Goal: Task Accomplishment & Management: Complete application form

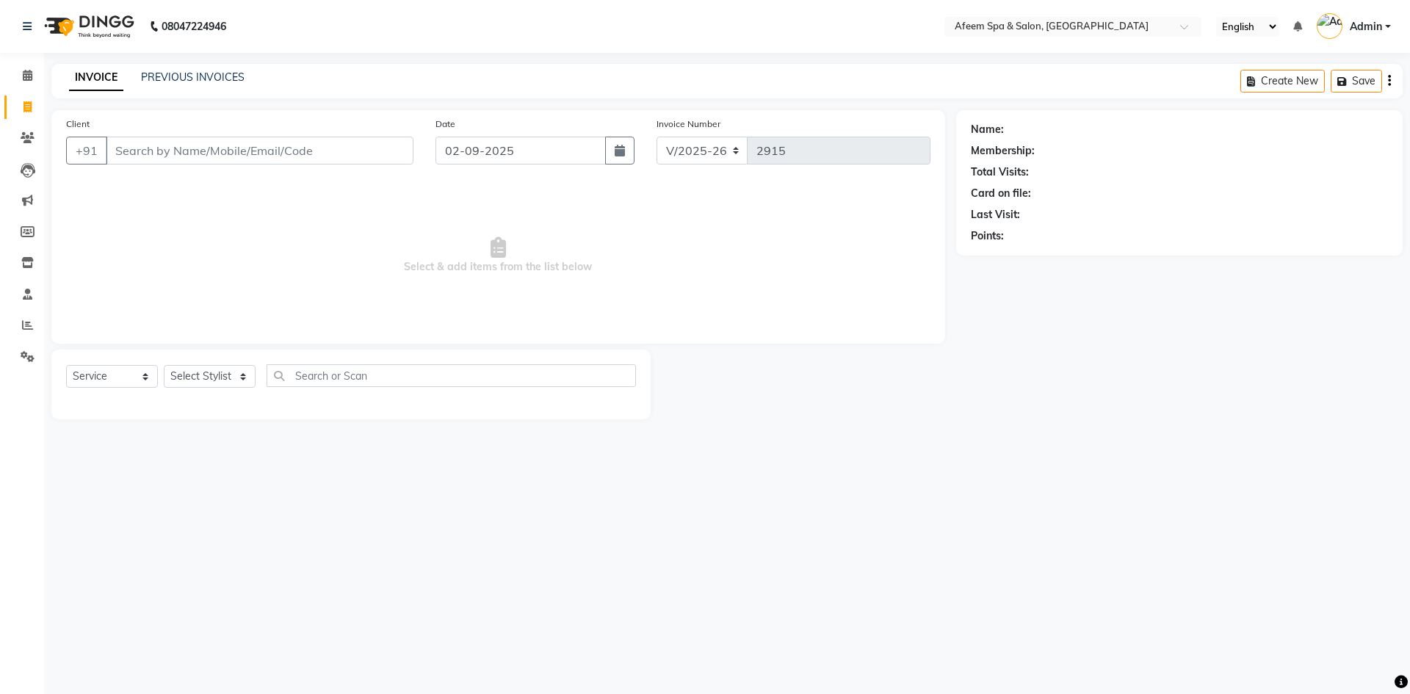
select select "750"
select select "service"
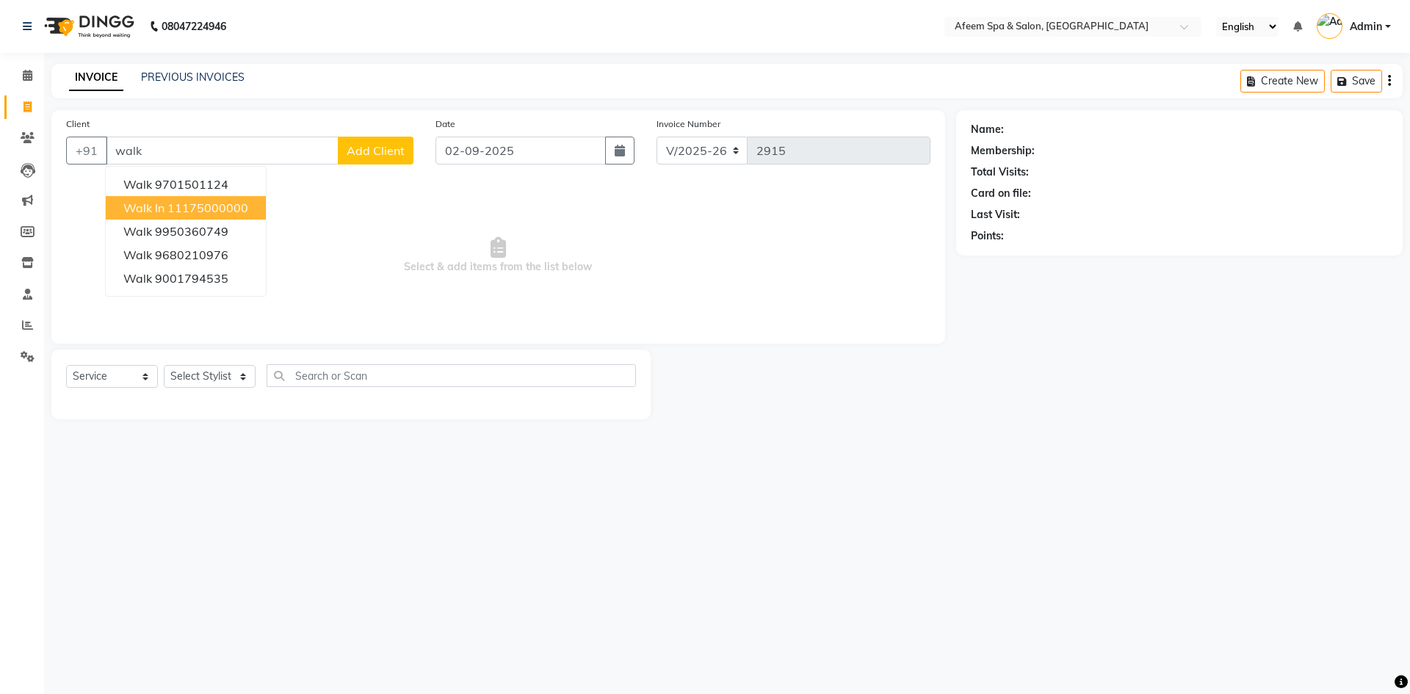
click at [147, 214] on span "Walk In" at bounding box center [143, 207] width 41 height 15
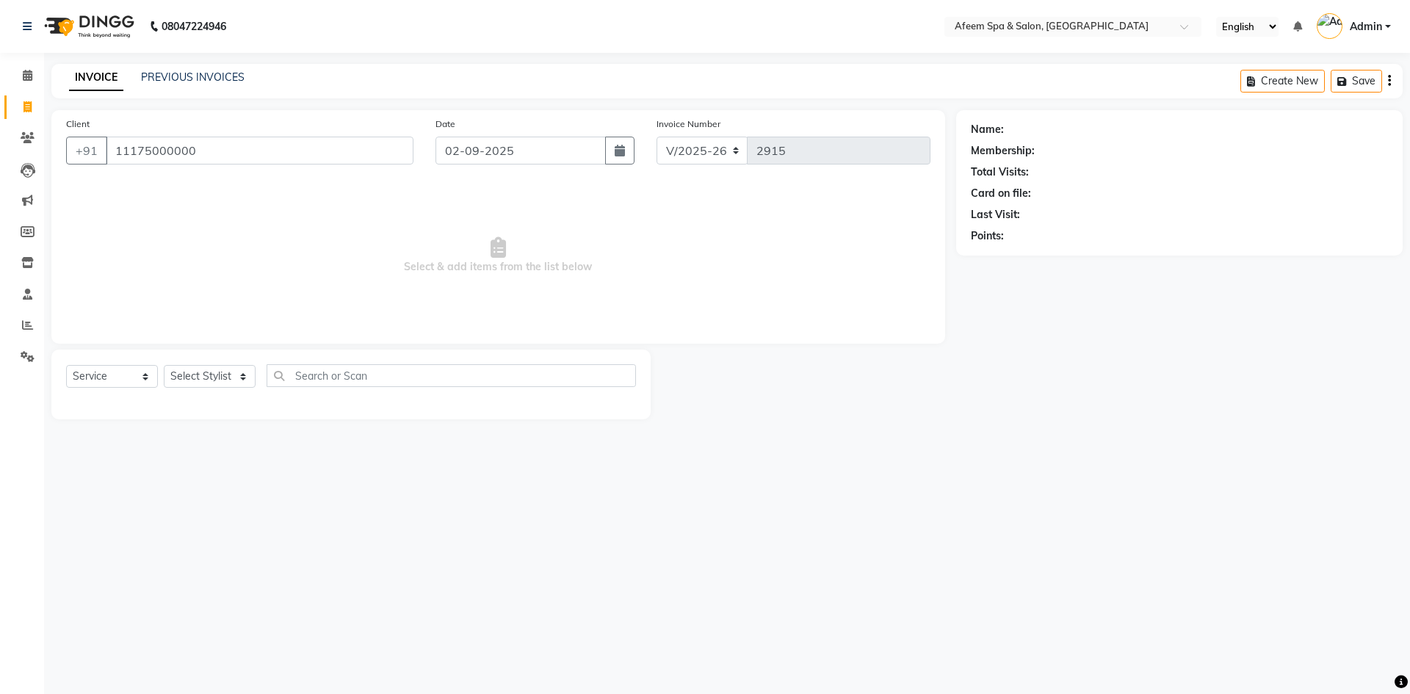
type input "11175000000"
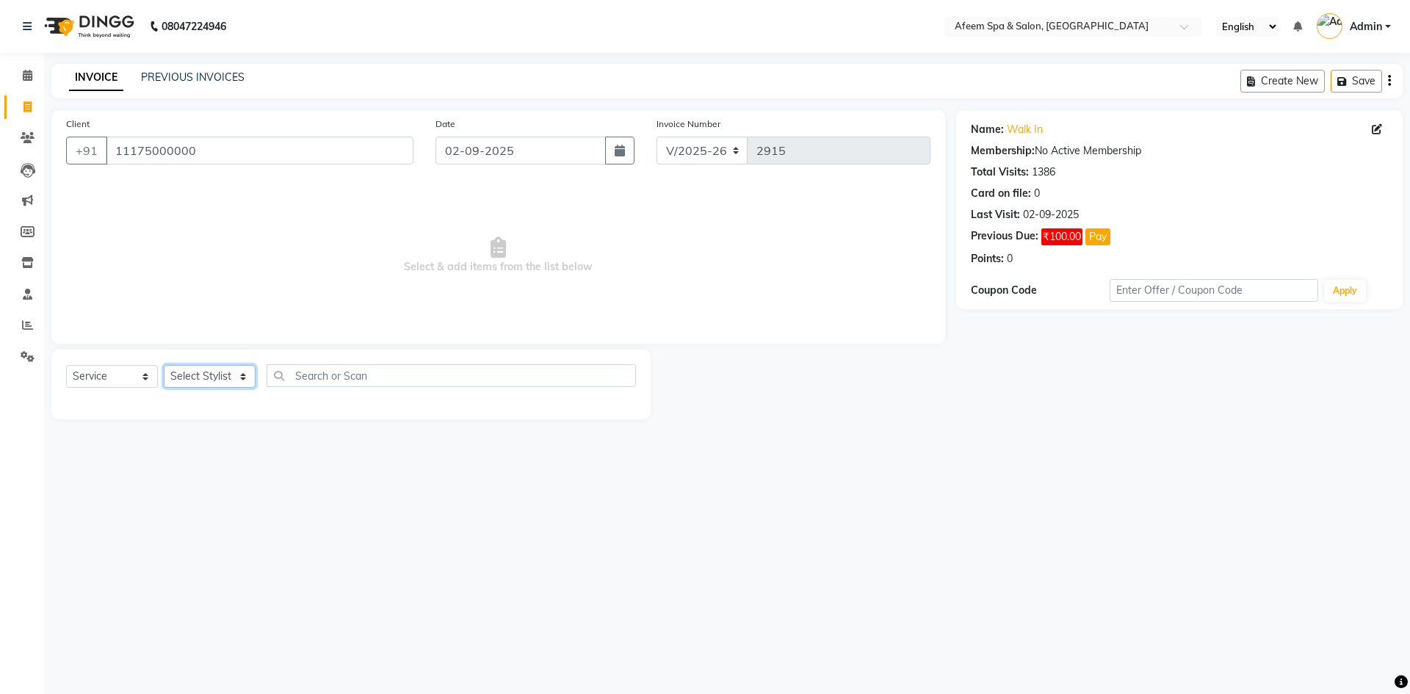
click at [218, 379] on select "Select Stylist aarti bhavna deep Deepika [PERSON_NAME] [PERSON_NAME] [PERSON_NA…" at bounding box center [210, 376] width 92 height 23
select select "45314"
click at [164, 365] on select "Select Stylist aarti bhavna deep Deepika [PERSON_NAME] [PERSON_NAME] [PERSON_NA…" at bounding box center [210, 376] width 92 height 23
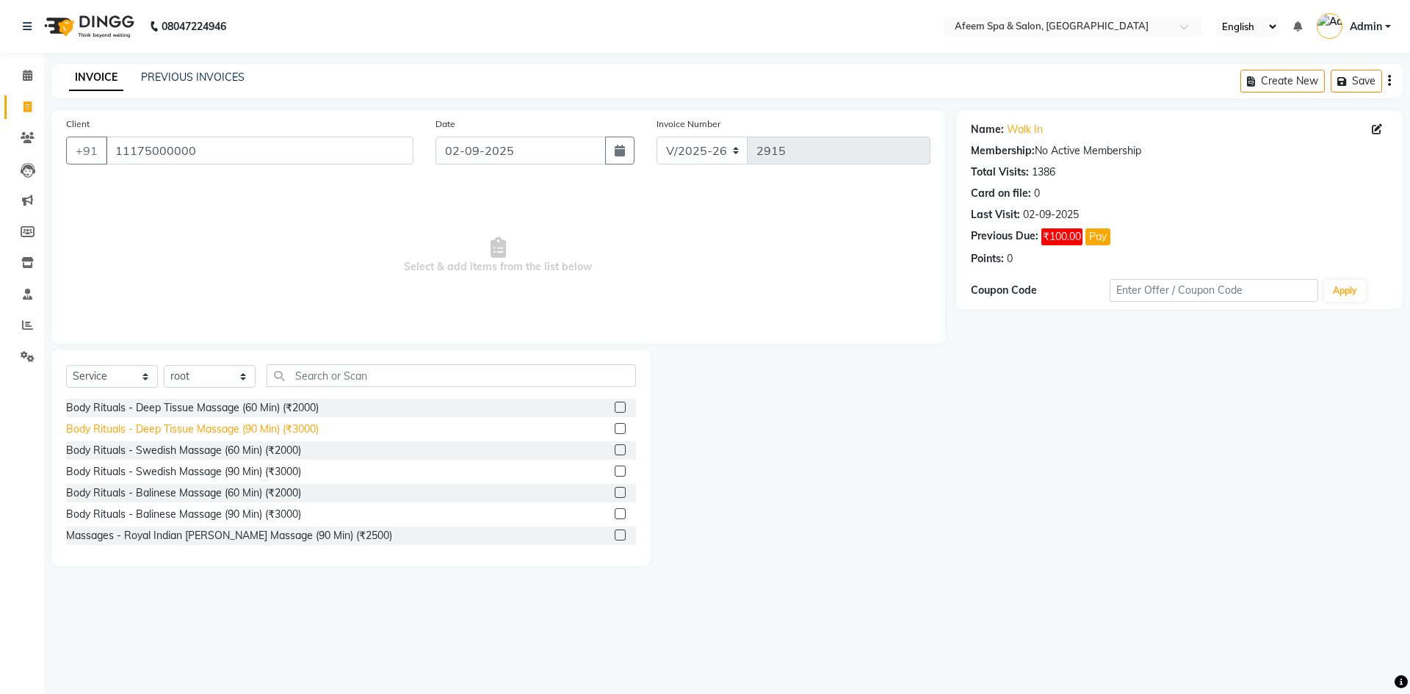
click at [283, 431] on div "Body Rituals - Deep Tissue Massage (90 Min) (₹3000)" at bounding box center [192, 429] width 253 height 15
checkbox input "false"
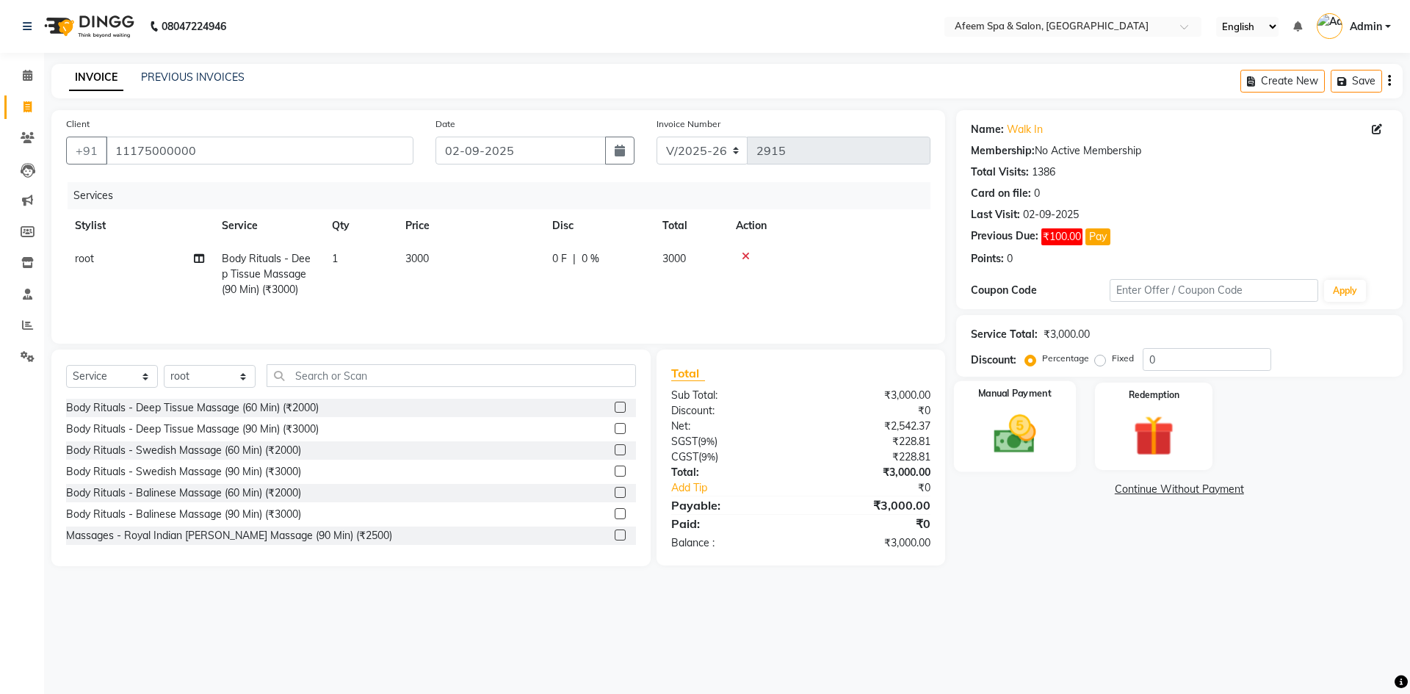
click at [1028, 433] on img at bounding box center [1014, 434] width 68 height 48
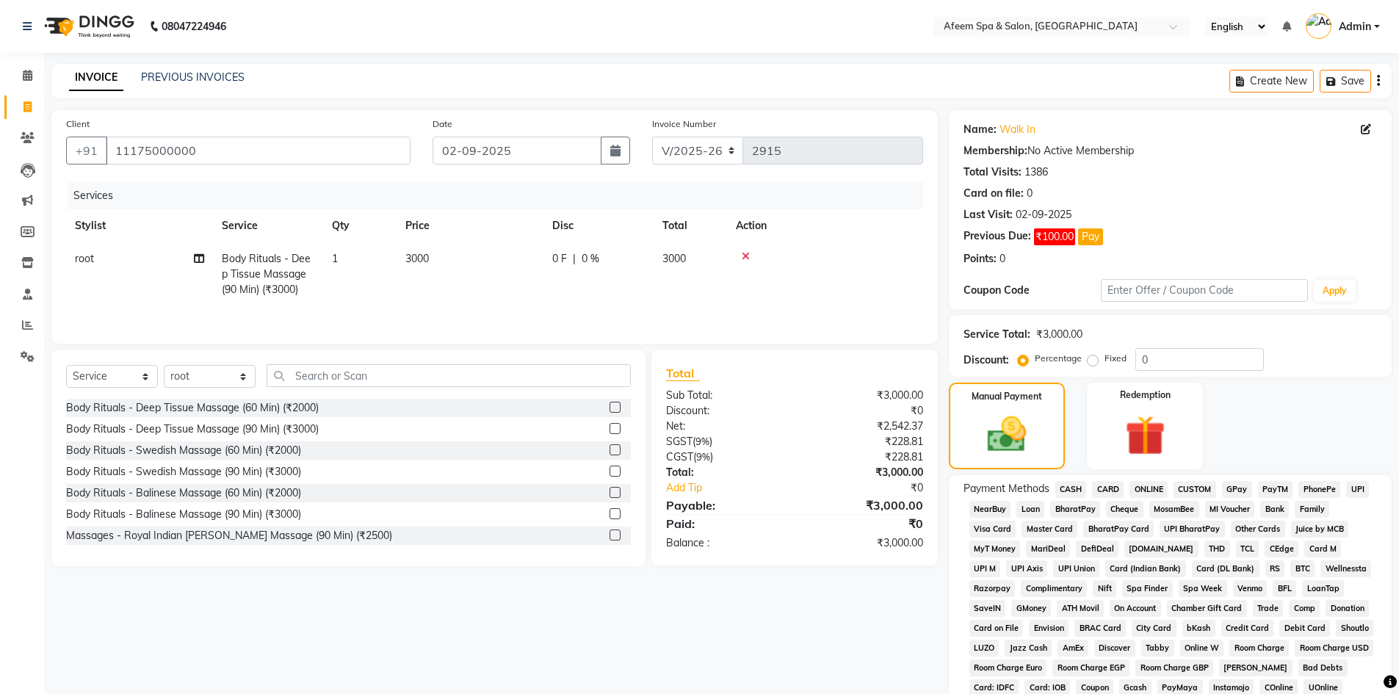
click at [1157, 493] on span "ONLINE" at bounding box center [1148, 489] width 38 height 17
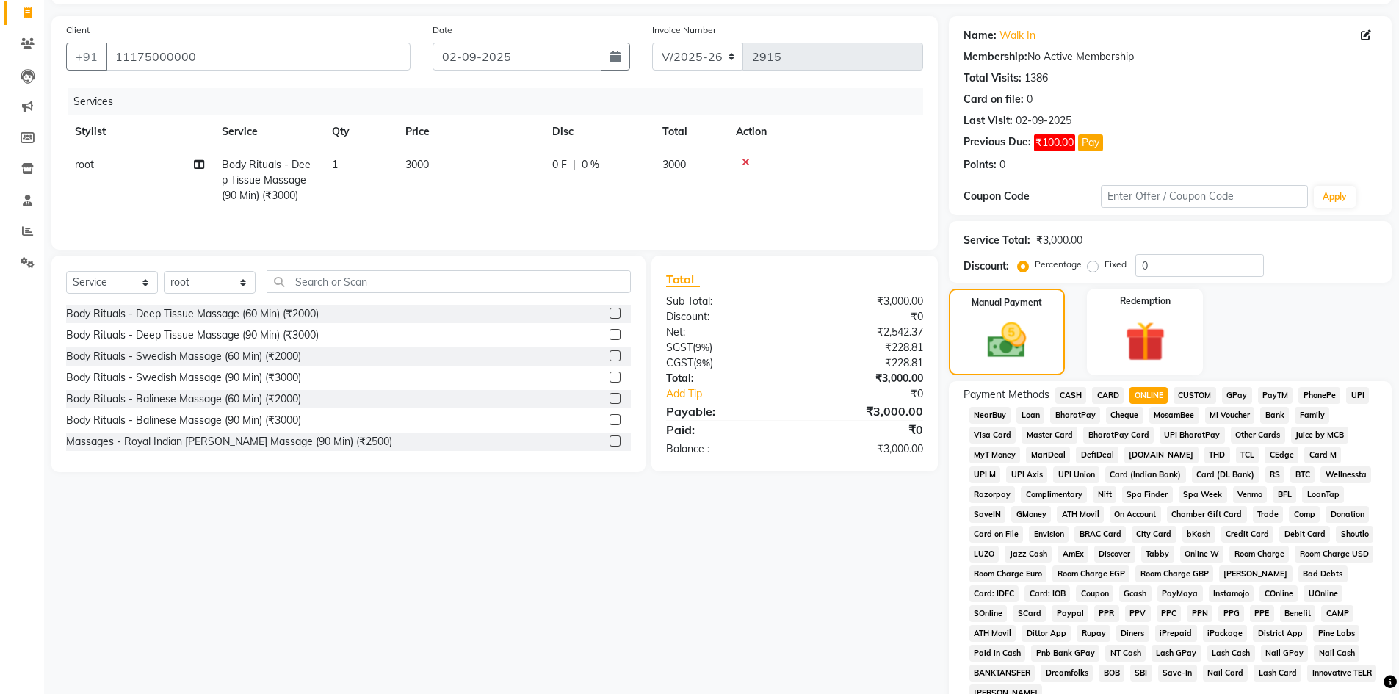
scroll to position [220, 0]
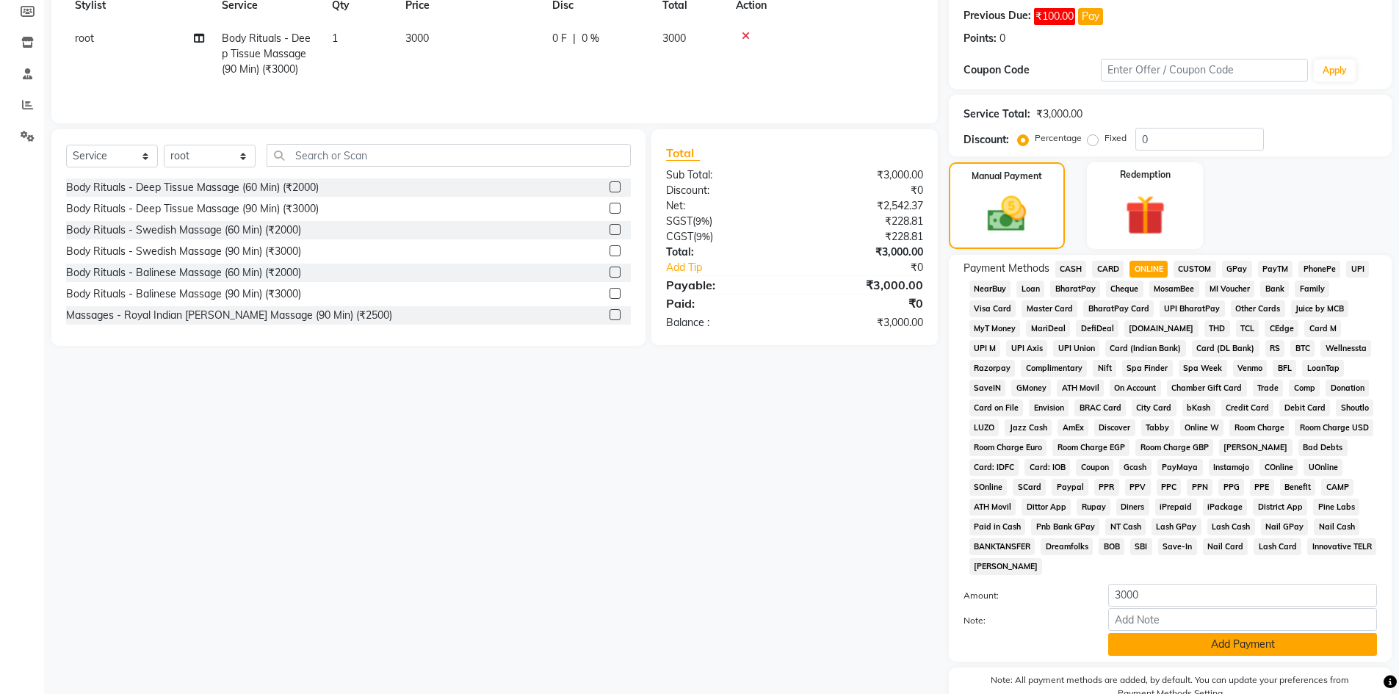
click at [1190, 637] on button "Add Payment" at bounding box center [1242, 644] width 269 height 23
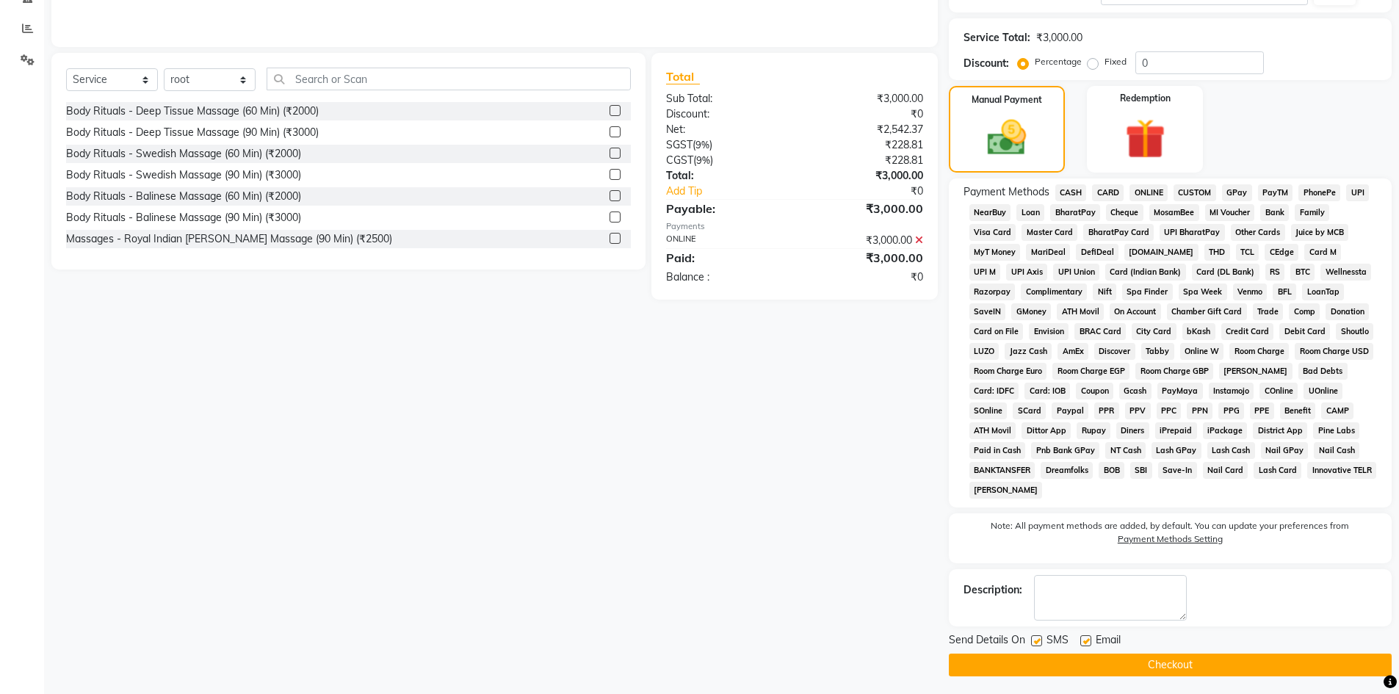
scroll to position [301, 0]
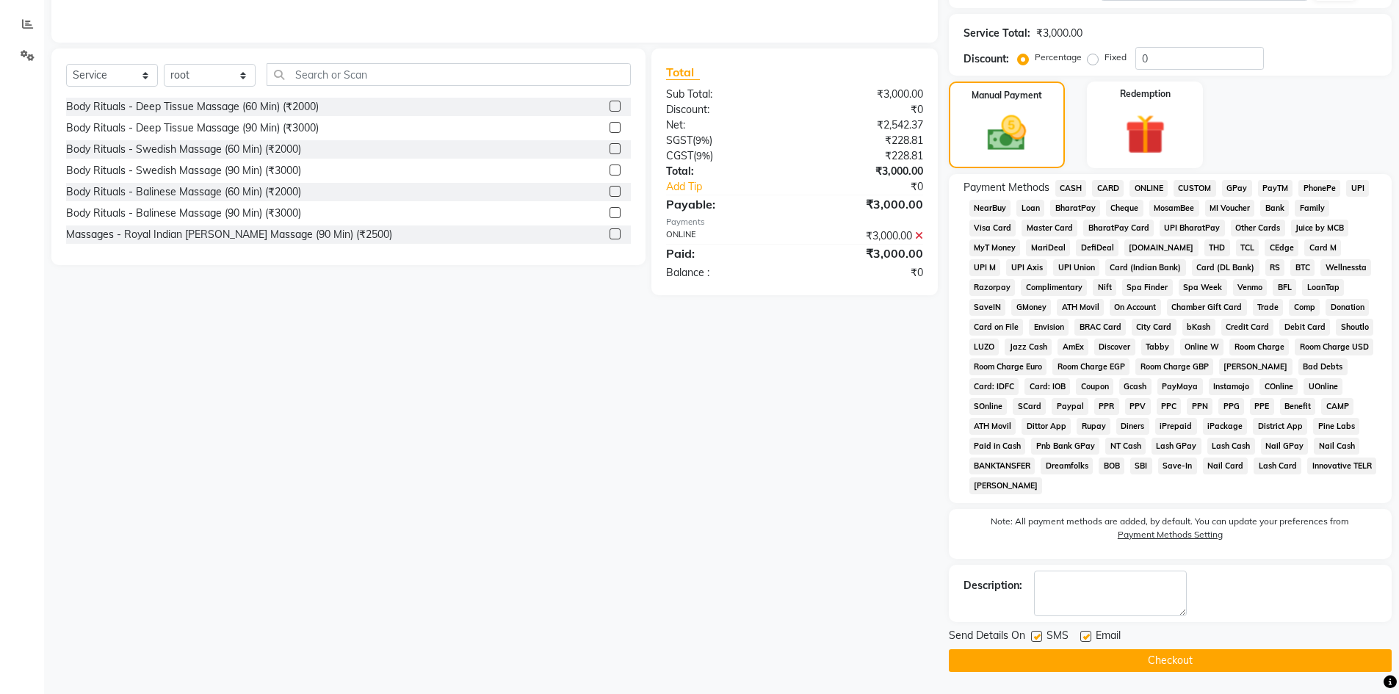
click at [1156, 659] on button "Checkout" at bounding box center [1170, 660] width 443 height 23
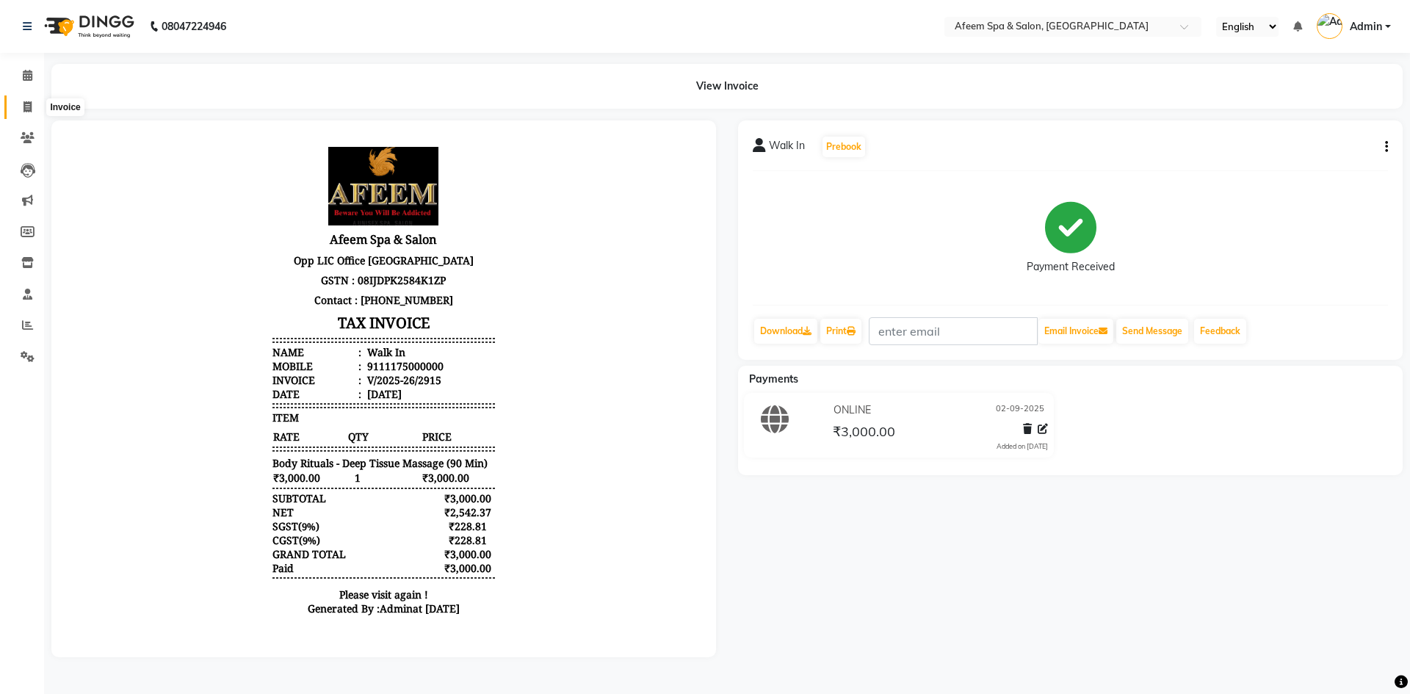
click at [25, 112] on span at bounding box center [28, 107] width 26 height 17
select select "service"
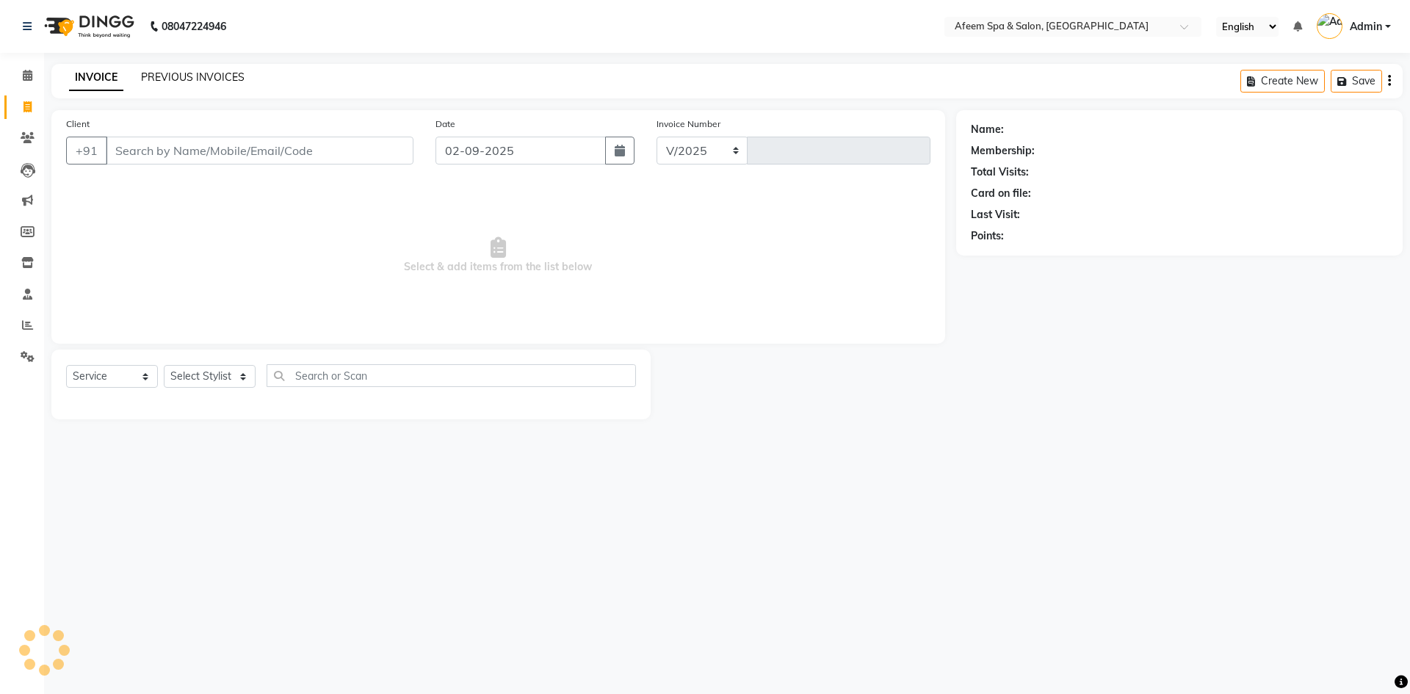
select select "750"
type input "2916"
click at [156, 73] on link "PREVIOUS INVOICES" at bounding box center [193, 76] width 104 height 13
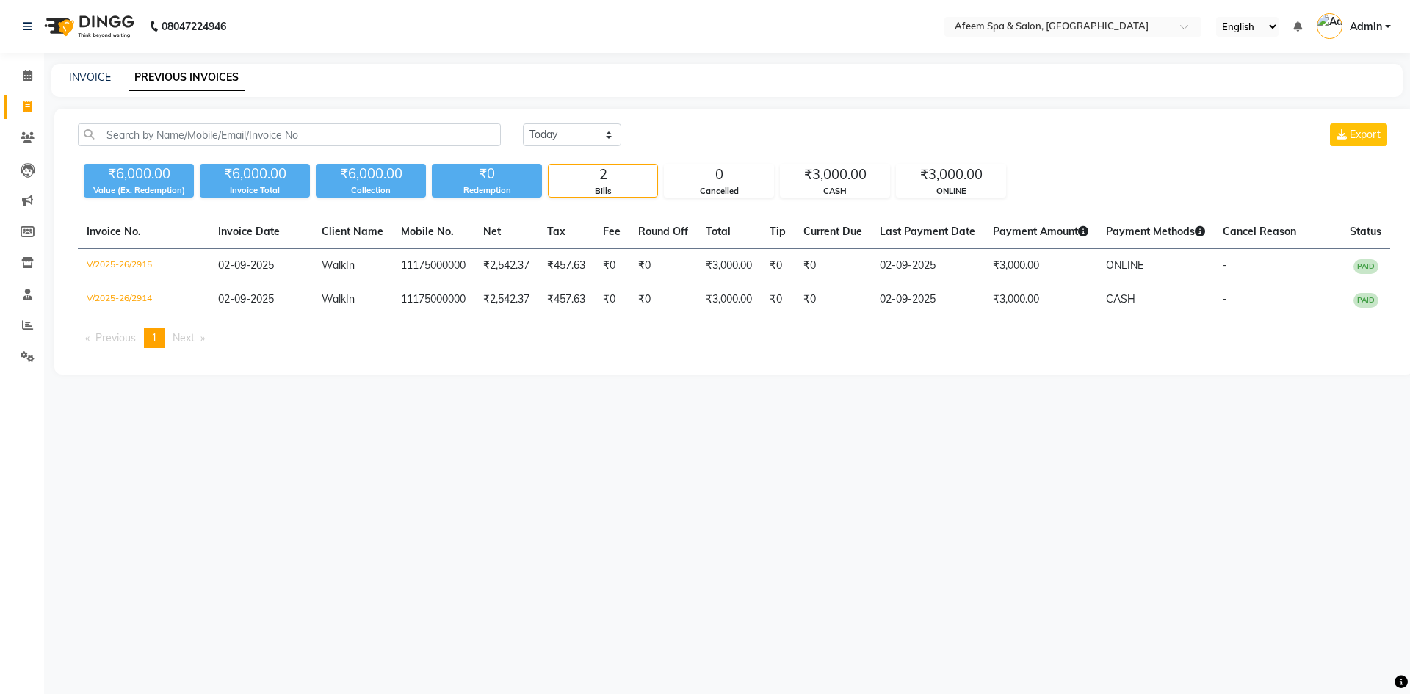
click at [101, 86] on div "INVOICE PREVIOUS INVOICES" at bounding box center [726, 80] width 1351 height 33
click at [108, 70] on link "INVOICE" at bounding box center [90, 76] width 42 height 13
select select "service"
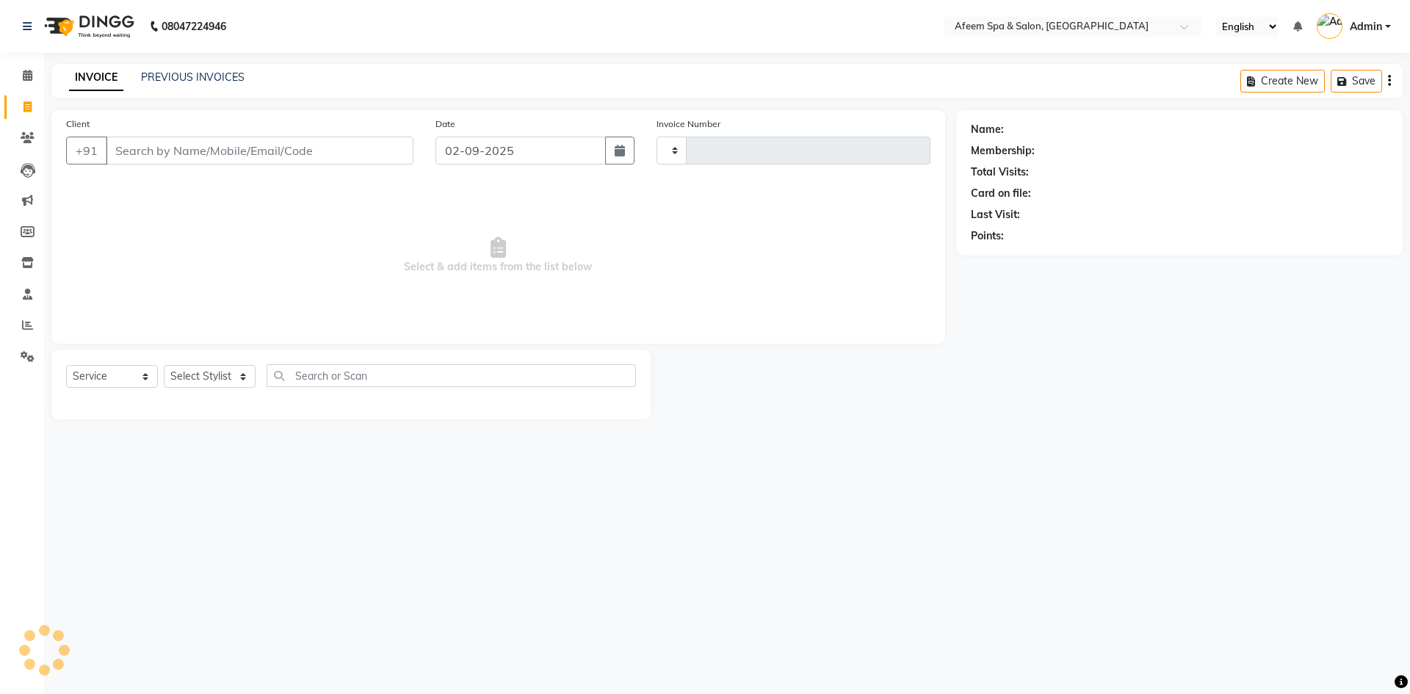
type input "2916"
select select "750"
click at [193, 80] on link "PREVIOUS INVOICES" at bounding box center [193, 76] width 104 height 13
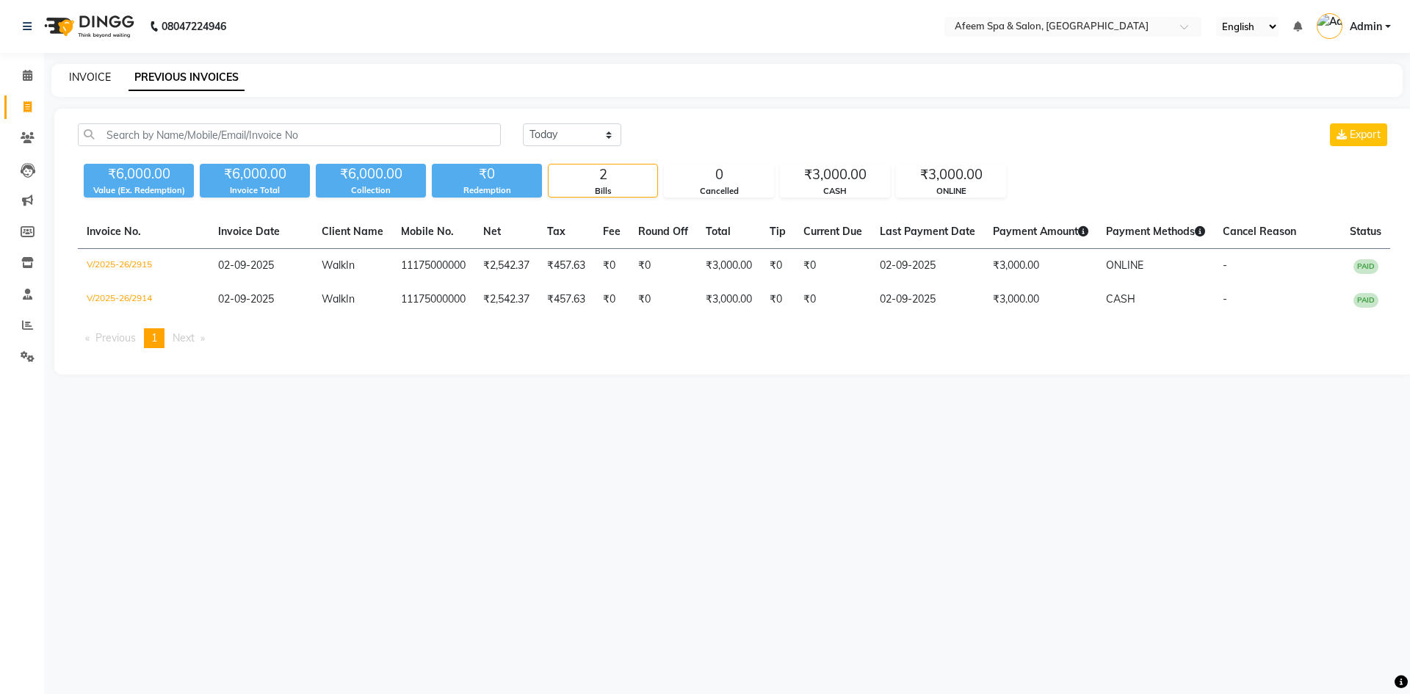
click at [90, 81] on link "INVOICE" at bounding box center [90, 76] width 42 height 13
select select "service"
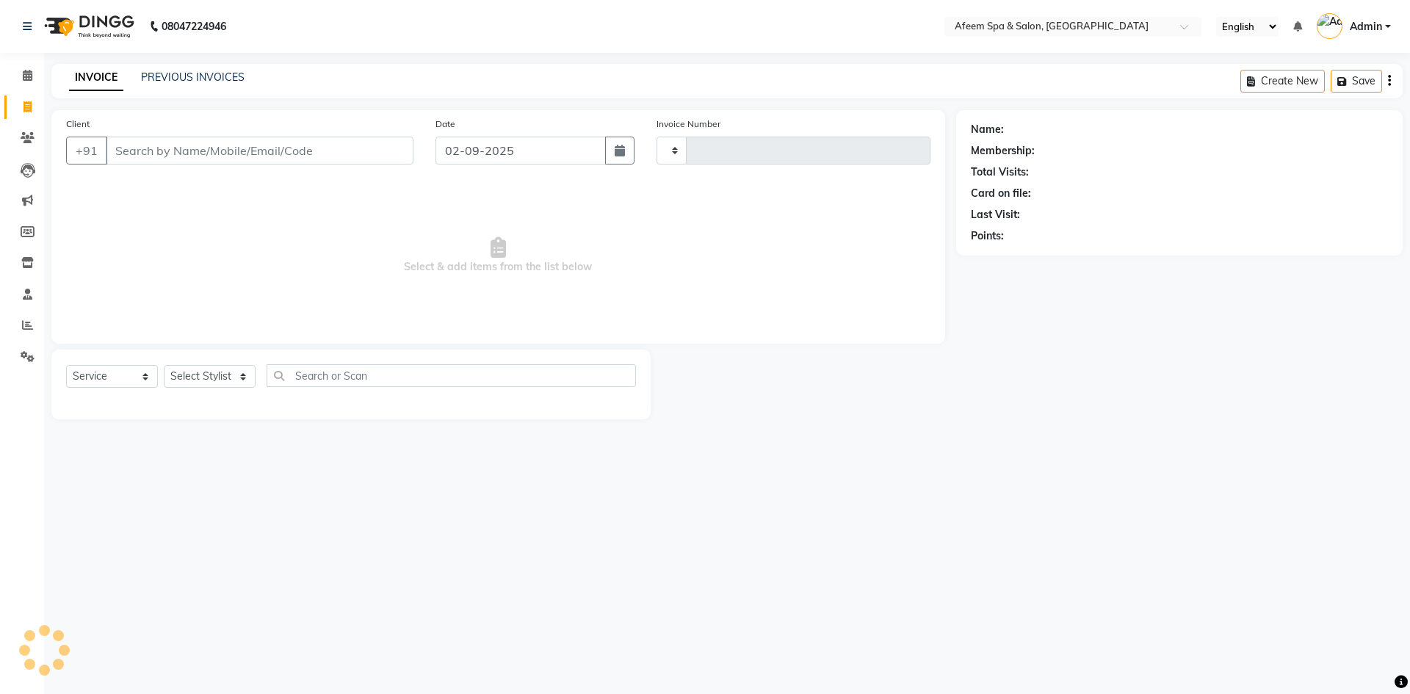
type input "2916"
select select "750"
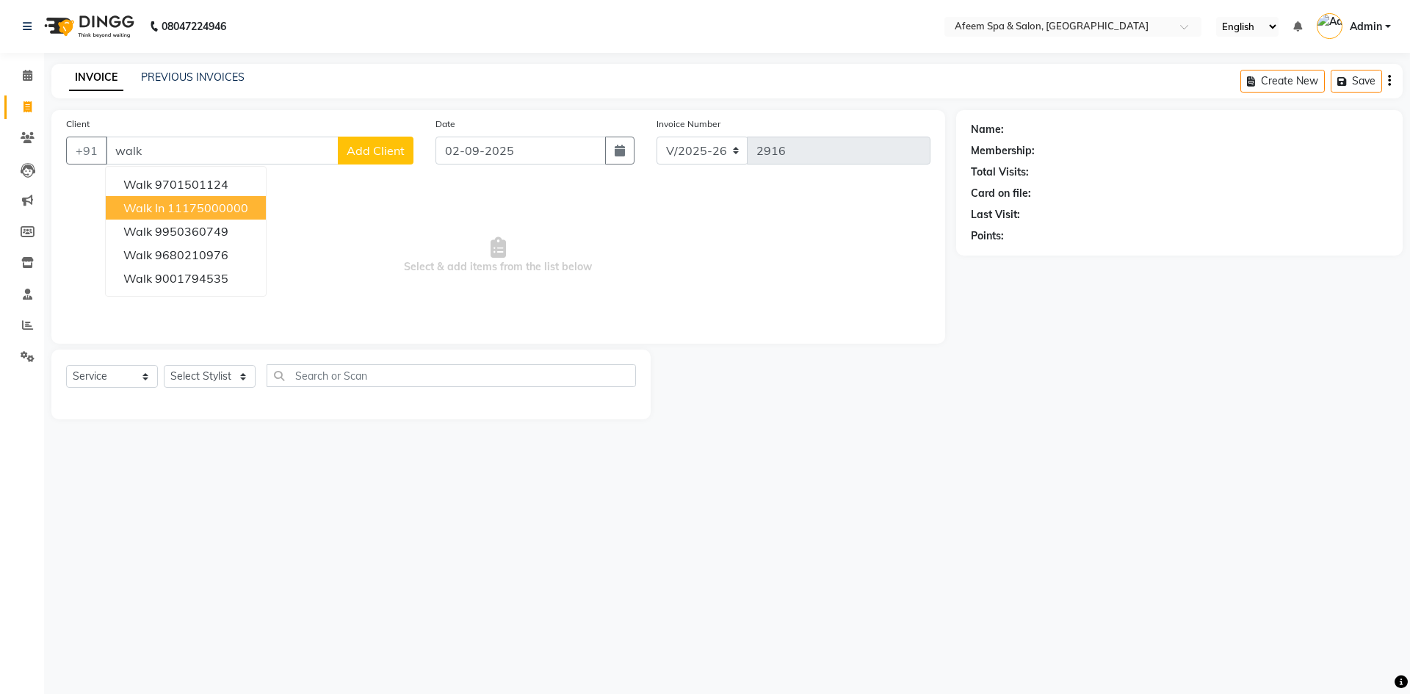
click at [162, 212] on span "Walk In" at bounding box center [143, 207] width 41 height 15
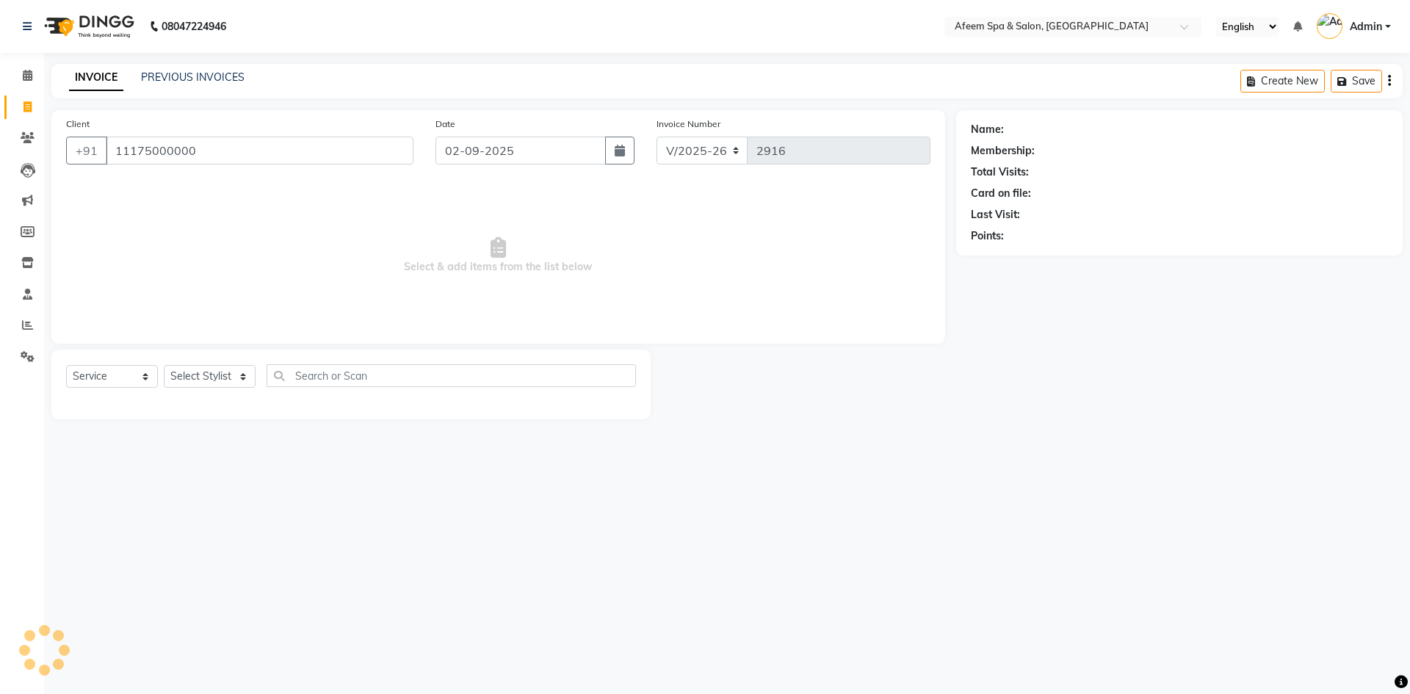
type input "11175000000"
click at [219, 379] on select "Select Stylist aarti bhavna deep Deepika [PERSON_NAME] [PERSON_NAME] [PERSON_NA…" at bounding box center [210, 376] width 92 height 23
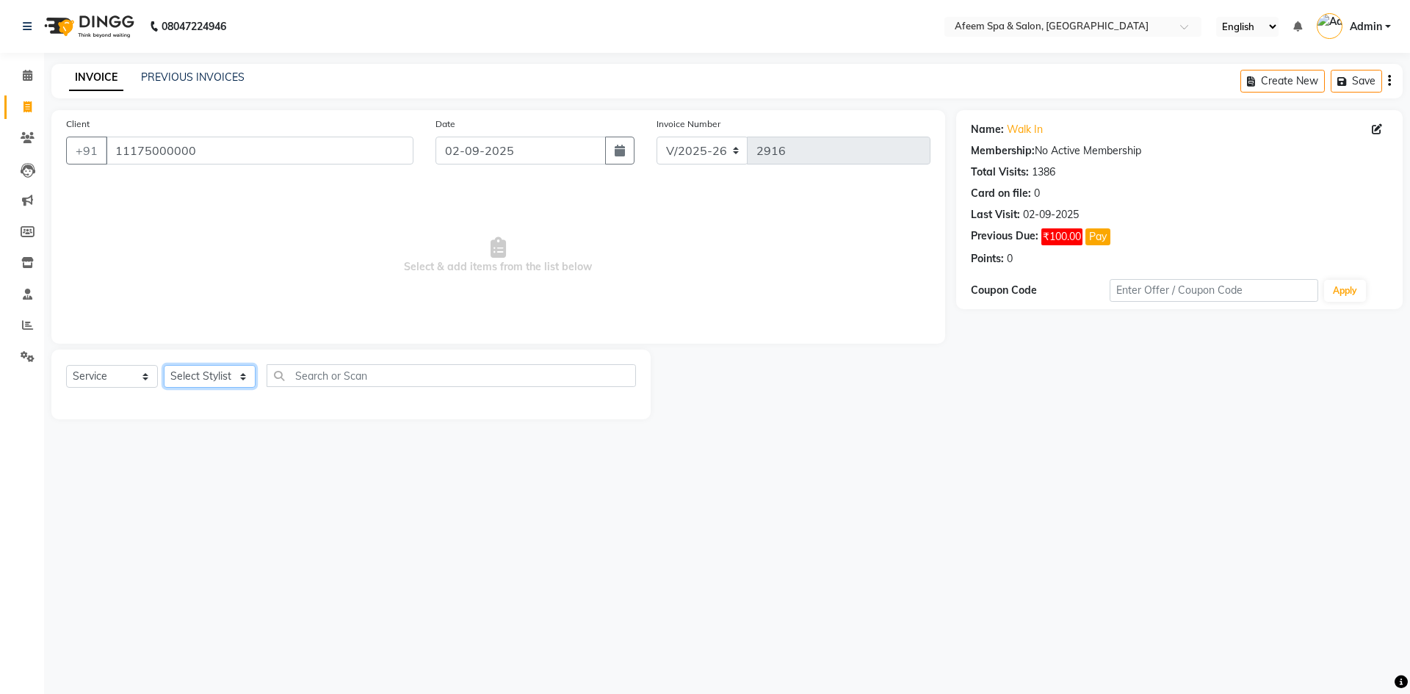
select select "12004"
click at [164, 365] on select "Select Stylist aarti bhavna deep Deepika [PERSON_NAME] [PERSON_NAME] [PERSON_NA…" at bounding box center [210, 376] width 92 height 23
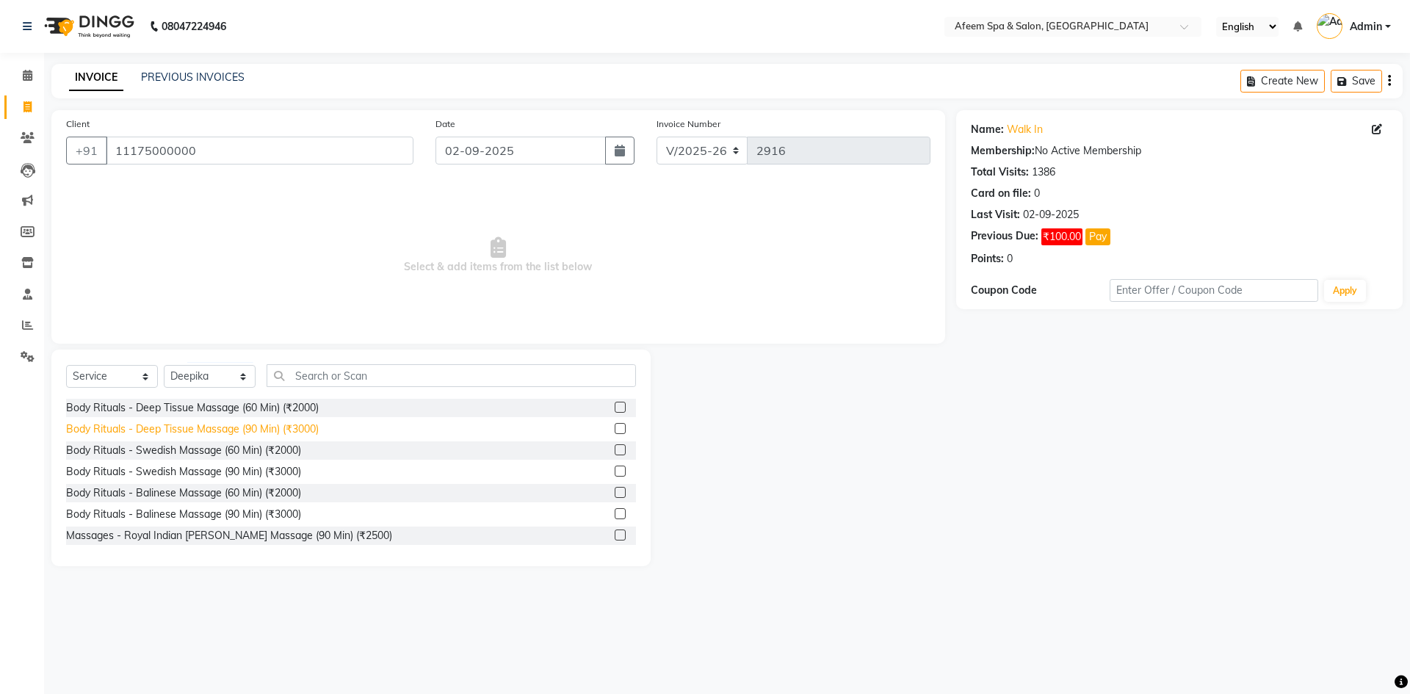
click at [297, 424] on div "Body Rituals - Deep Tissue Massage (90 Min) (₹3000)" at bounding box center [192, 429] width 253 height 15
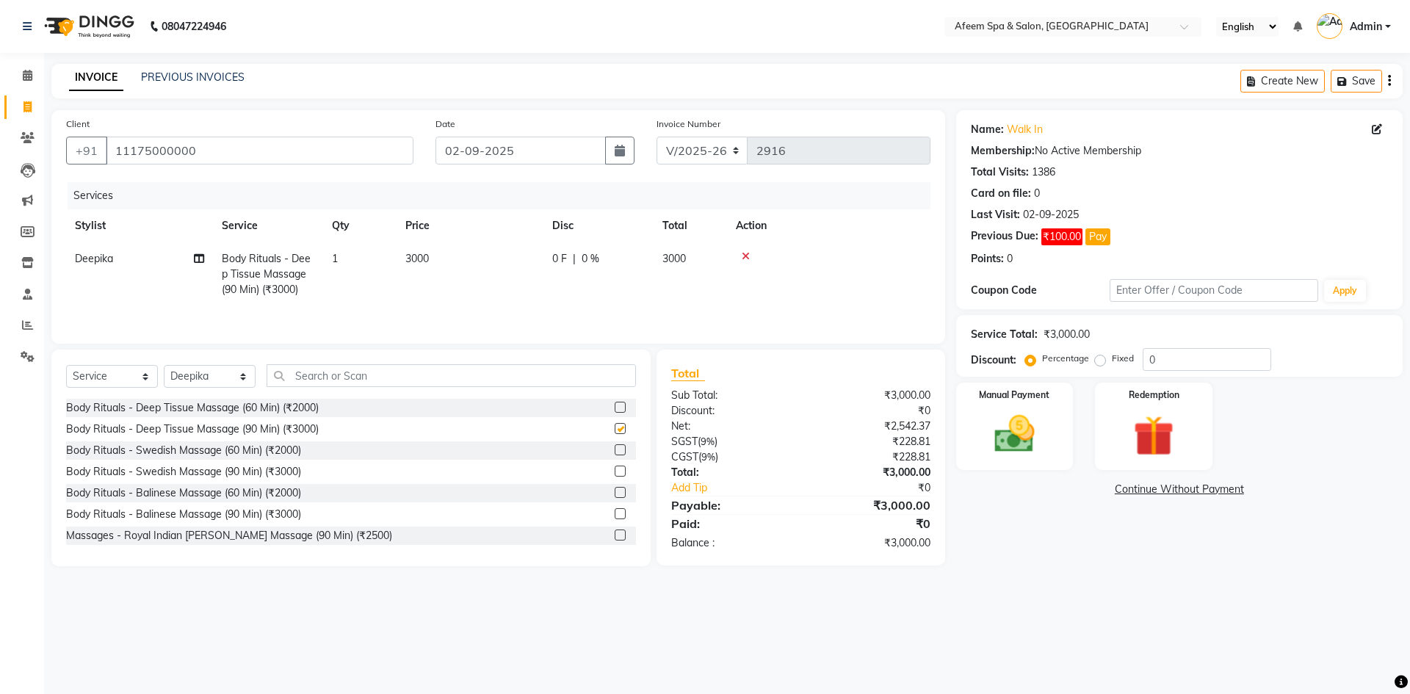
checkbox input "false"
click at [1002, 441] on img at bounding box center [1014, 434] width 68 height 48
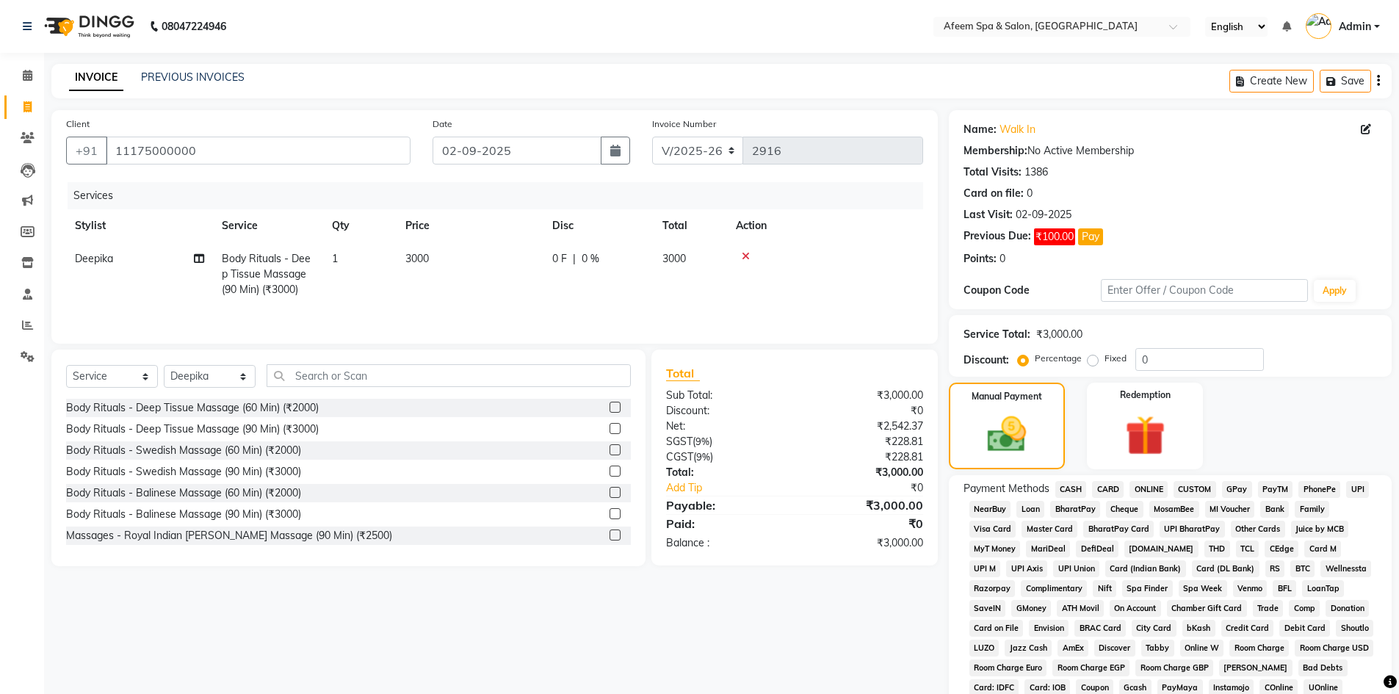
click at [1140, 488] on span "ONLINE" at bounding box center [1148, 489] width 38 height 17
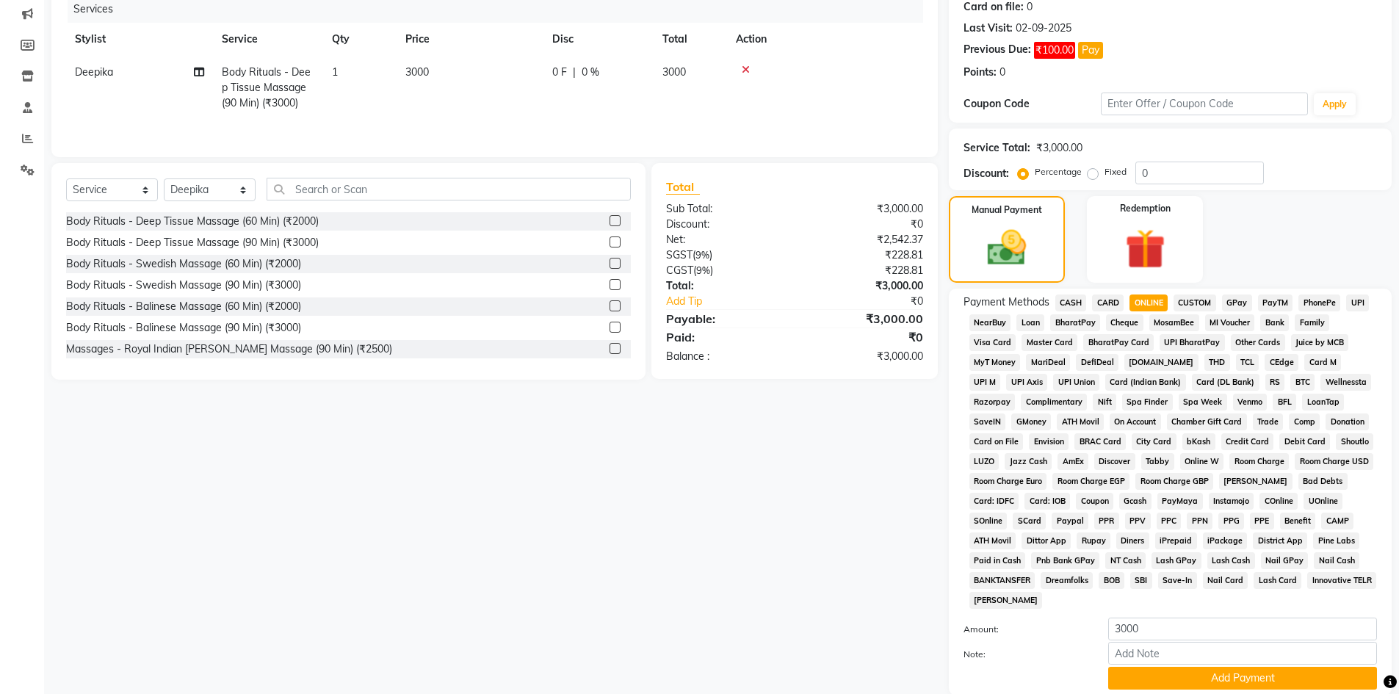
scroll to position [294, 0]
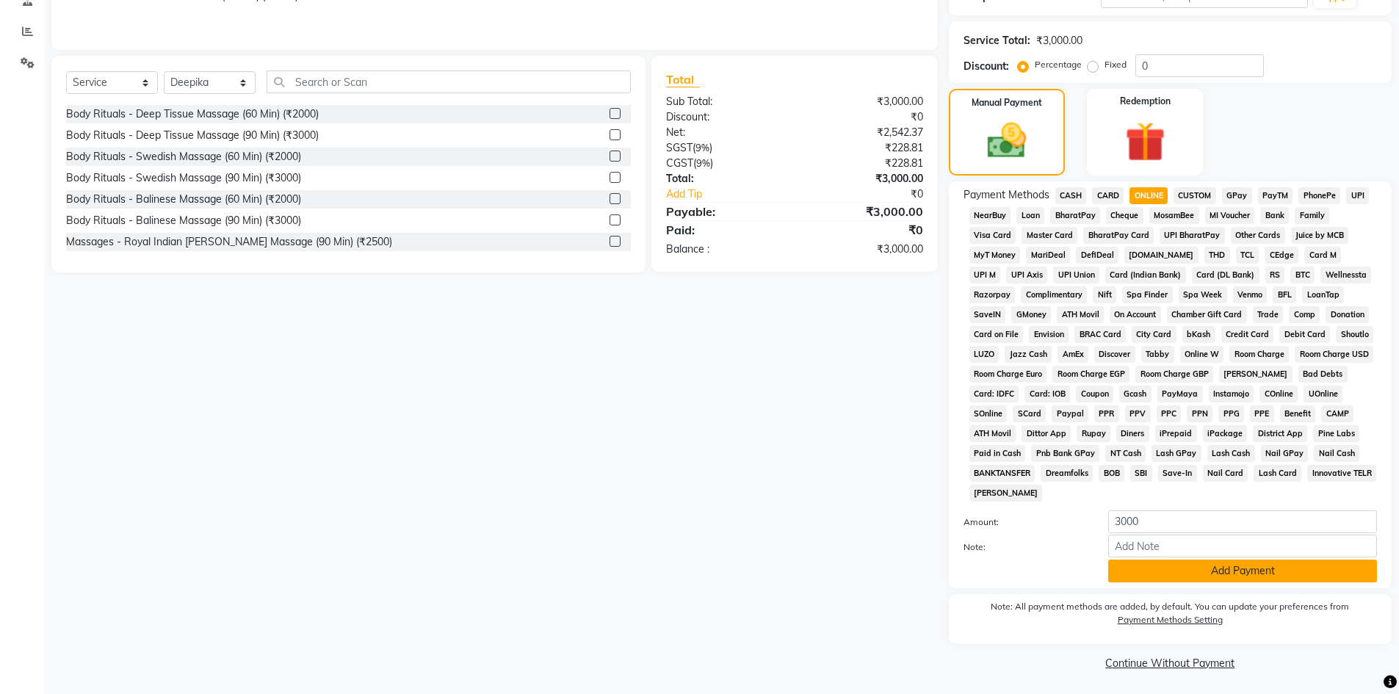
click at [1223, 573] on button "Add Payment" at bounding box center [1242, 571] width 269 height 23
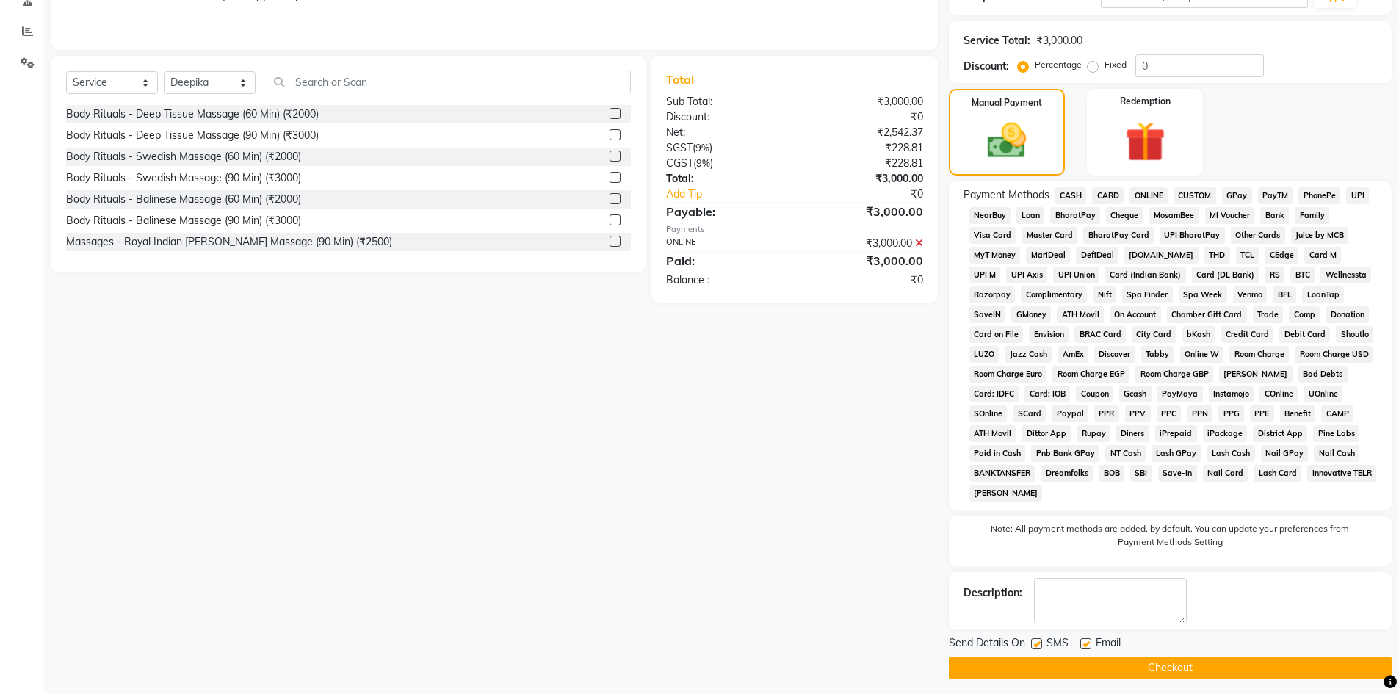
click at [1191, 668] on button "Checkout" at bounding box center [1170, 668] width 443 height 23
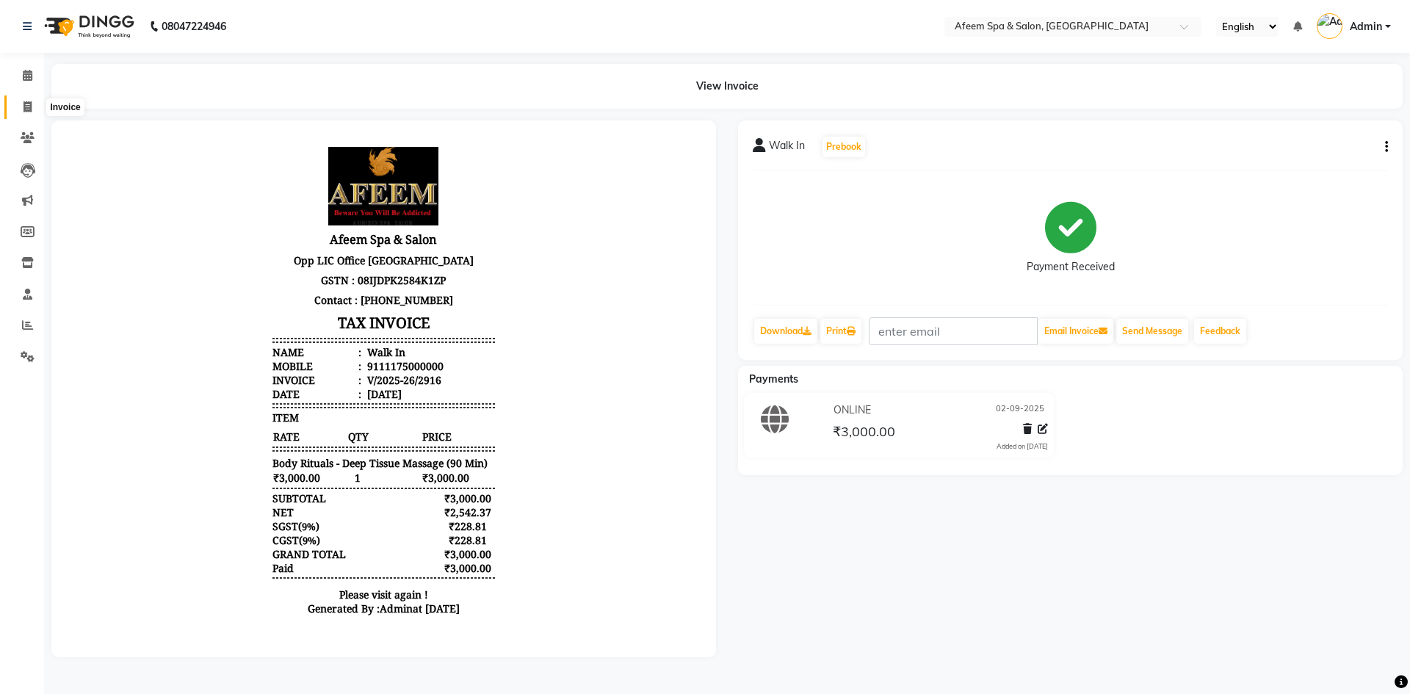
click at [23, 106] on icon at bounding box center [27, 106] width 8 height 11
select select "service"
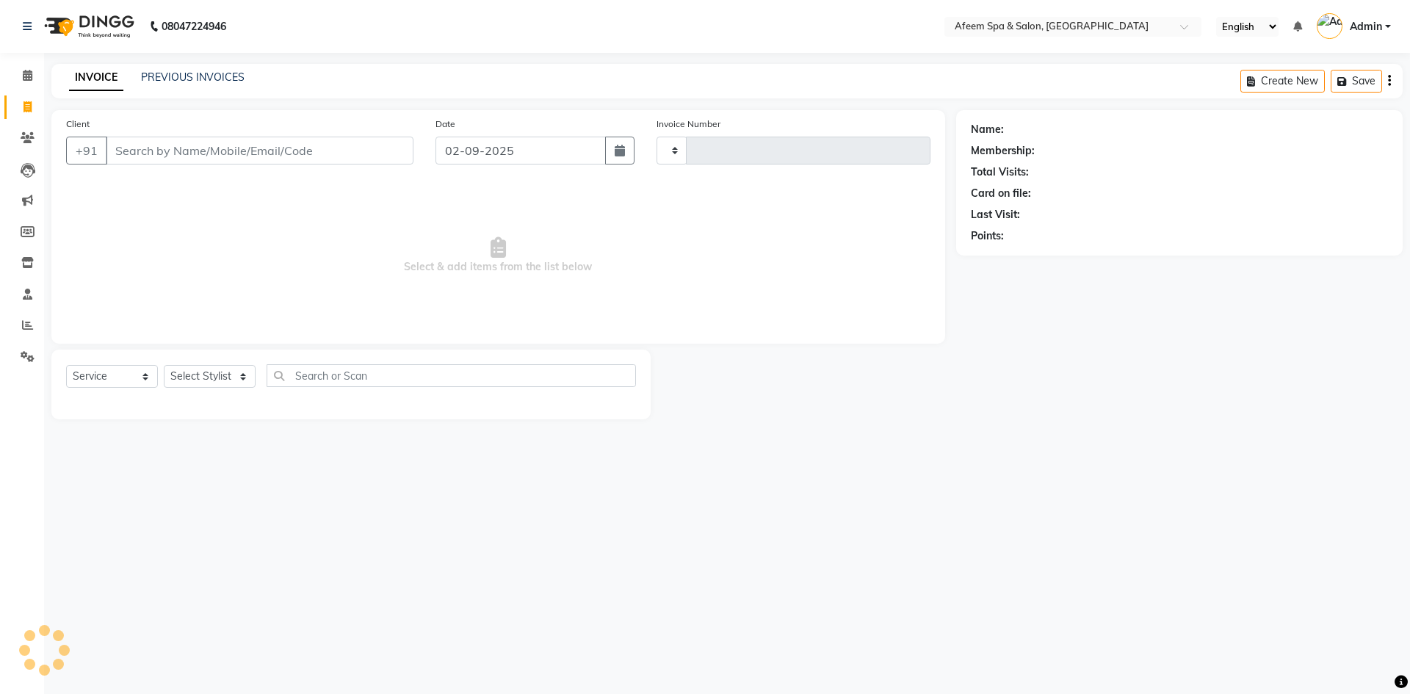
type input "2917"
select select "750"
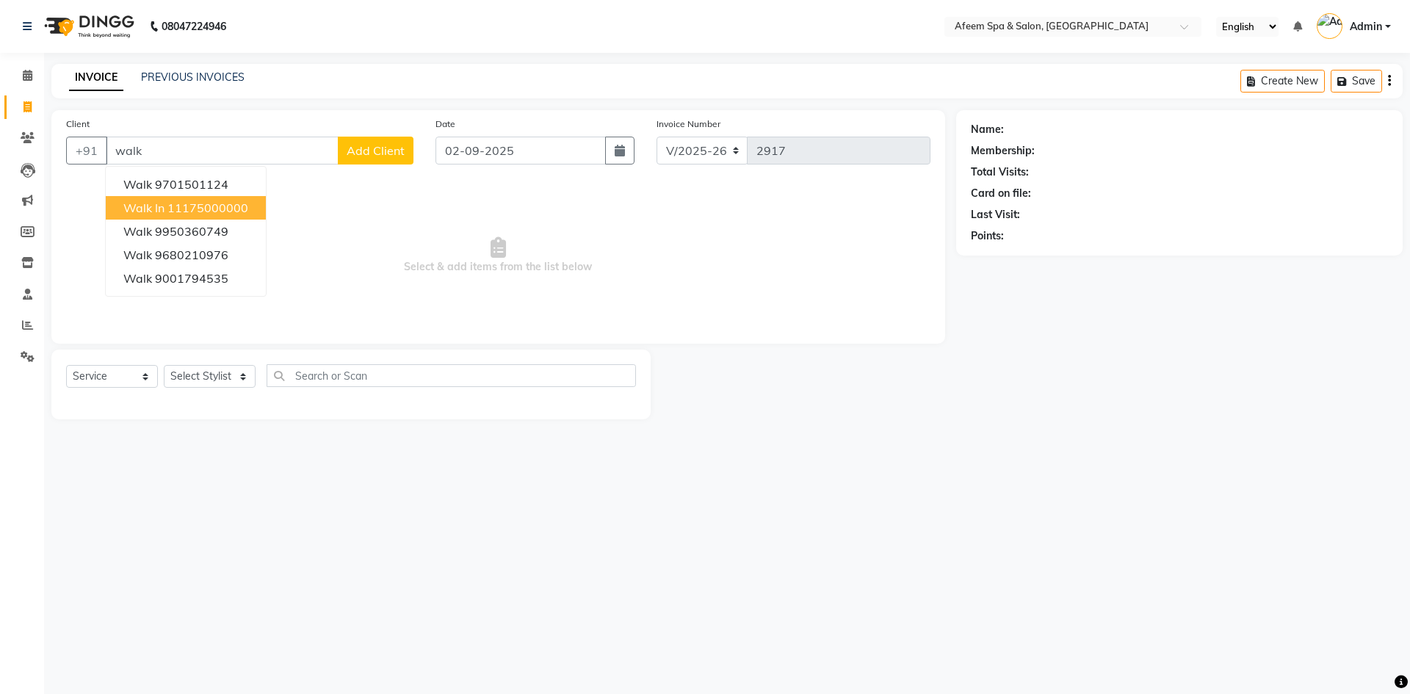
click at [158, 202] on span "Walk In" at bounding box center [143, 207] width 41 height 15
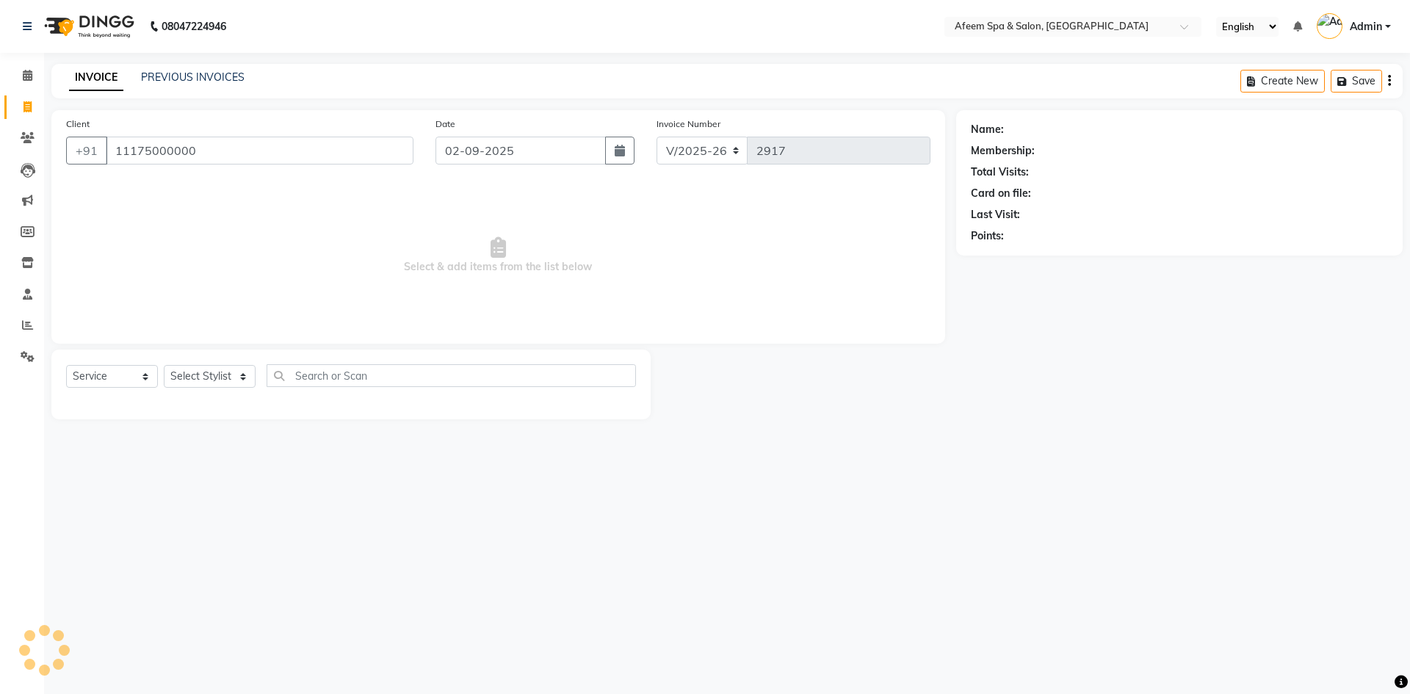
type input "11175000000"
click at [198, 382] on select "Select Stylist aarti bhavna deep Deepika [PERSON_NAME] [PERSON_NAME] [PERSON_NA…" at bounding box center [210, 376] width 92 height 23
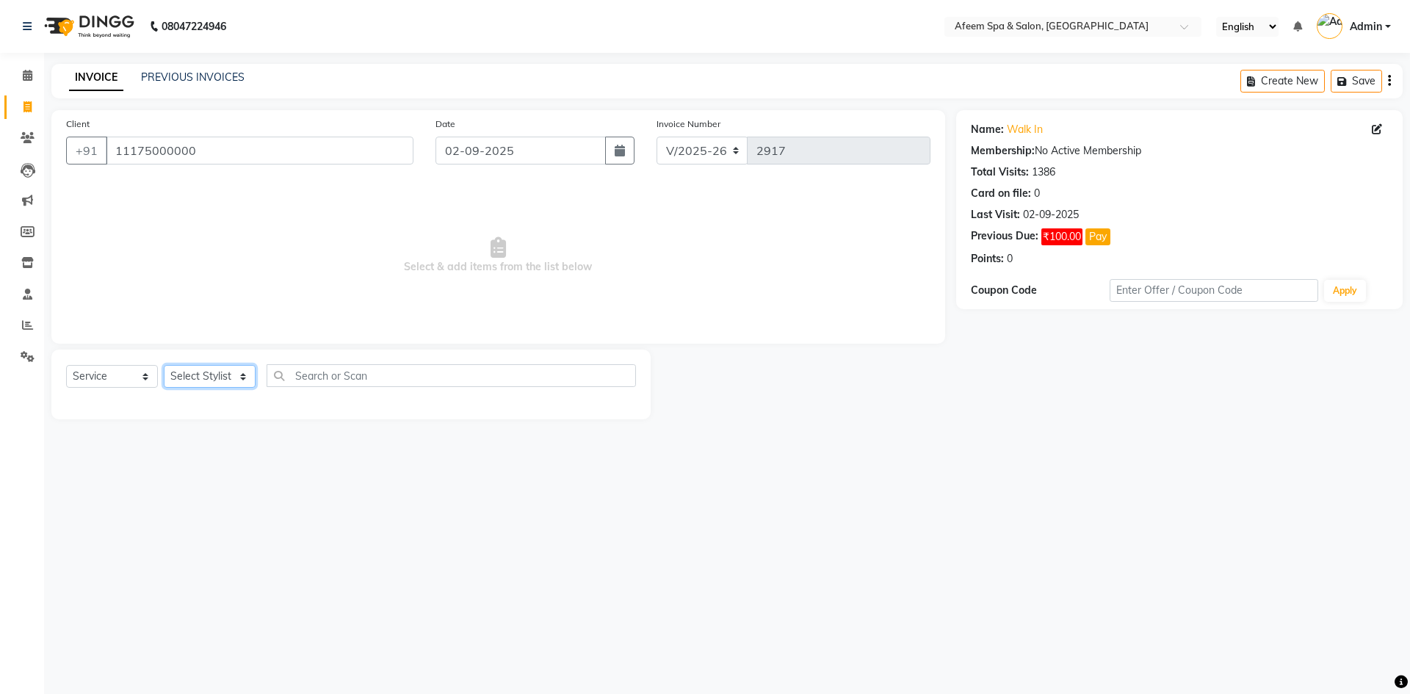
select select "45313"
click at [164, 365] on select "Select Stylist aarti bhavna deep Deepika [PERSON_NAME] [PERSON_NAME] [PERSON_NA…" at bounding box center [210, 376] width 92 height 23
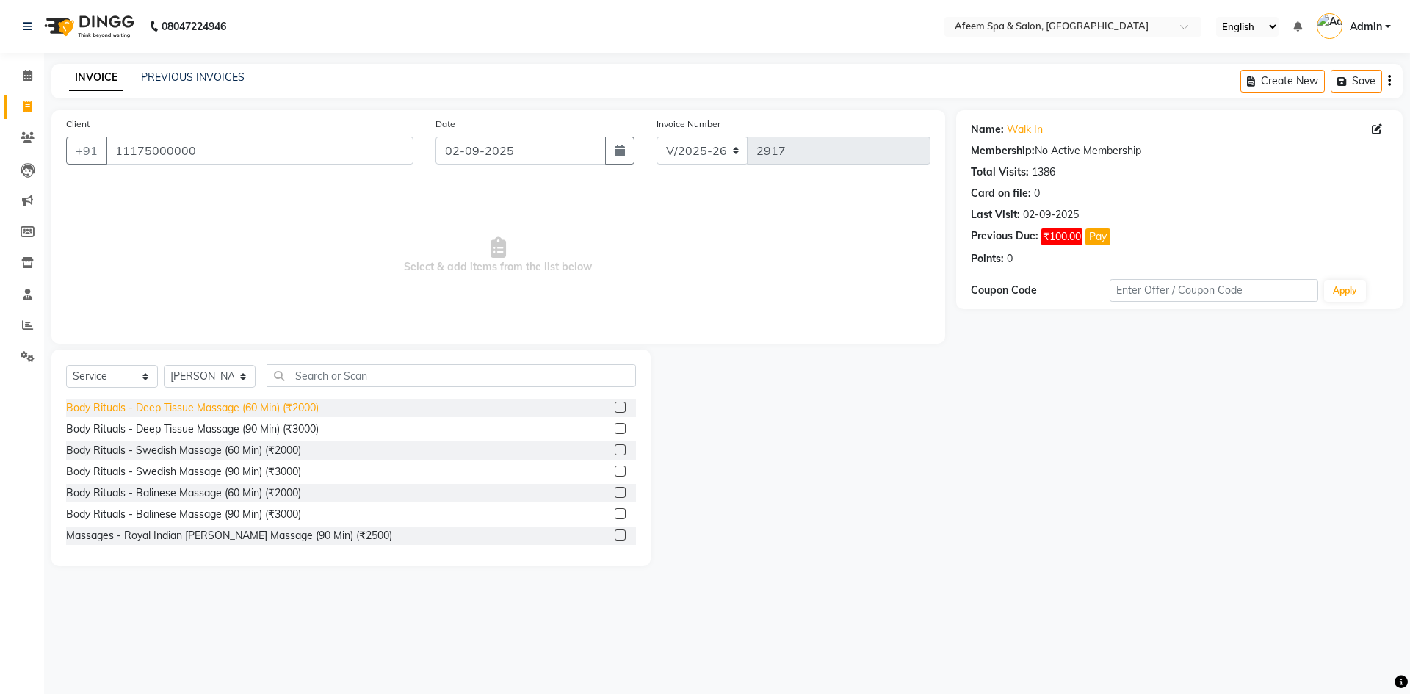
click at [289, 414] on div "Body Rituals - Deep Tissue Massage (60 Min) (₹2000)" at bounding box center [192, 407] width 253 height 15
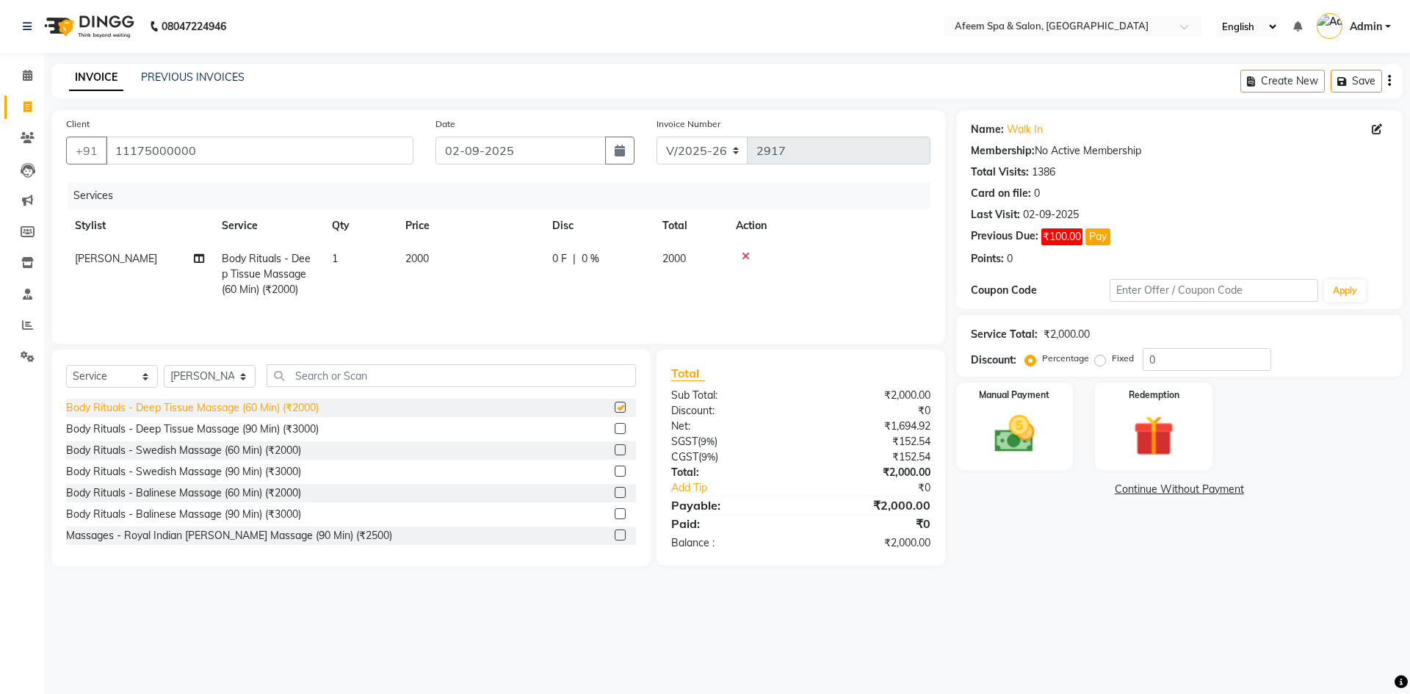
checkbox input "false"
click at [185, 375] on select "Select Stylist aarti bhavna deep Deepika [PERSON_NAME] [PERSON_NAME] [PERSON_NA…" at bounding box center [210, 376] width 92 height 23
select select "28158"
click at [164, 365] on select "Select Stylist aarti bhavna deep Deepika [PERSON_NAME] [PERSON_NAME] [PERSON_NA…" at bounding box center [210, 376] width 92 height 23
click at [311, 405] on div "Body Rituals - Deep Tissue Massage (60 Min) (₹2000)" at bounding box center [192, 407] width 253 height 15
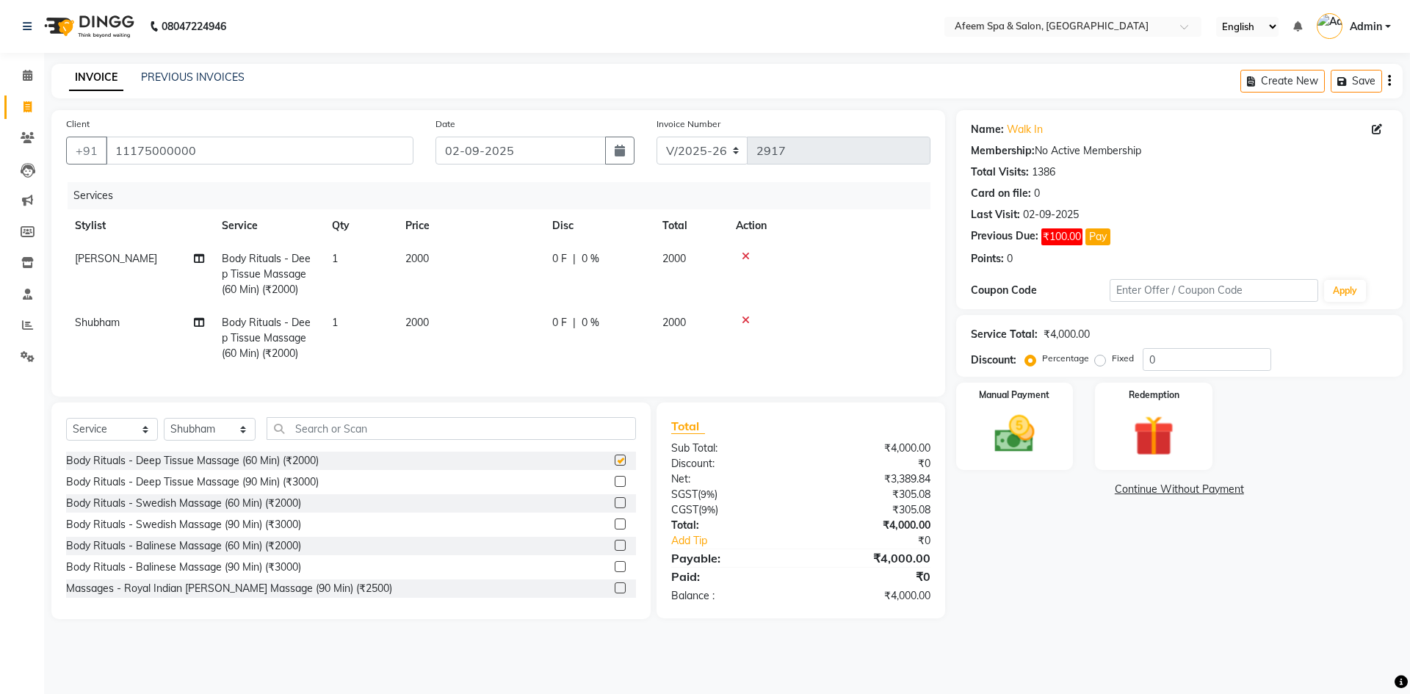
checkbox input "false"
click at [413, 322] on span "2000" at bounding box center [416, 322] width 23 height 13
select select "28158"
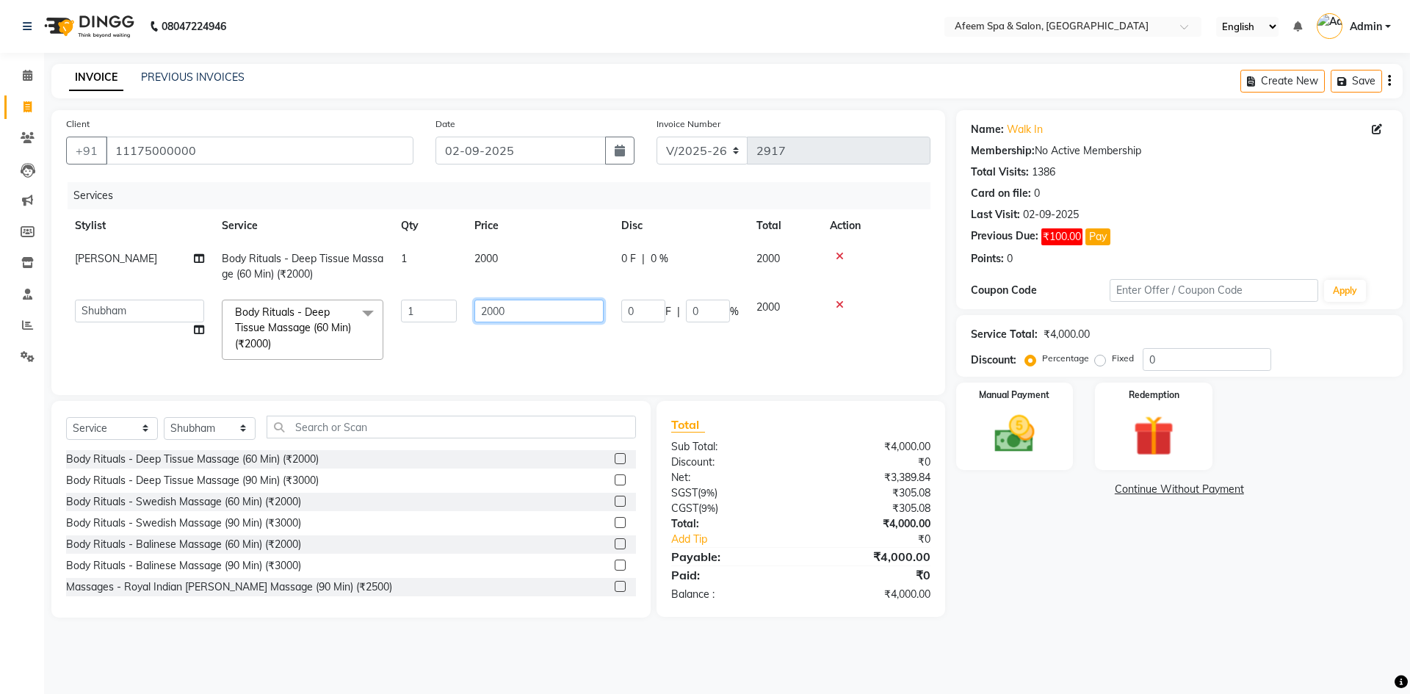
drag, startPoint x: 512, startPoint y: 314, endPoint x: 410, endPoint y: 314, distance: 102.1
click at [410, 314] on tr "aarti bhavna deep [PERSON_NAME] [PERSON_NAME] [PERSON_NAME] Product [PERSON_NAM…" at bounding box center [498, 330] width 864 height 78
type input "2300"
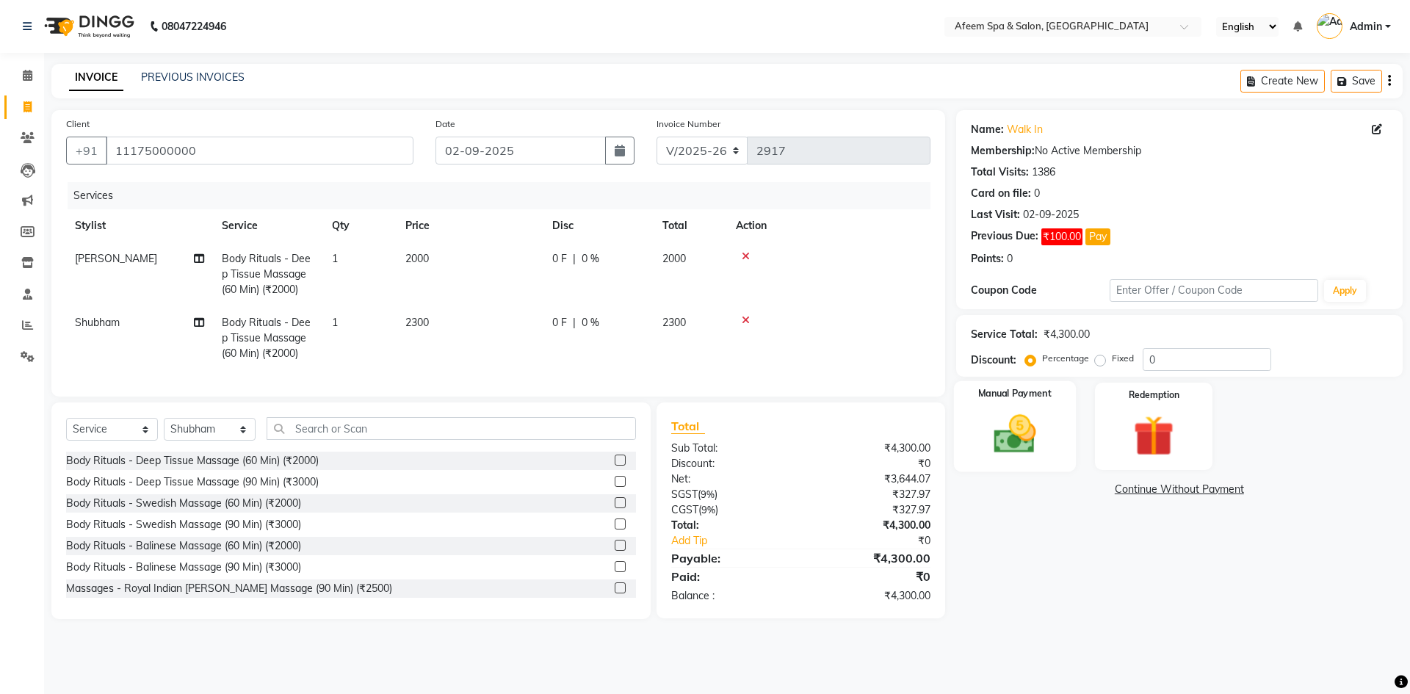
click at [1013, 438] on img at bounding box center [1014, 434] width 68 height 48
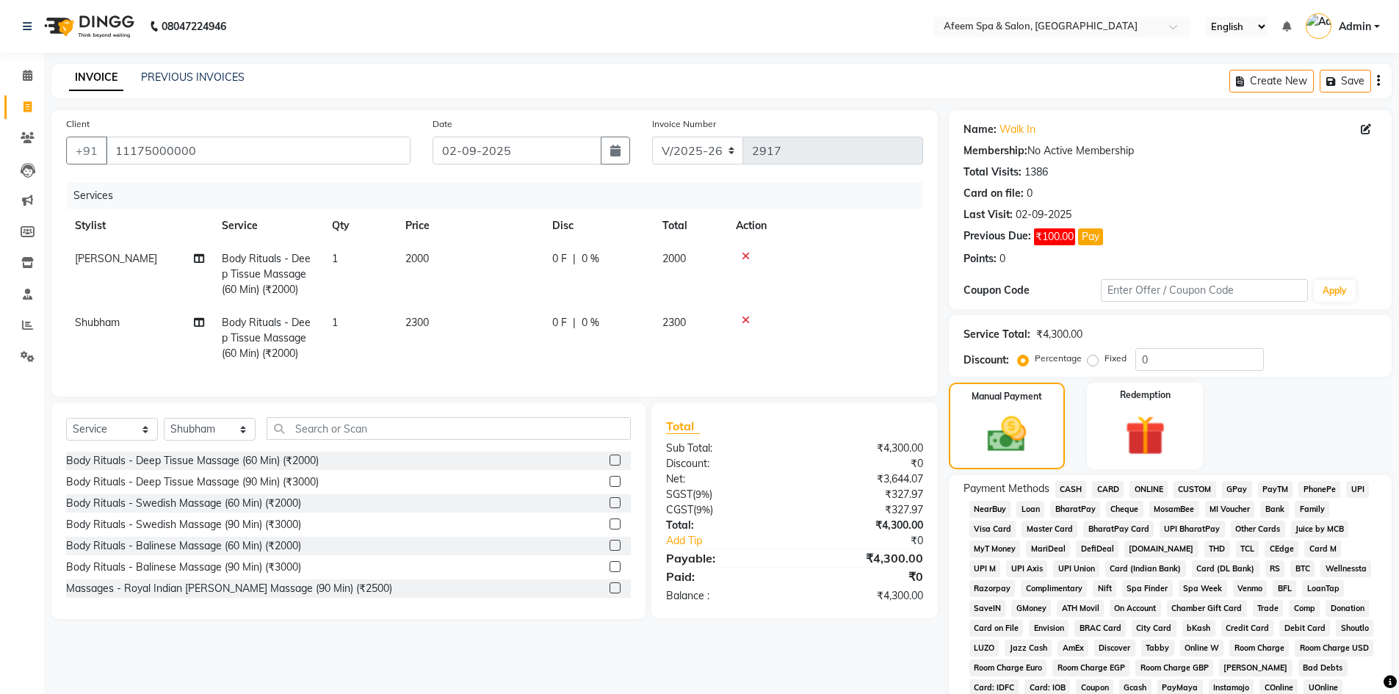
click at [1116, 486] on span "CARD" at bounding box center [1108, 489] width 32 height 17
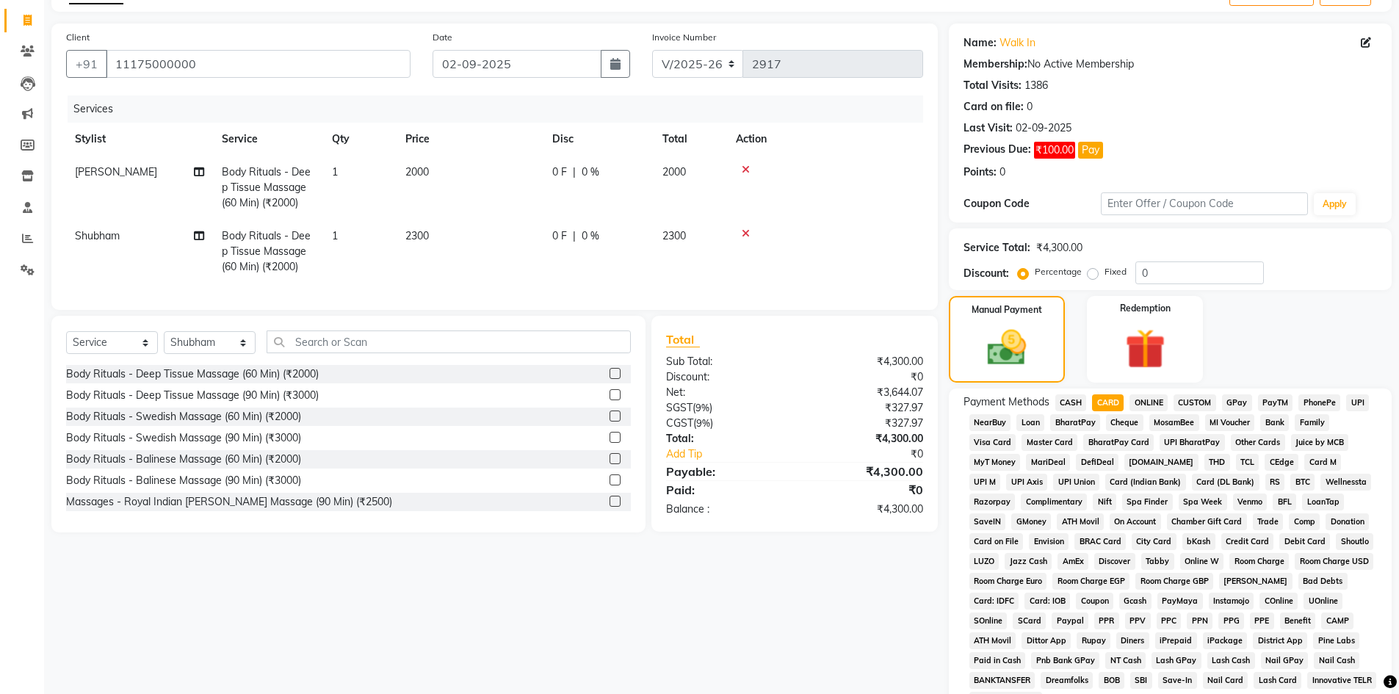
scroll to position [220, 0]
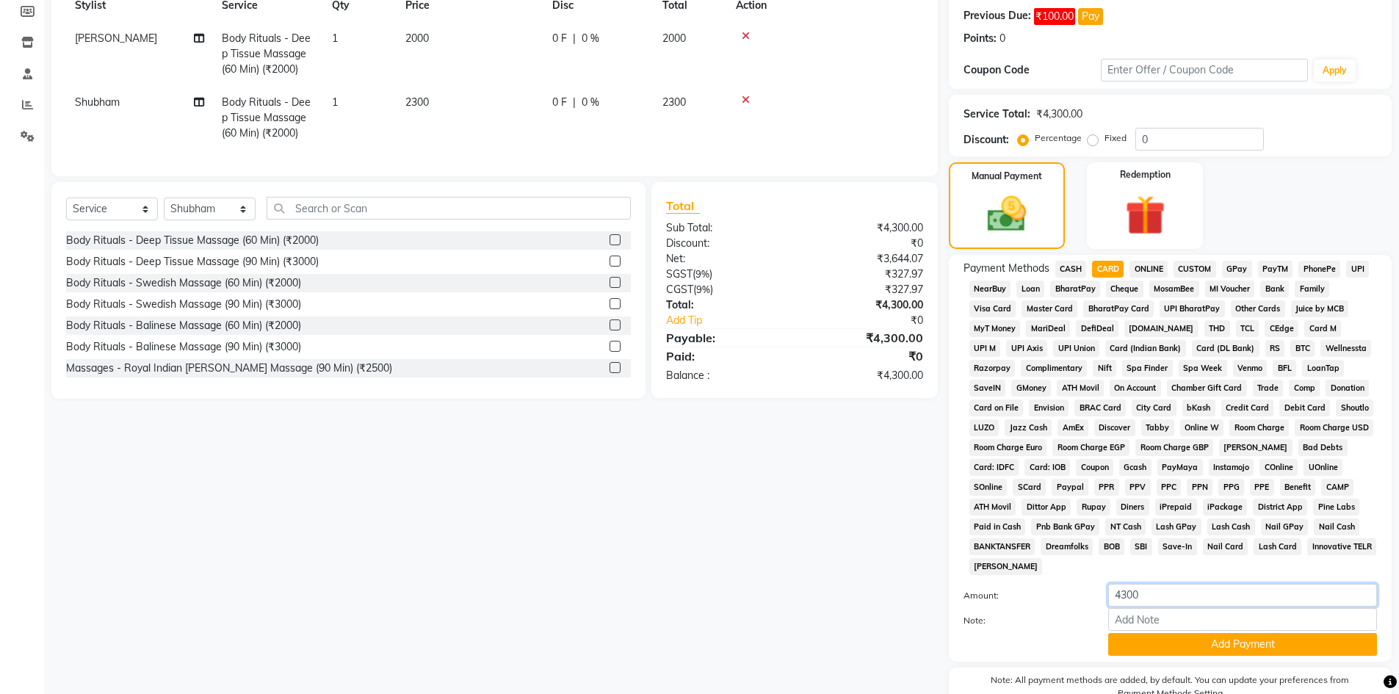
drag, startPoint x: 1140, startPoint y: 598, endPoint x: 1040, endPoint y: 593, distance: 100.0
click at [1040, 593] on div "Amount: 4300" at bounding box center [1169, 596] width 435 height 25
type input "2300"
click at [1234, 643] on button "Add Payment" at bounding box center [1242, 644] width 269 height 23
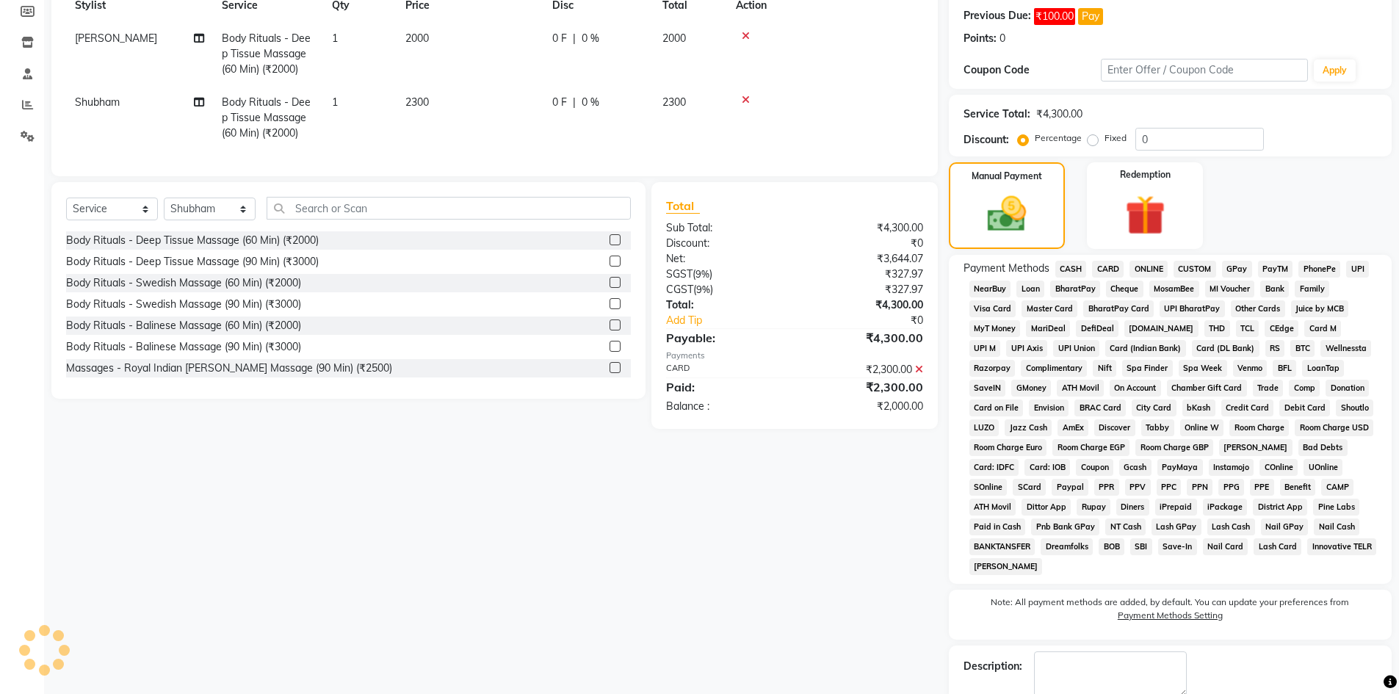
click at [1149, 268] on span "ONLINE" at bounding box center [1148, 269] width 38 height 17
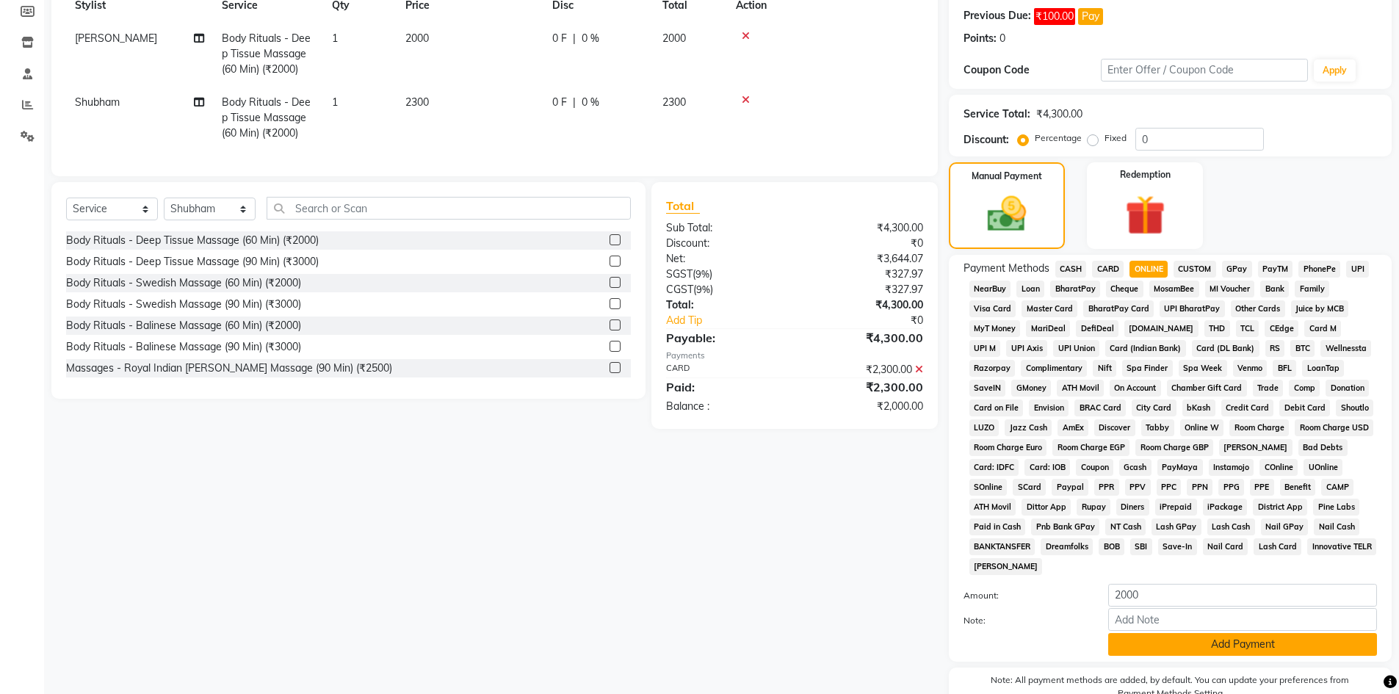
click at [1218, 643] on button "Add Payment" at bounding box center [1242, 644] width 269 height 23
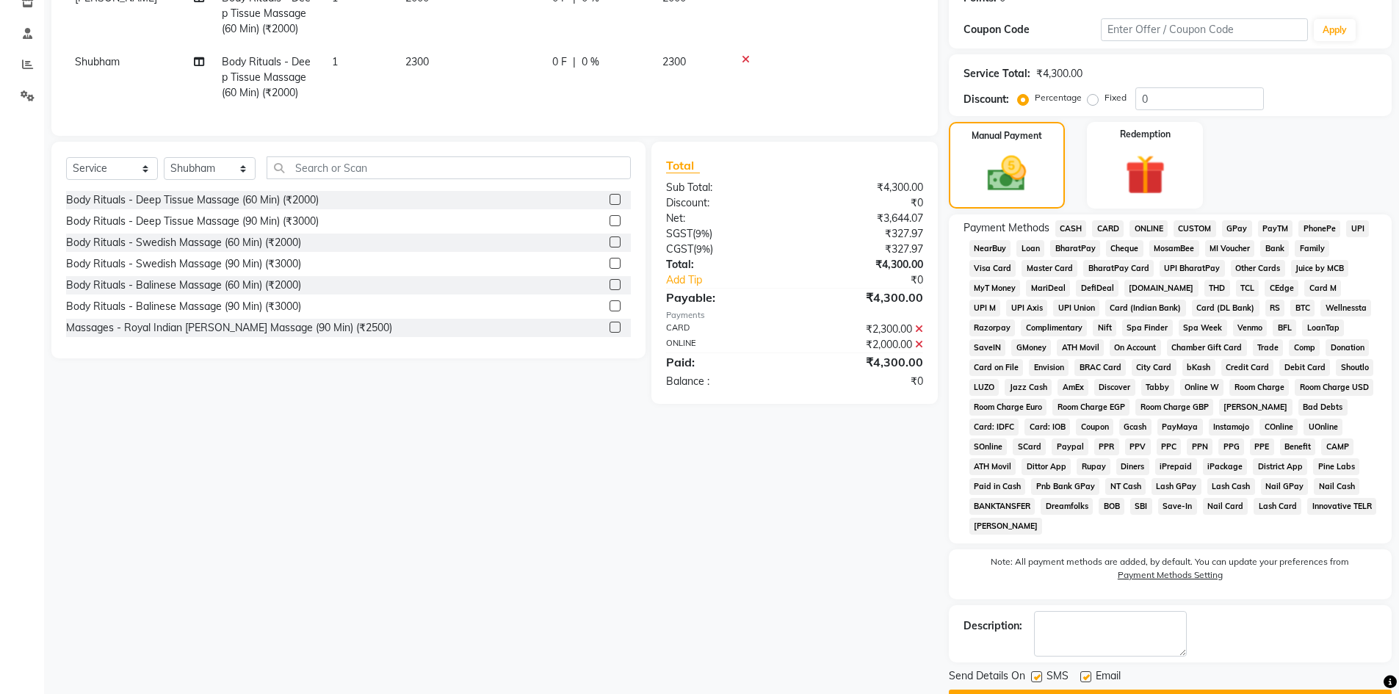
scroll to position [301, 0]
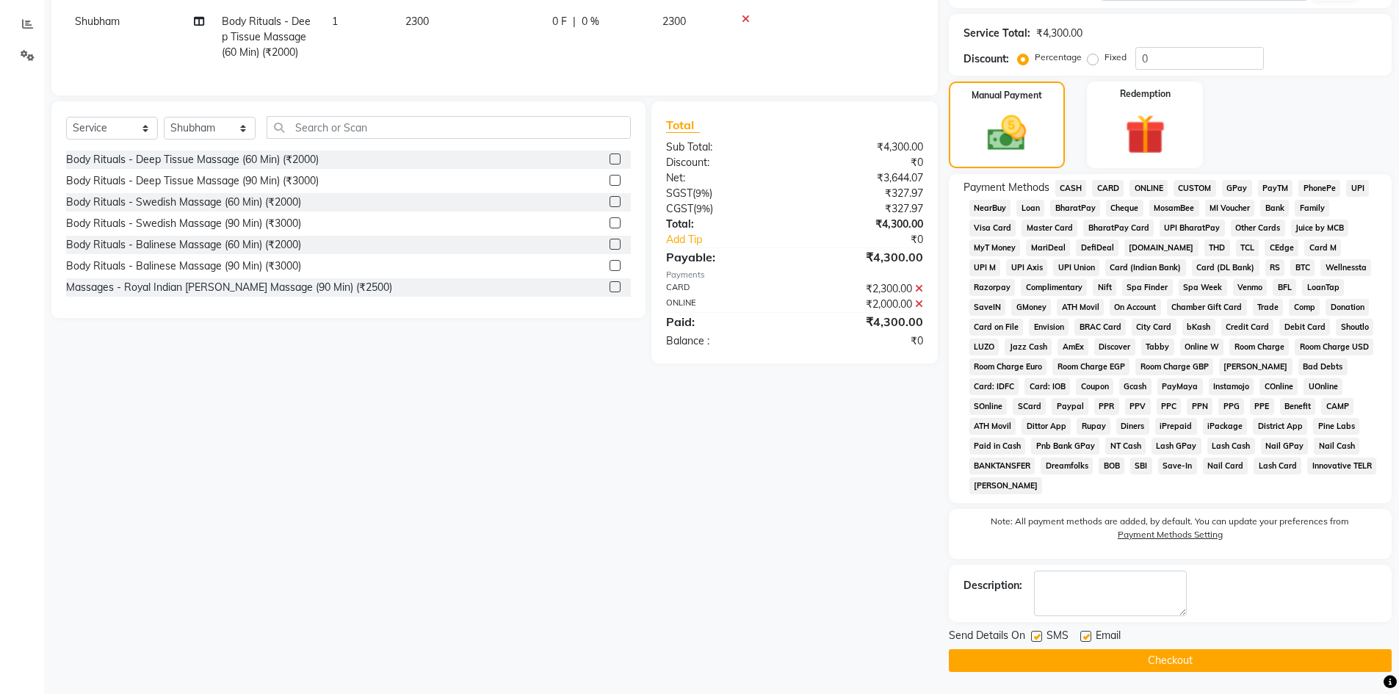
click at [1190, 660] on button "Checkout" at bounding box center [1170, 660] width 443 height 23
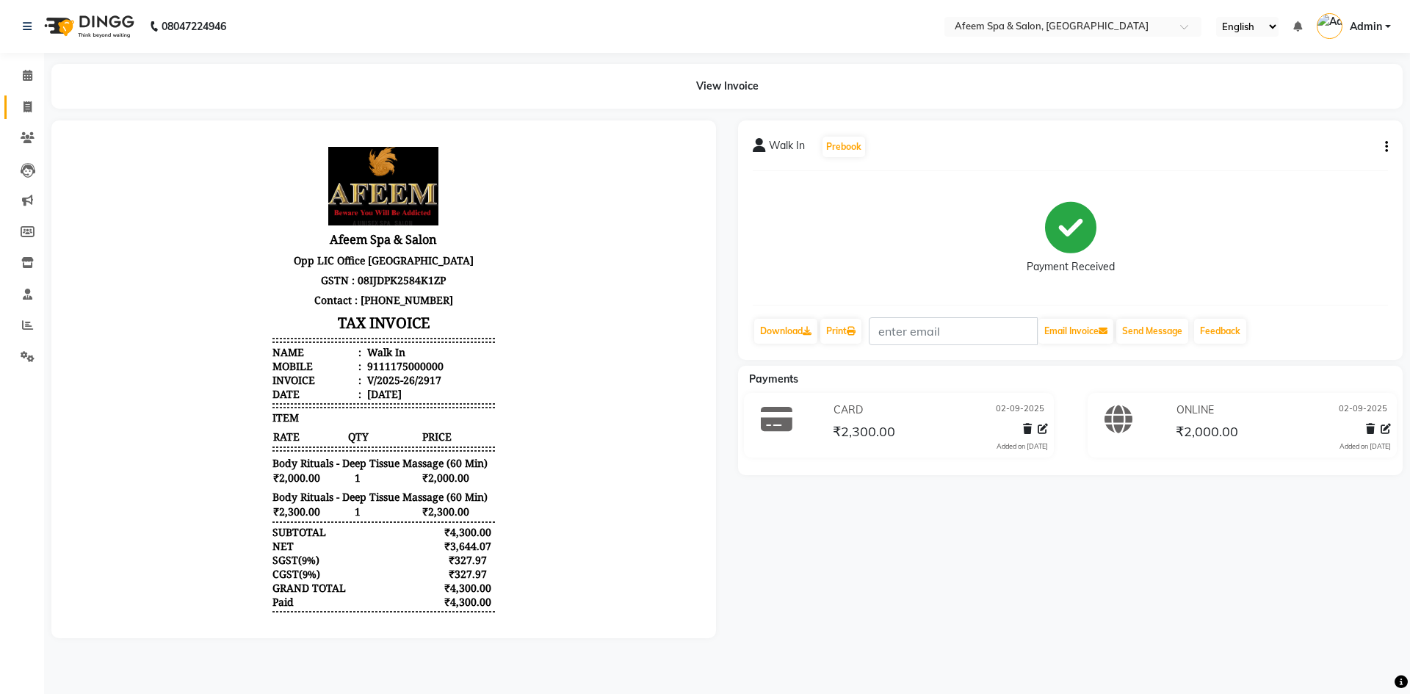
click at [22, 105] on span at bounding box center [28, 107] width 26 height 17
select select "service"
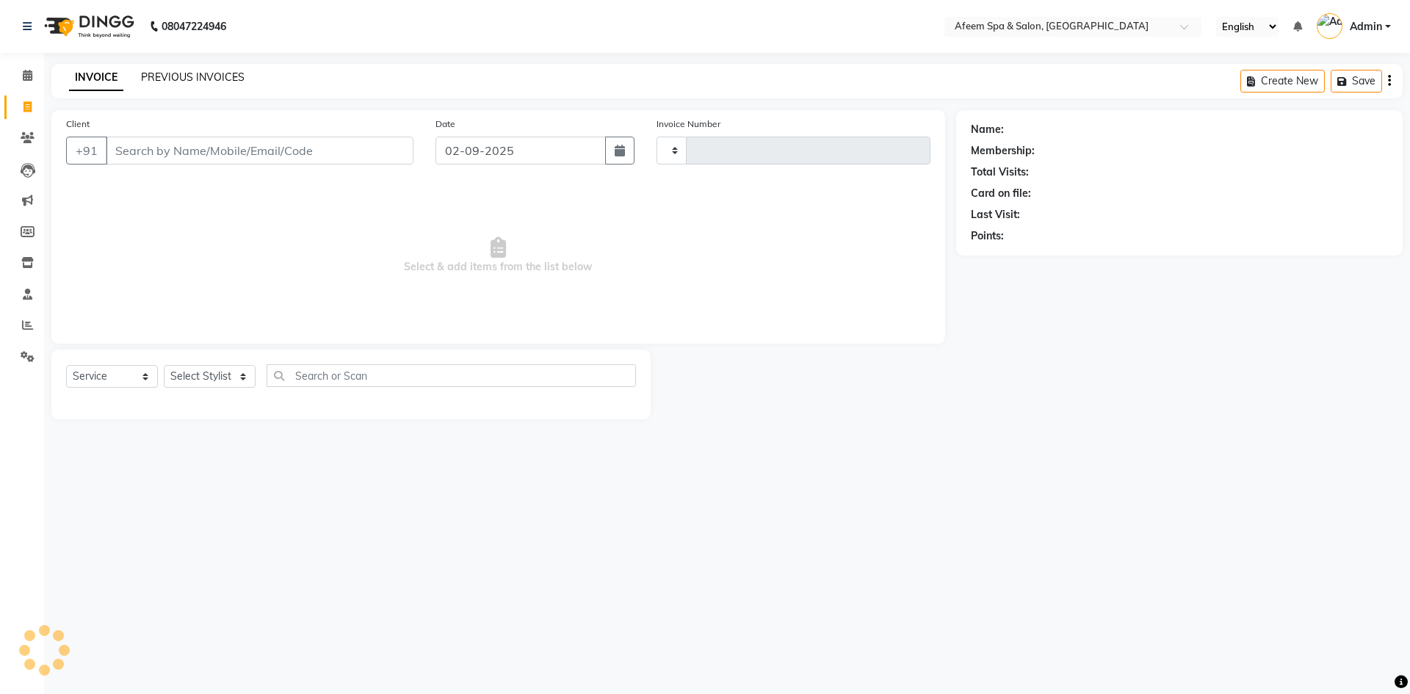
type input "2918"
click at [212, 79] on link "PREVIOUS INVOICES" at bounding box center [193, 76] width 104 height 13
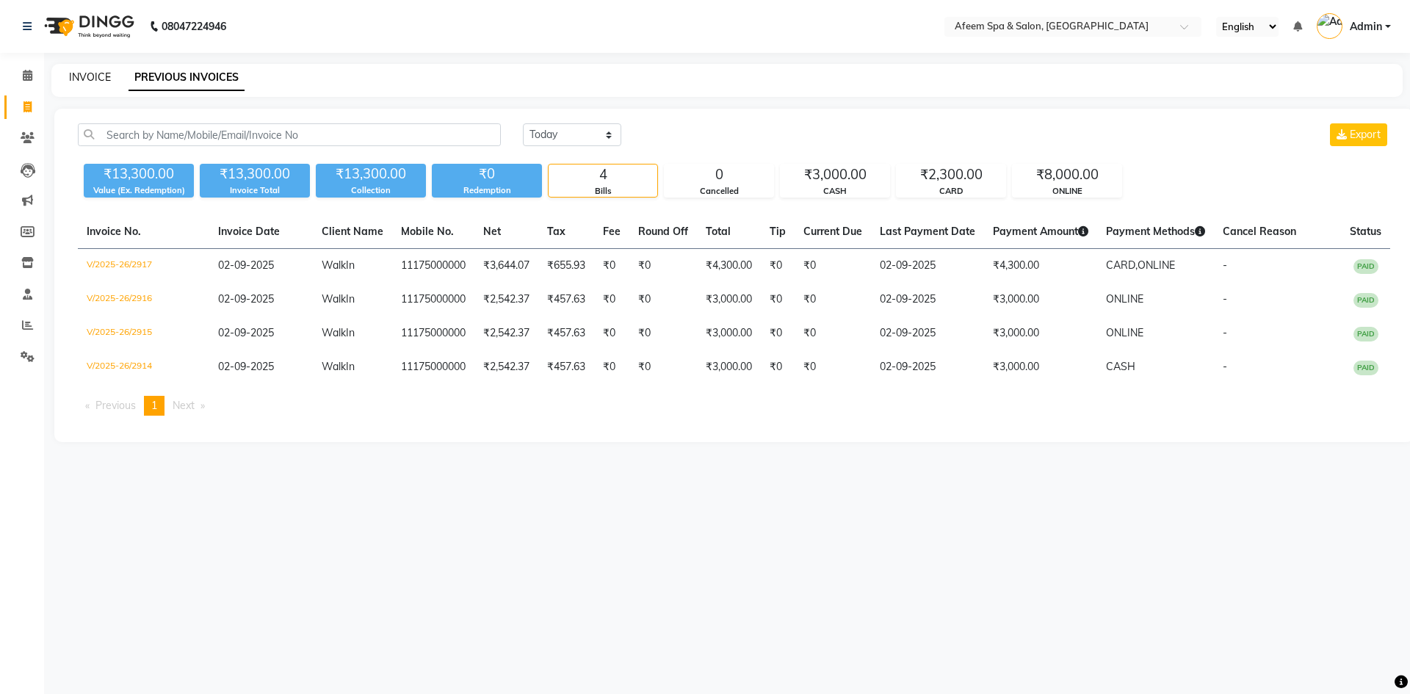
click at [96, 79] on link "INVOICE" at bounding box center [90, 76] width 42 height 13
select select "service"
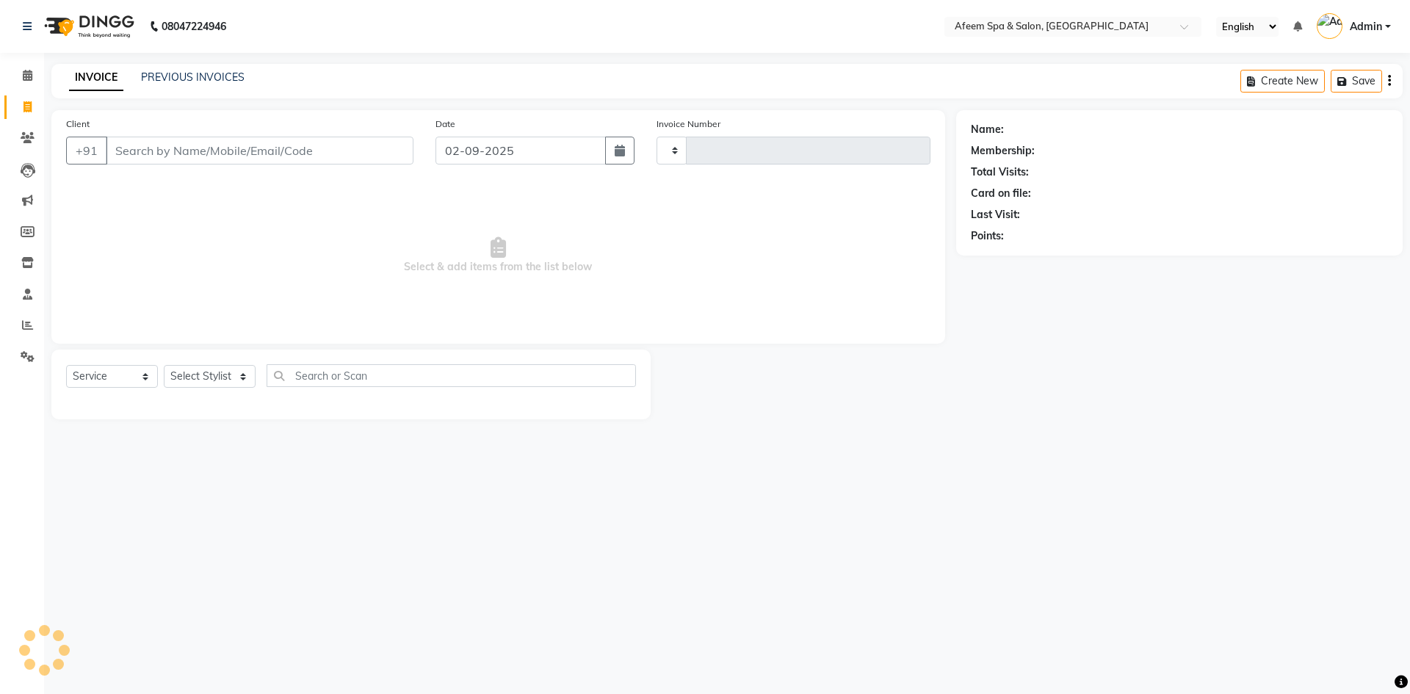
type input "2918"
select select "750"
click at [27, 113] on span at bounding box center [28, 107] width 26 height 17
select select "service"
type input "2918"
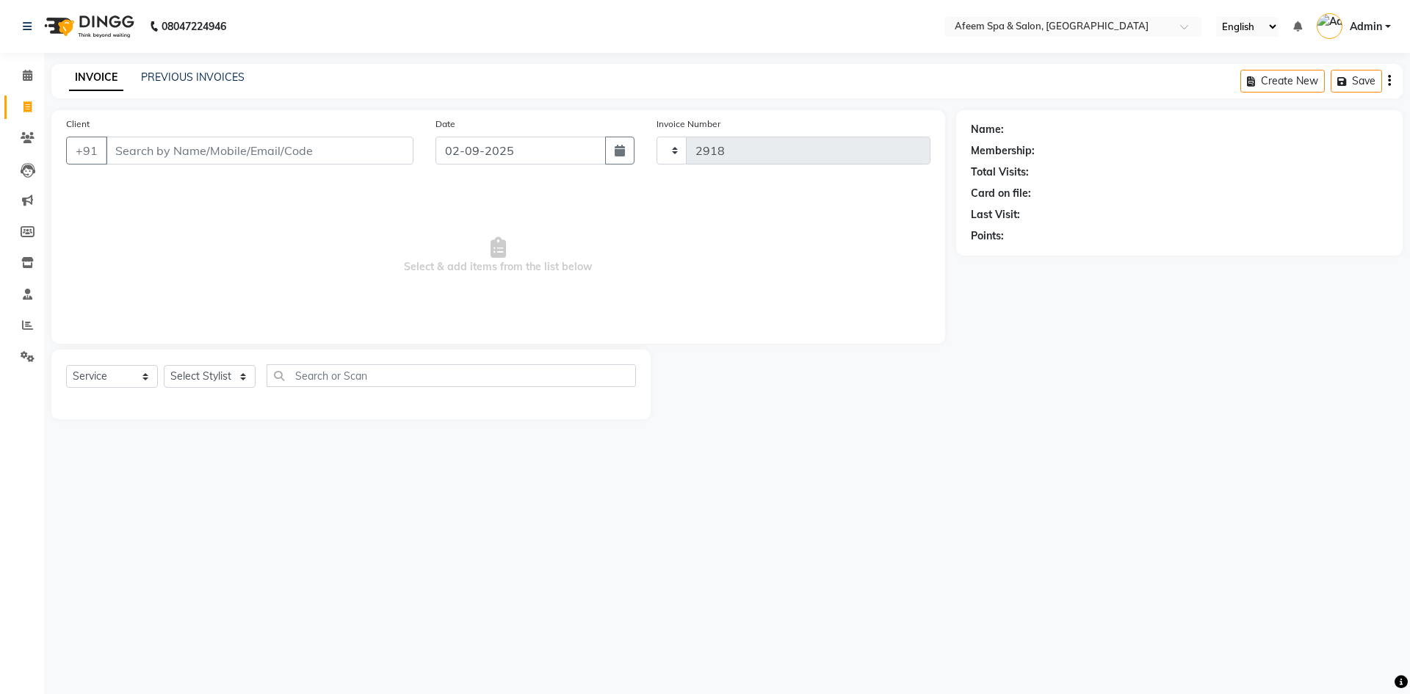
select select "750"
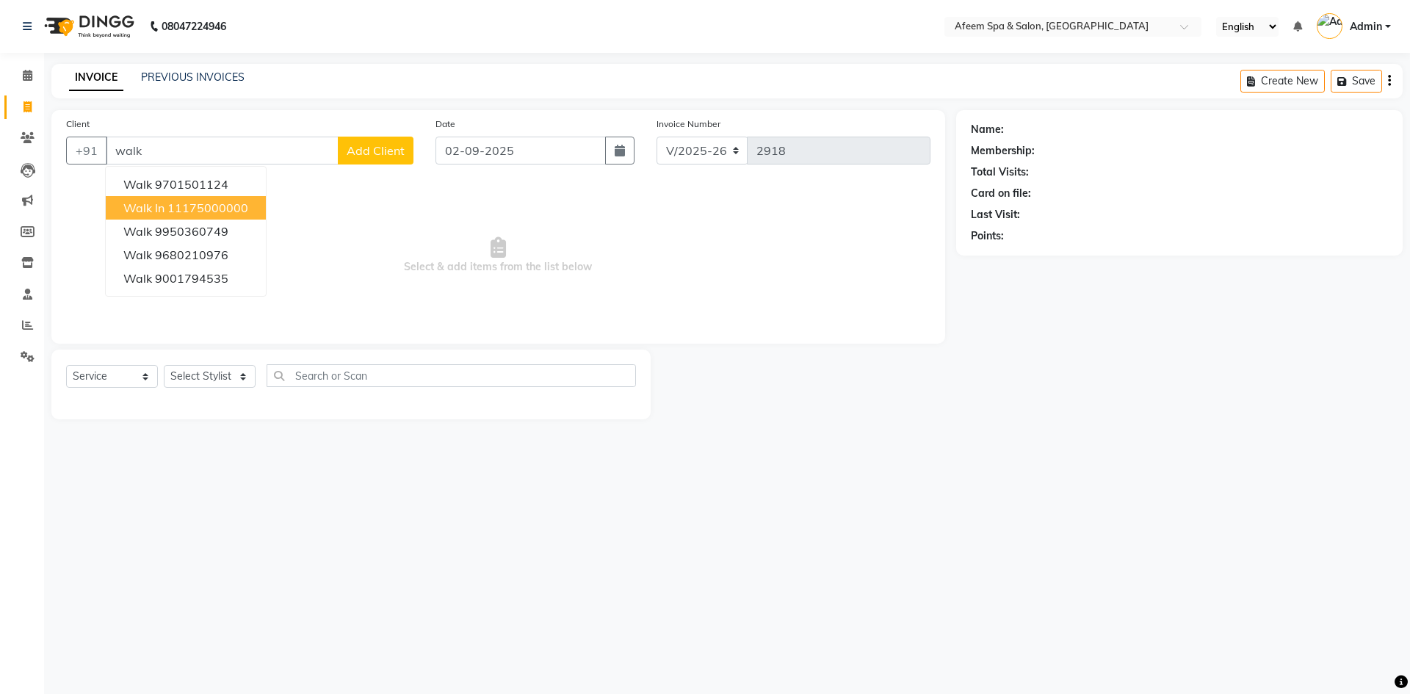
click at [190, 202] on ngb-highlight "11175000000" at bounding box center [207, 207] width 81 height 15
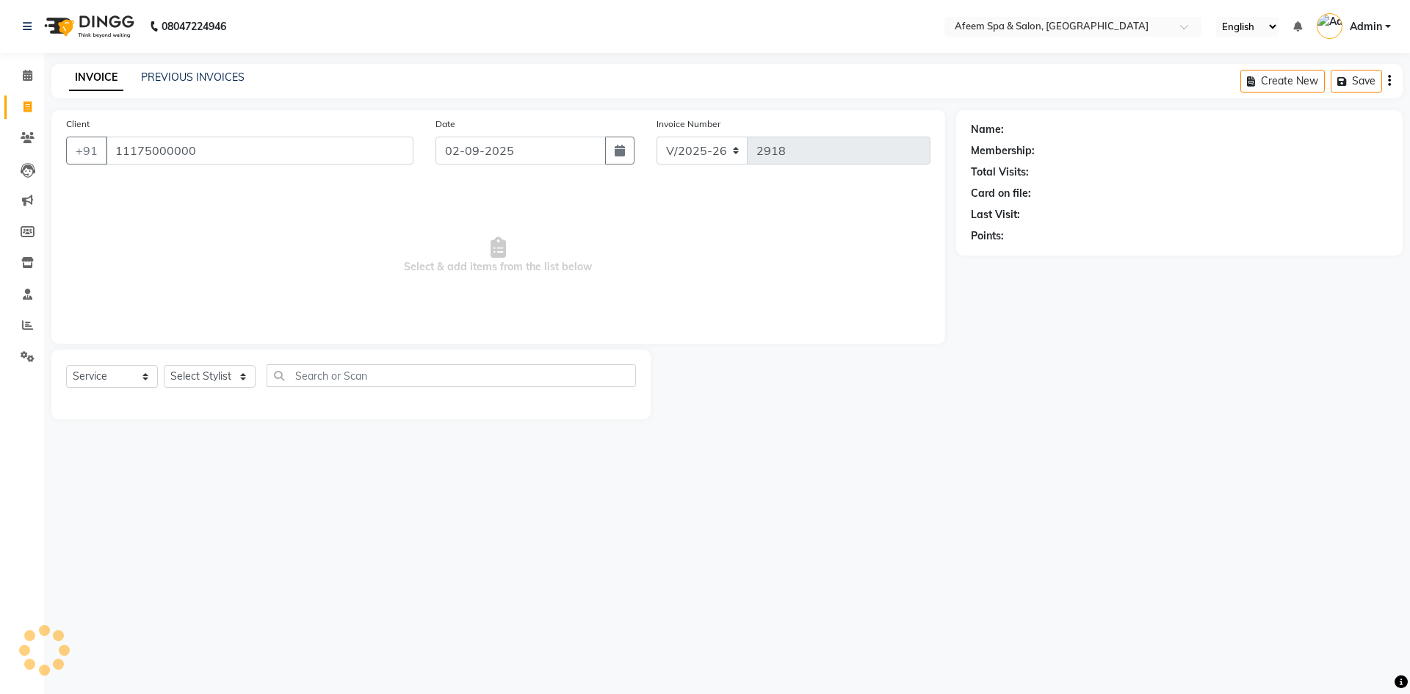
type input "11175000000"
click at [225, 376] on select "Select Stylist aarti bhavna deep Deepika [PERSON_NAME] [PERSON_NAME] [PERSON_NA…" at bounding box center [210, 376] width 92 height 23
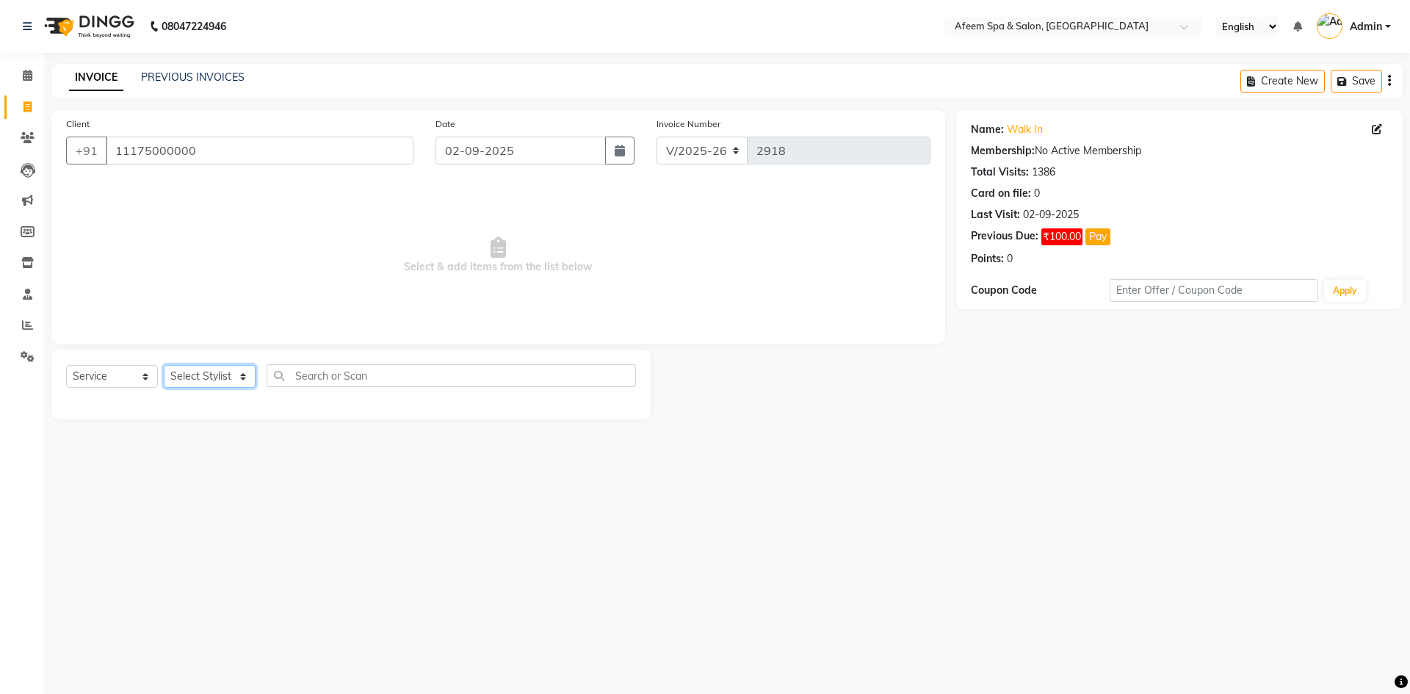
select select "28158"
click at [164, 365] on select "Select Stylist aarti bhavna deep Deepika [PERSON_NAME] [PERSON_NAME] [PERSON_NA…" at bounding box center [210, 376] width 92 height 23
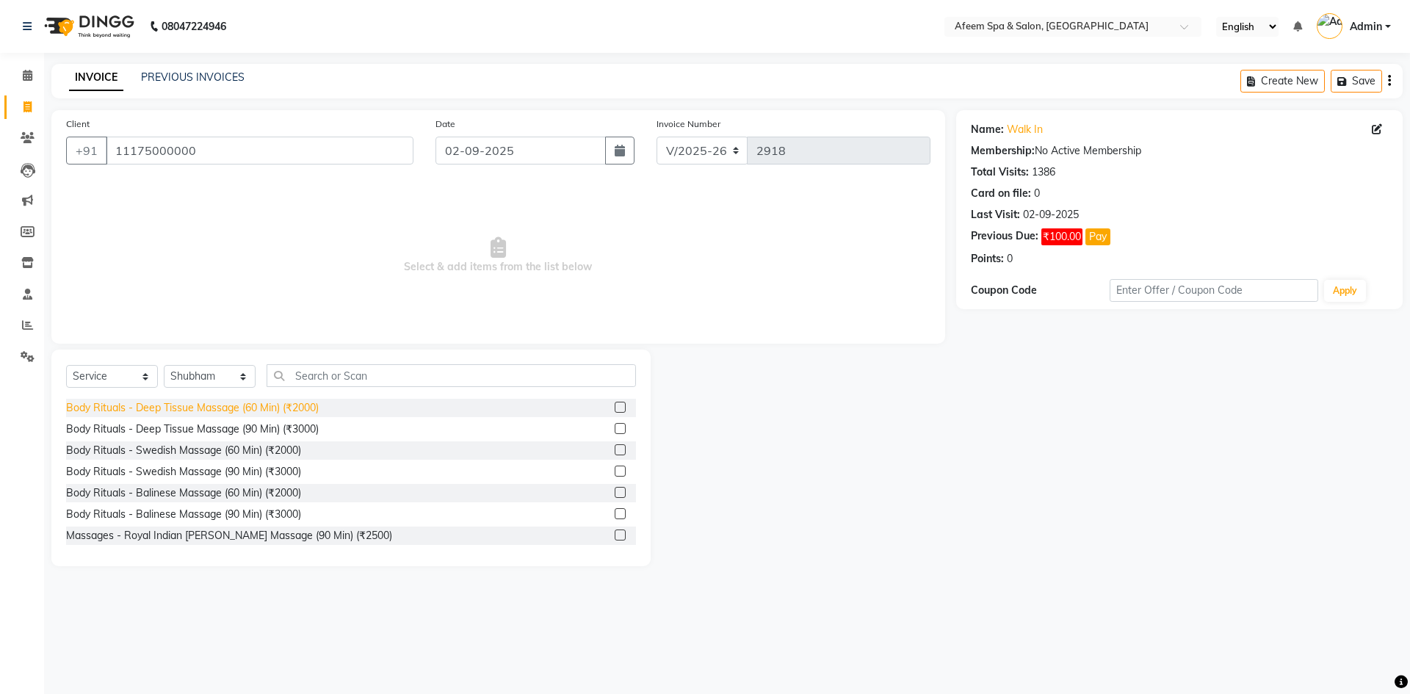
click at [309, 408] on div "Body Rituals - Deep Tissue Massage (60 Min) (₹2000)" at bounding box center [192, 407] width 253 height 15
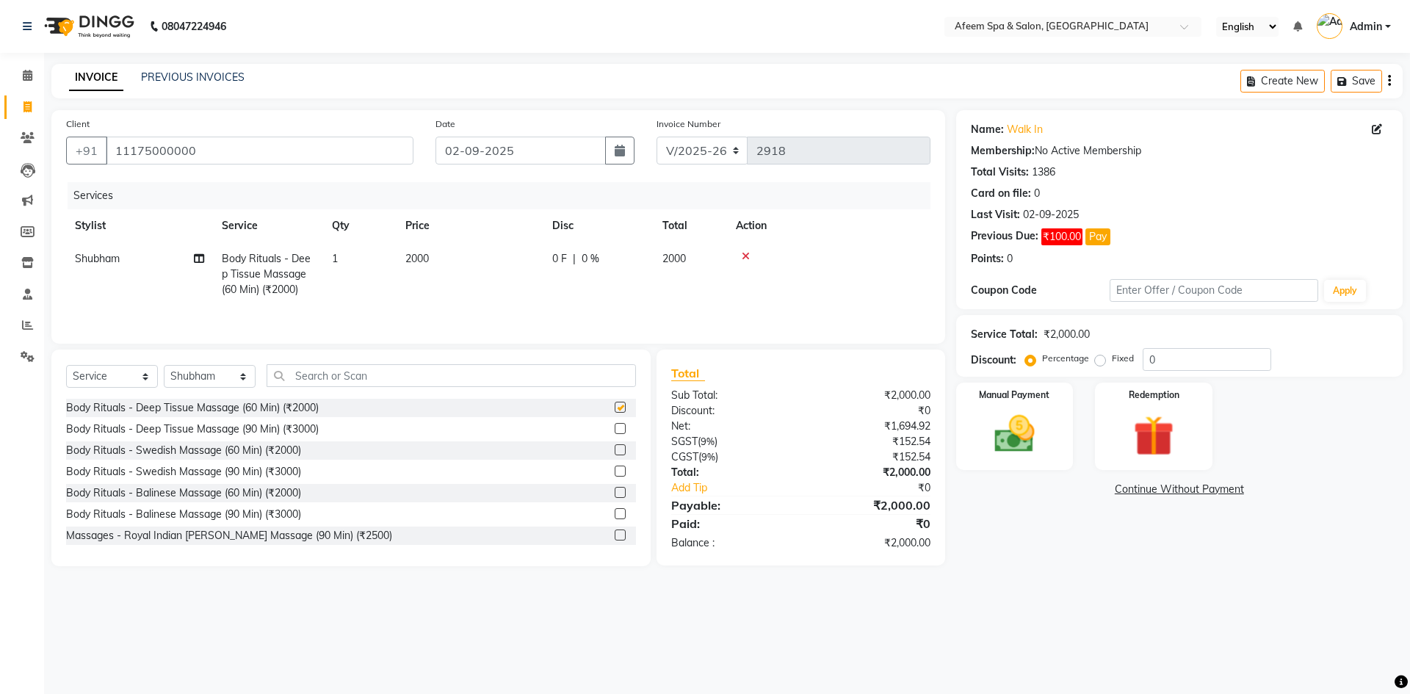
checkbox input "false"
click at [439, 271] on td "2000" at bounding box center [470, 274] width 147 height 64
select select "28158"
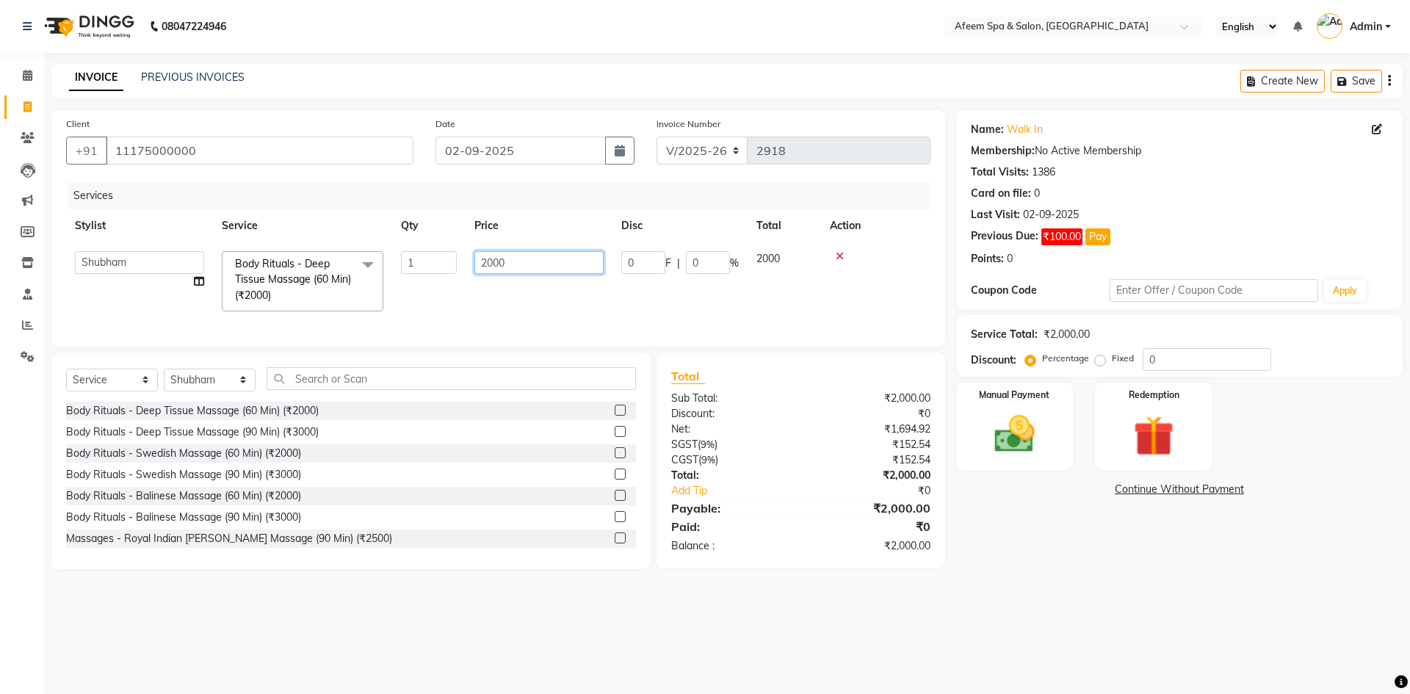
drag, startPoint x: 584, startPoint y: 258, endPoint x: 318, endPoint y: 308, distance: 270.5
click at [328, 303] on tr "aarti bhavna deep [PERSON_NAME] [PERSON_NAME] [PERSON_NAME] Product [PERSON_NAM…" at bounding box center [498, 281] width 864 height 78
type input "500"
click at [214, 388] on div "Select Service Product Membership Package Voucher Prepaid Gift Card Select Styl…" at bounding box center [351, 384] width 570 height 35
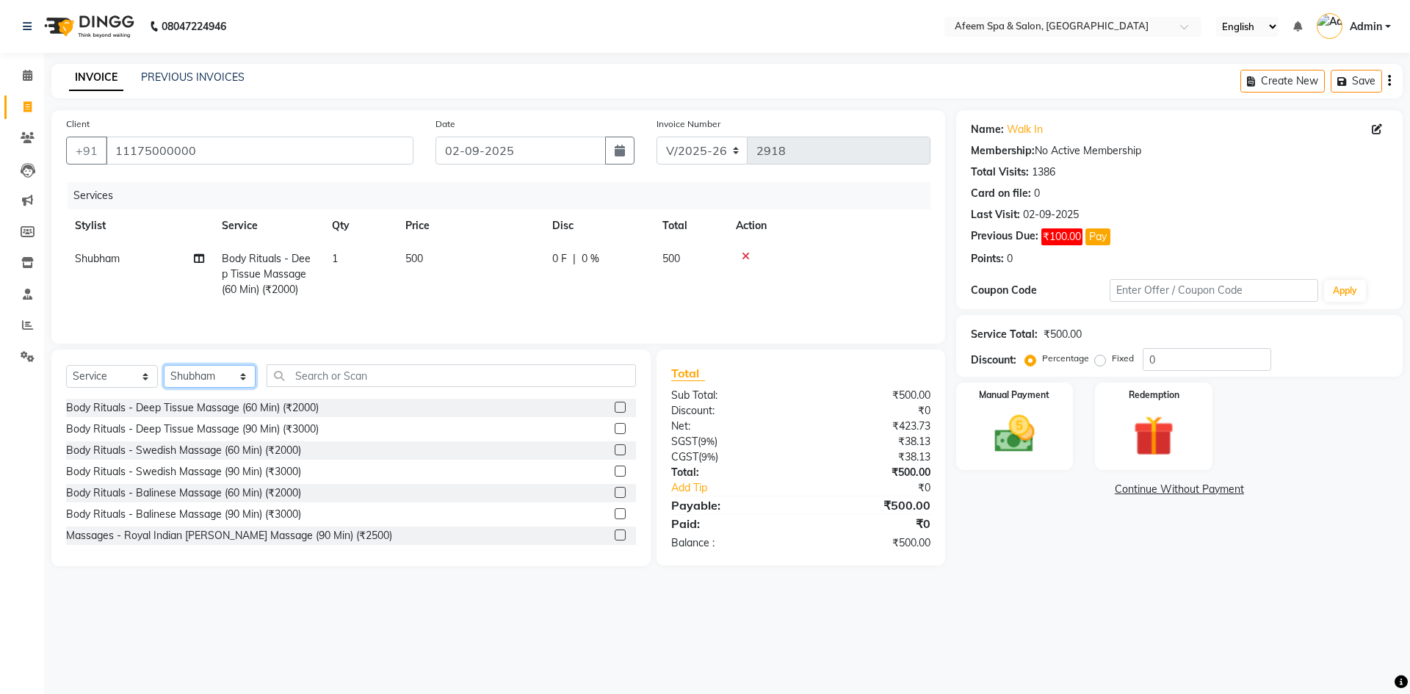
select select "20102"
click at [164, 365] on select "Select Stylist aarti bhavna deep Deepika [PERSON_NAME] [PERSON_NAME] [PERSON_NA…" at bounding box center [210, 376] width 92 height 23
click at [289, 412] on div "Body Rituals - Deep Tissue Massage (60 Min) (₹2000)" at bounding box center [192, 407] width 253 height 15
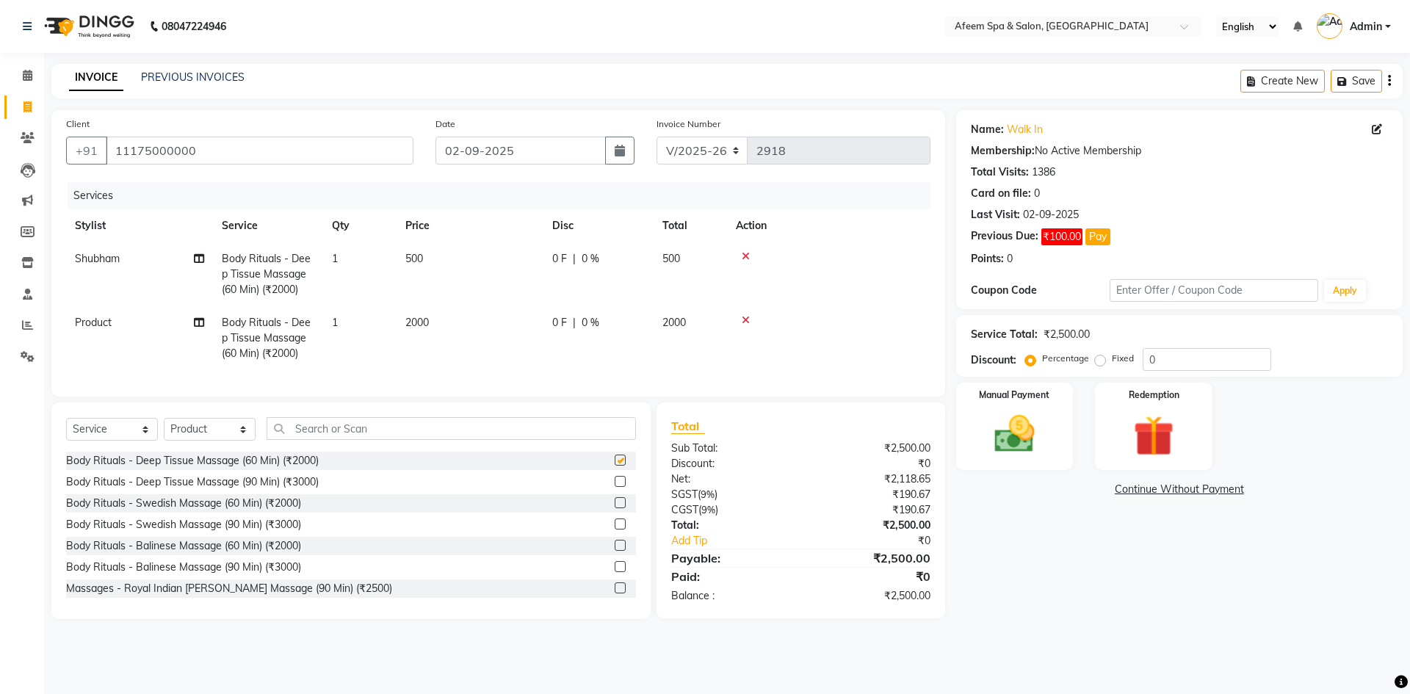
checkbox input "false"
click at [436, 341] on td "2000" at bounding box center [470, 338] width 147 height 64
select select "20102"
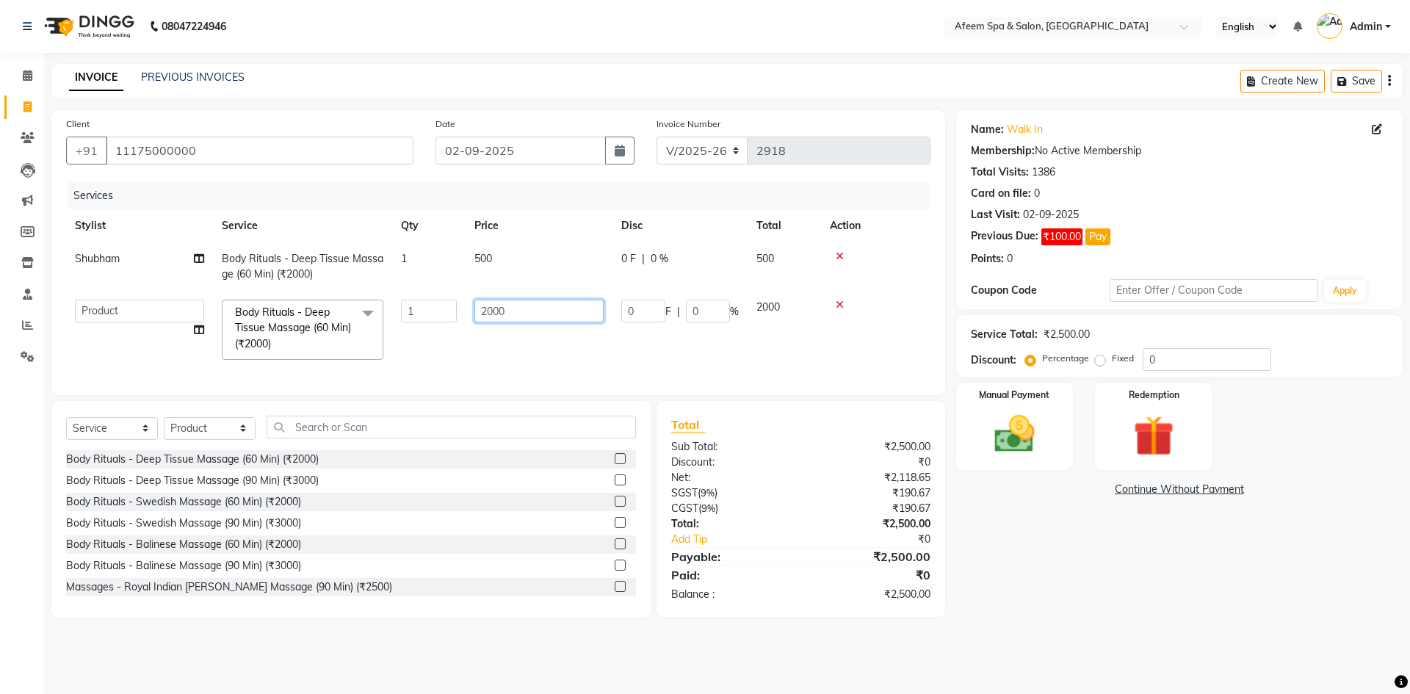
drag, startPoint x: 543, startPoint y: 304, endPoint x: 362, endPoint y: 314, distance: 180.9
click at [362, 314] on tr "aarti bhavna deep [PERSON_NAME] [PERSON_NAME] [PERSON_NAME] Product [PERSON_NAM…" at bounding box center [498, 330] width 864 height 78
type input "990"
click at [1011, 426] on img at bounding box center [1014, 434] width 68 height 48
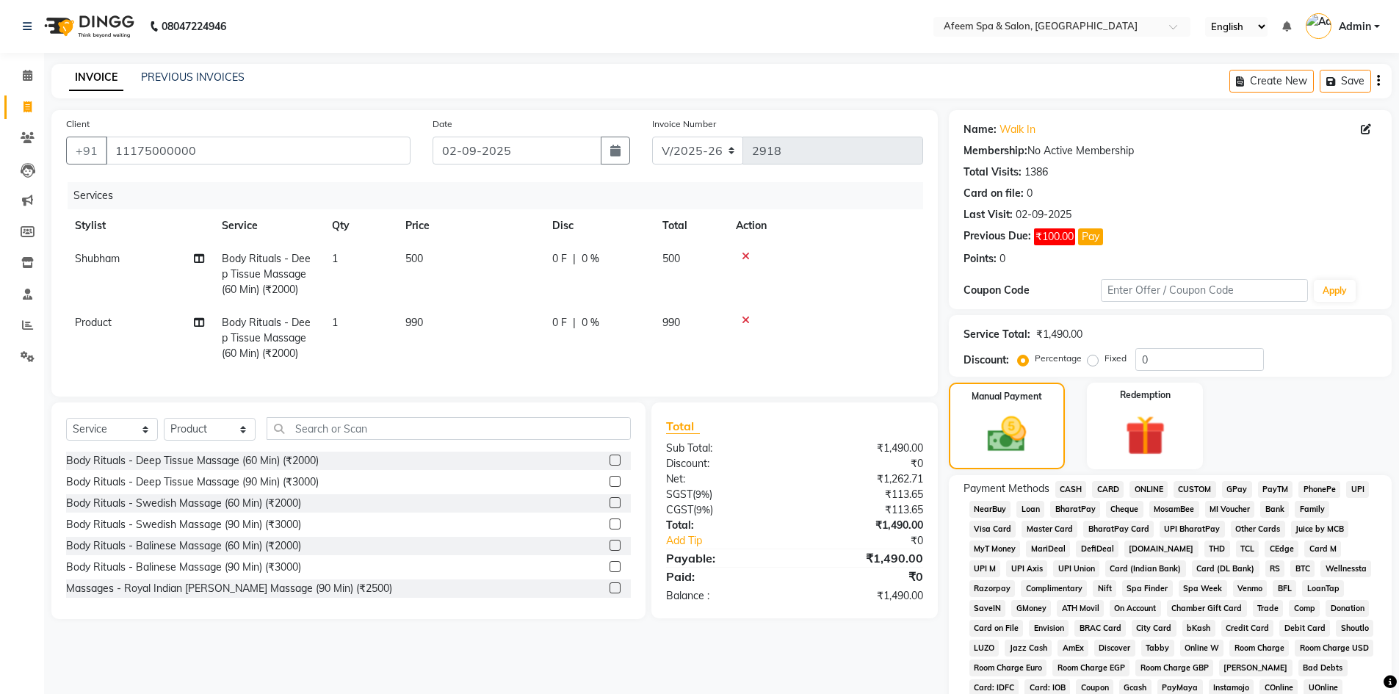
click at [1113, 488] on span "CARD" at bounding box center [1108, 489] width 32 height 17
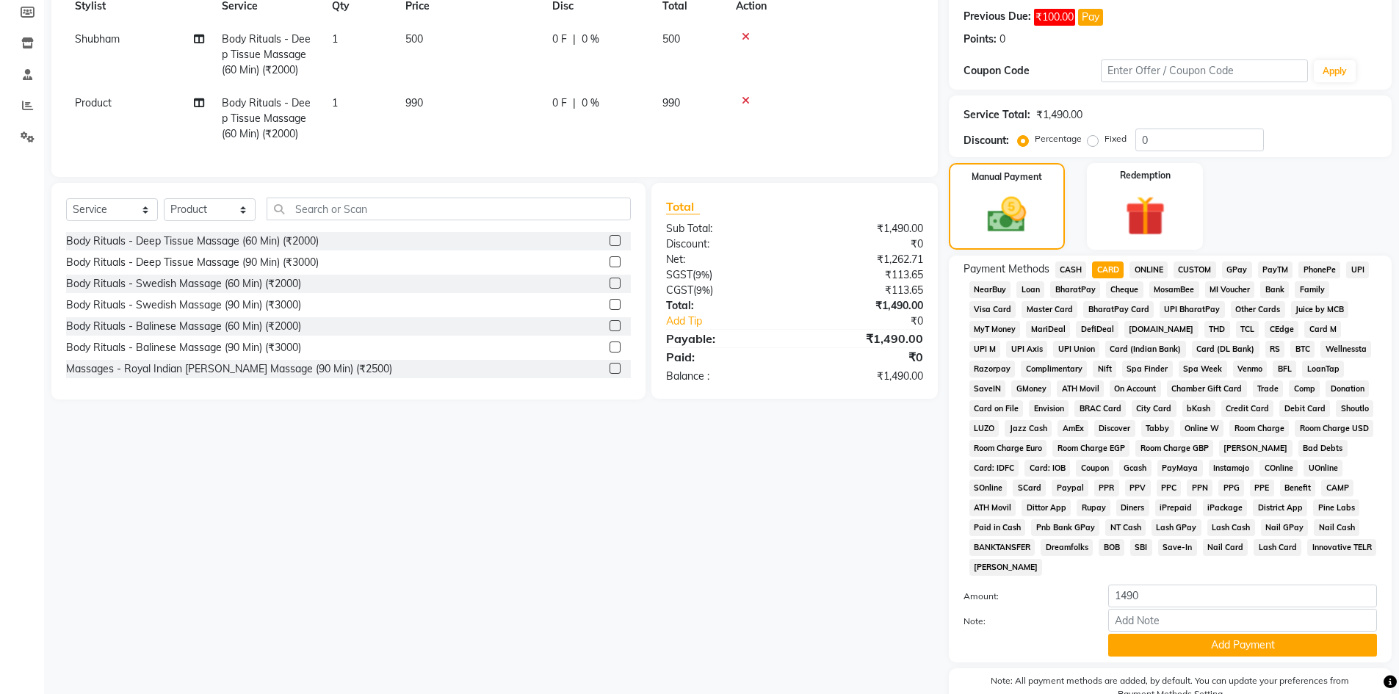
scroll to position [220, 0]
click at [1230, 649] on button "Add Payment" at bounding box center [1242, 644] width 269 height 23
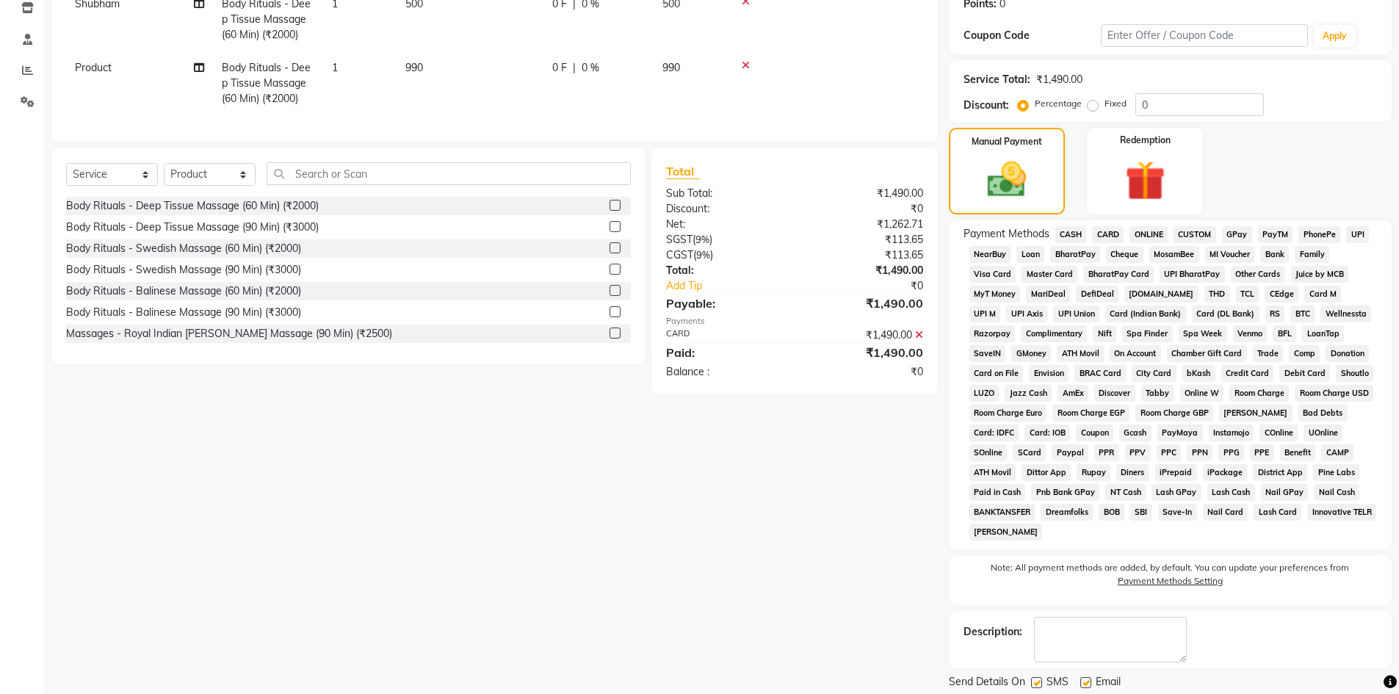
scroll to position [301, 0]
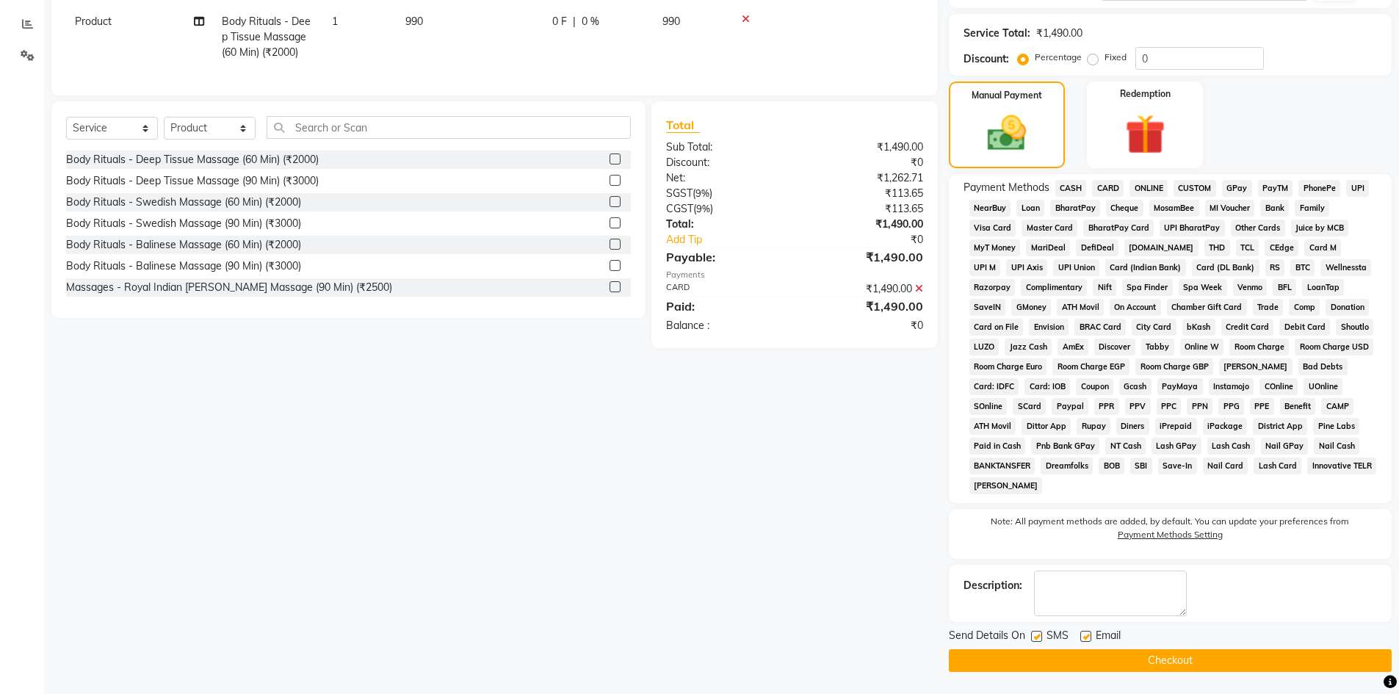
click at [1197, 654] on button "Checkout" at bounding box center [1170, 660] width 443 height 23
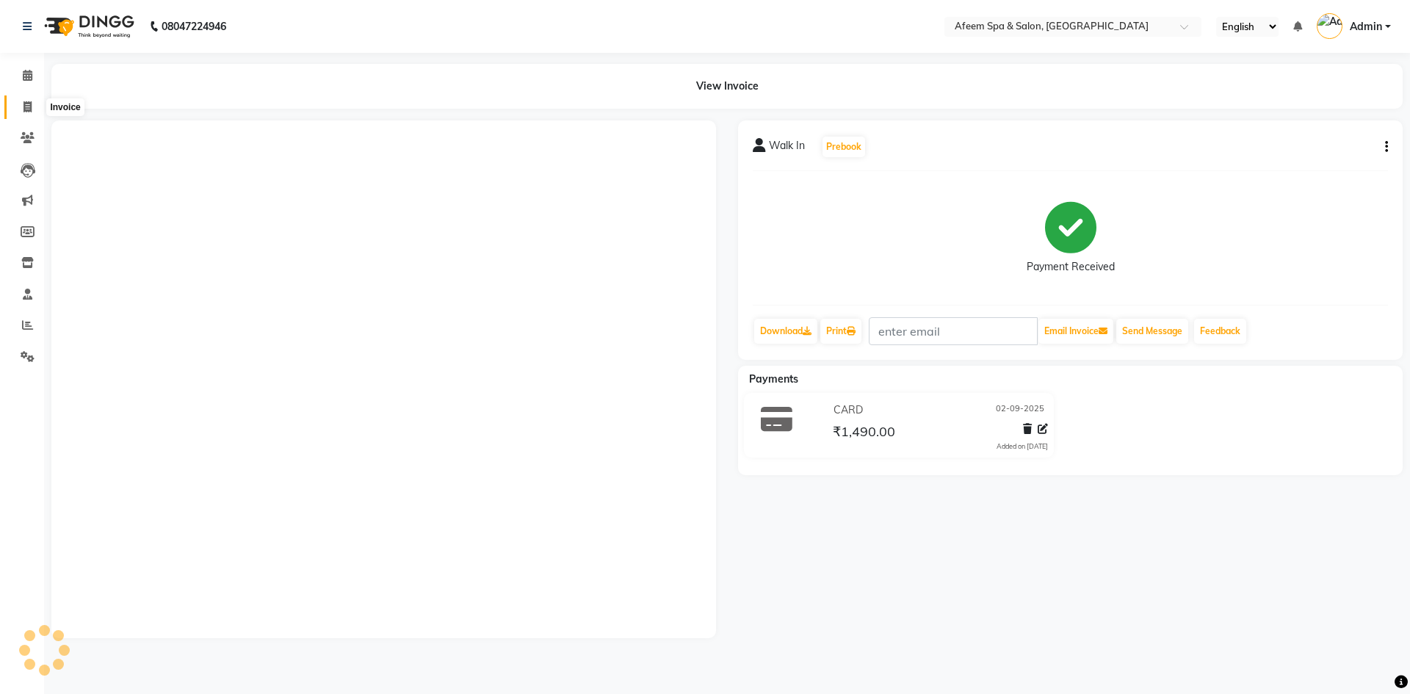
click at [24, 114] on span at bounding box center [28, 107] width 26 height 17
select select "service"
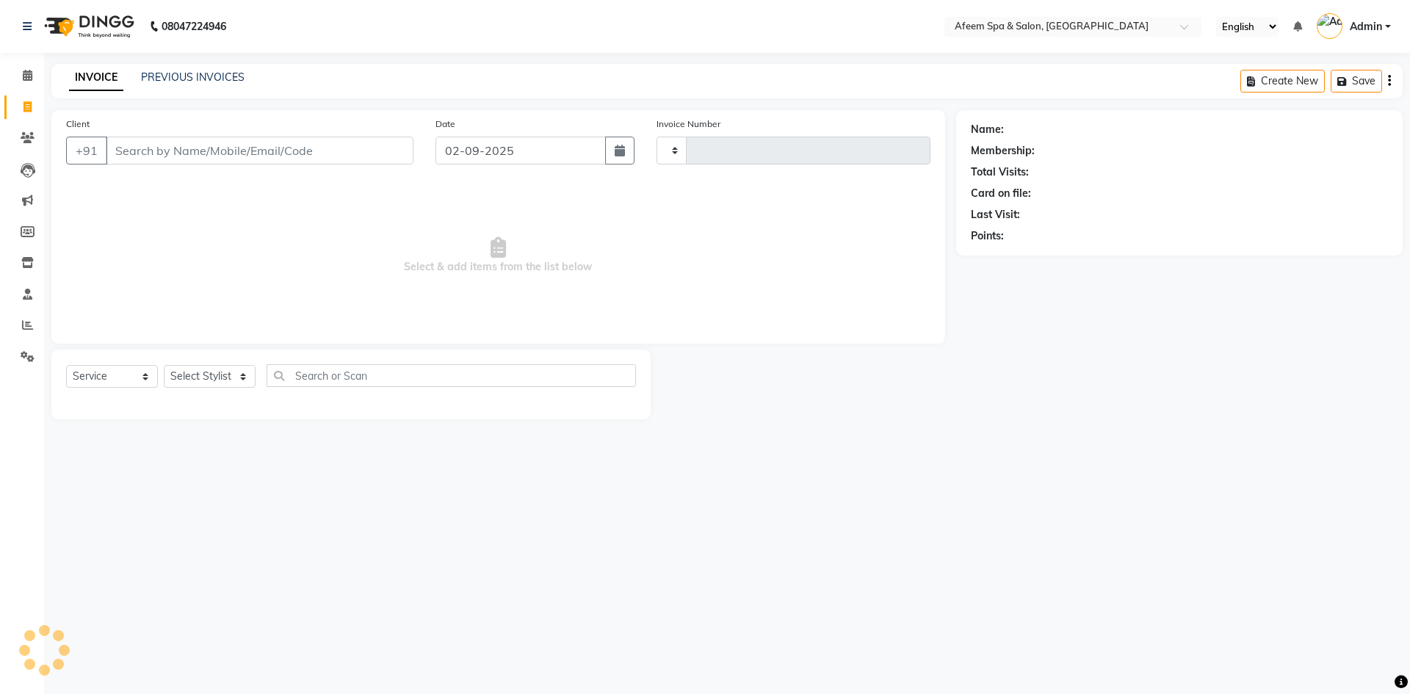
click at [183, 68] on div "INVOICE PREVIOUS INVOICES Create New Save" at bounding box center [726, 81] width 1351 height 35
click at [181, 73] on link "PREVIOUS INVOICES" at bounding box center [193, 76] width 104 height 13
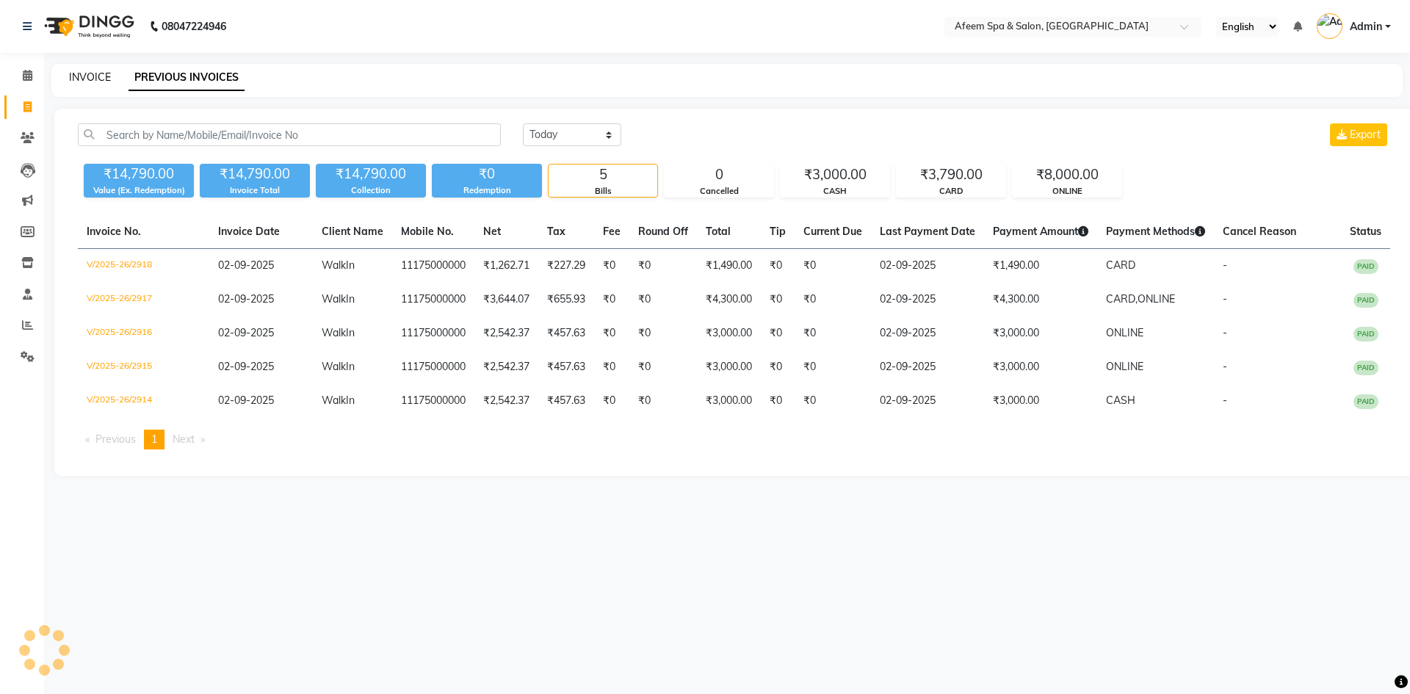
click at [82, 78] on link "INVOICE" at bounding box center [90, 76] width 42 height 13
select select "service"
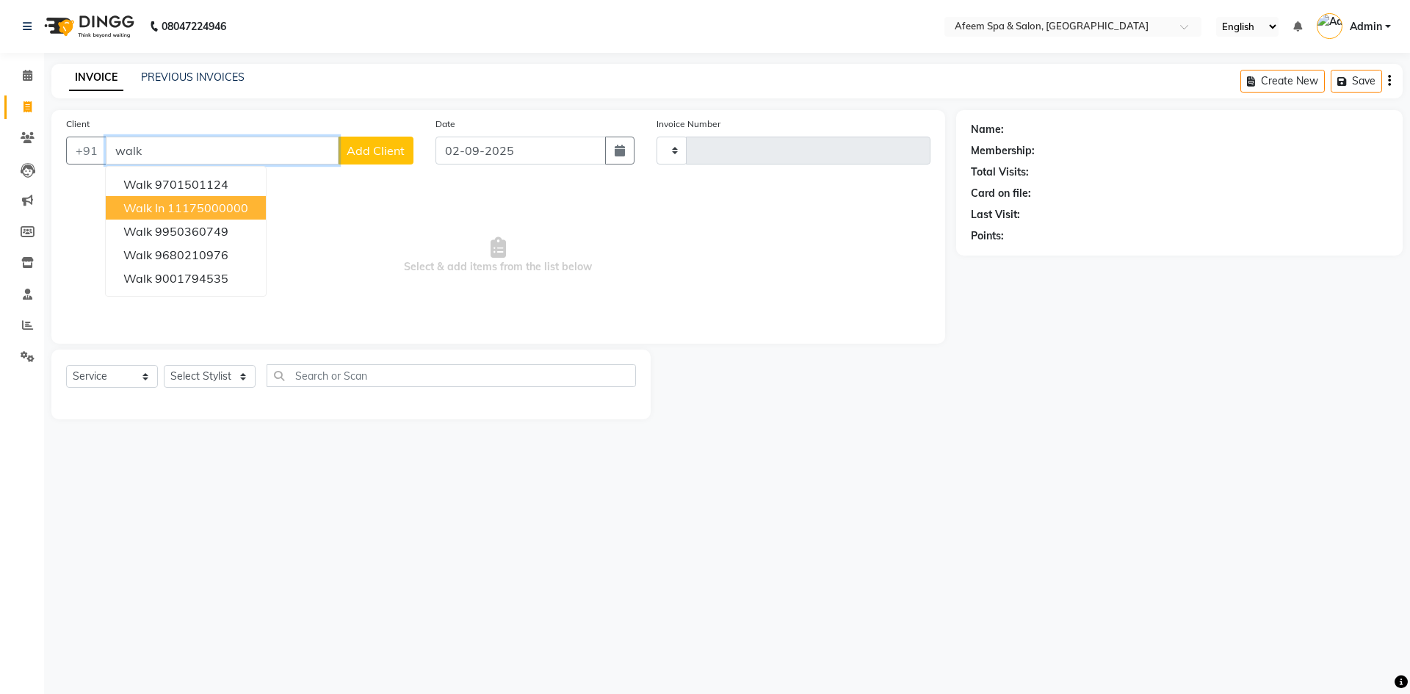
click at [184, 198] on button "Walk In 11175000000" at bounding box center [186, 207] width 160 height 23
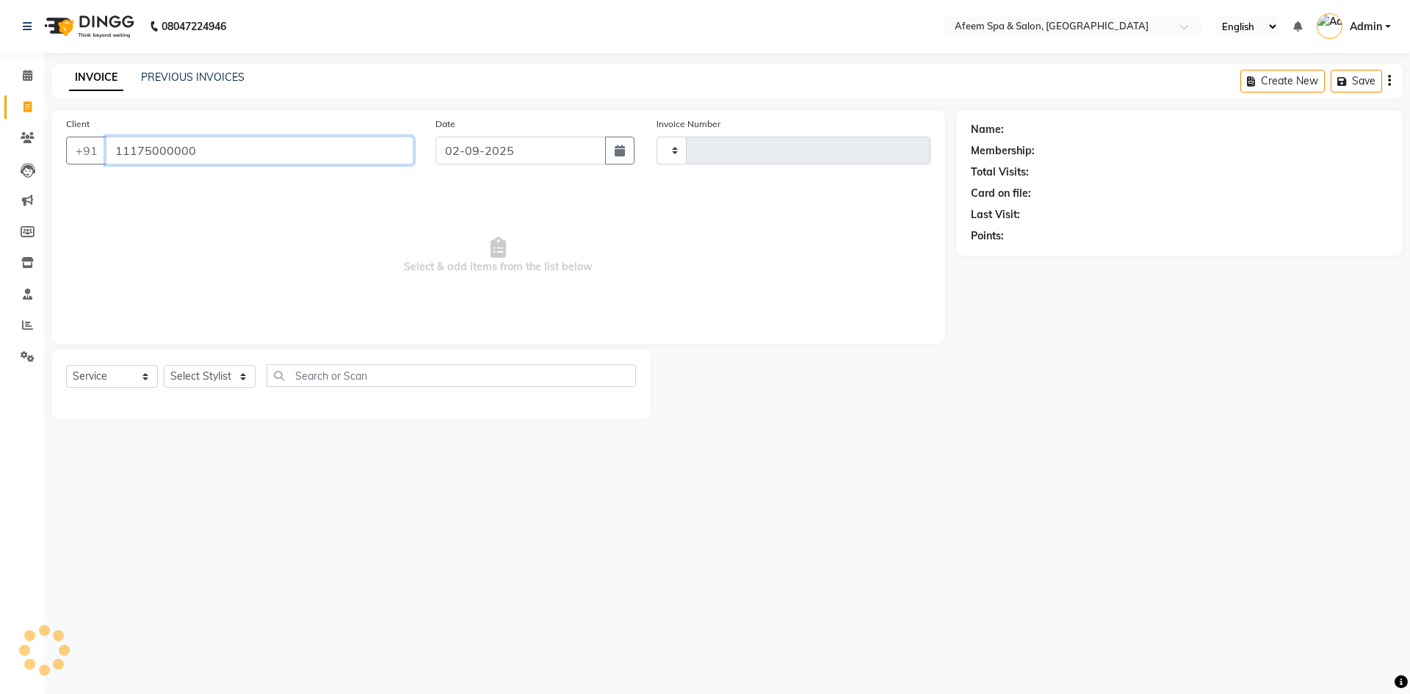
type input "11175000000"
click at [225, 372] on select "Select Stylist aarti bhavna deep Deepika [PERSON_NAME] [PERSON_NAME] [PERSON_NA…" at bounding box center [210, 376] width 92 height 23
select select "45313"
click at [164, 365] on select "Select Stylist aarti bhavna deep Deepika [PERSON_NAME] [PERSON_NAME] [PERSON_NA…" at bounding box center [210, 376] width 92 height 23
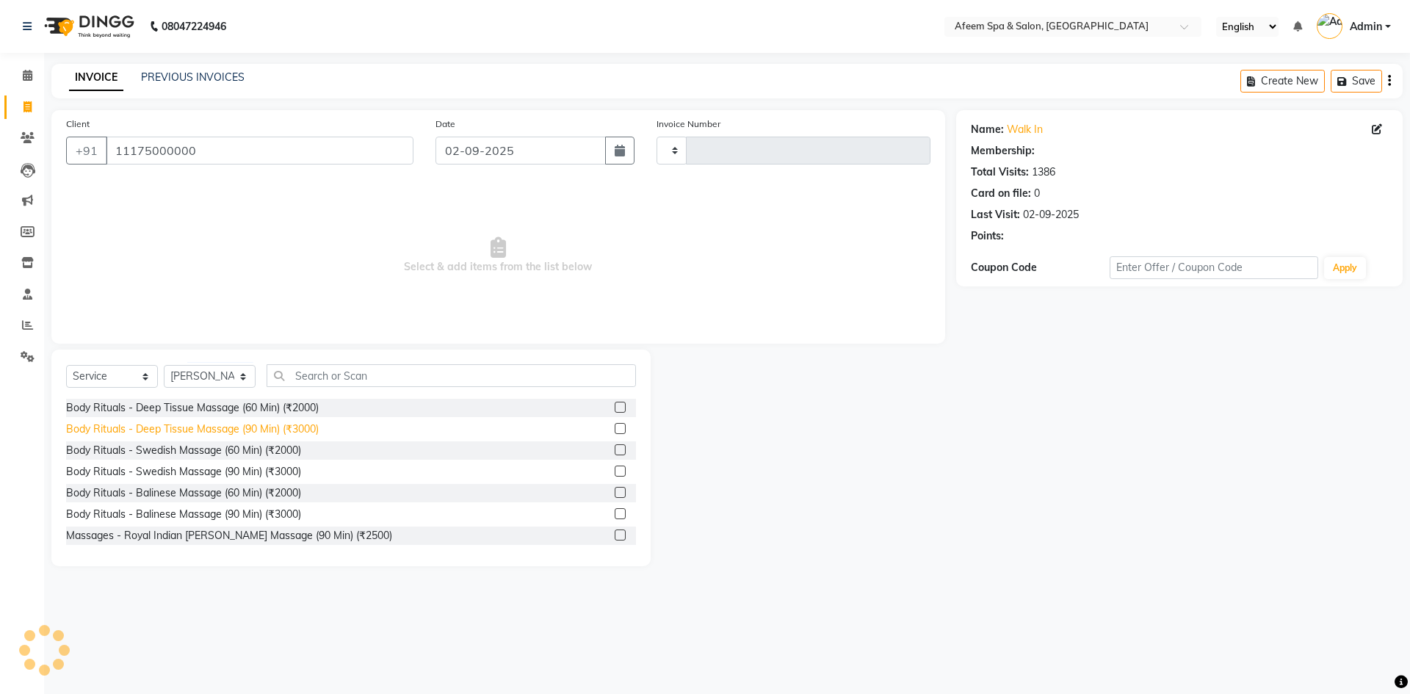
click at [304, 424] on div "Body Rituals - Deep Tissue Massage (90 Min) (₹3000)" at bounding box center [192, 429] width 253 height 15
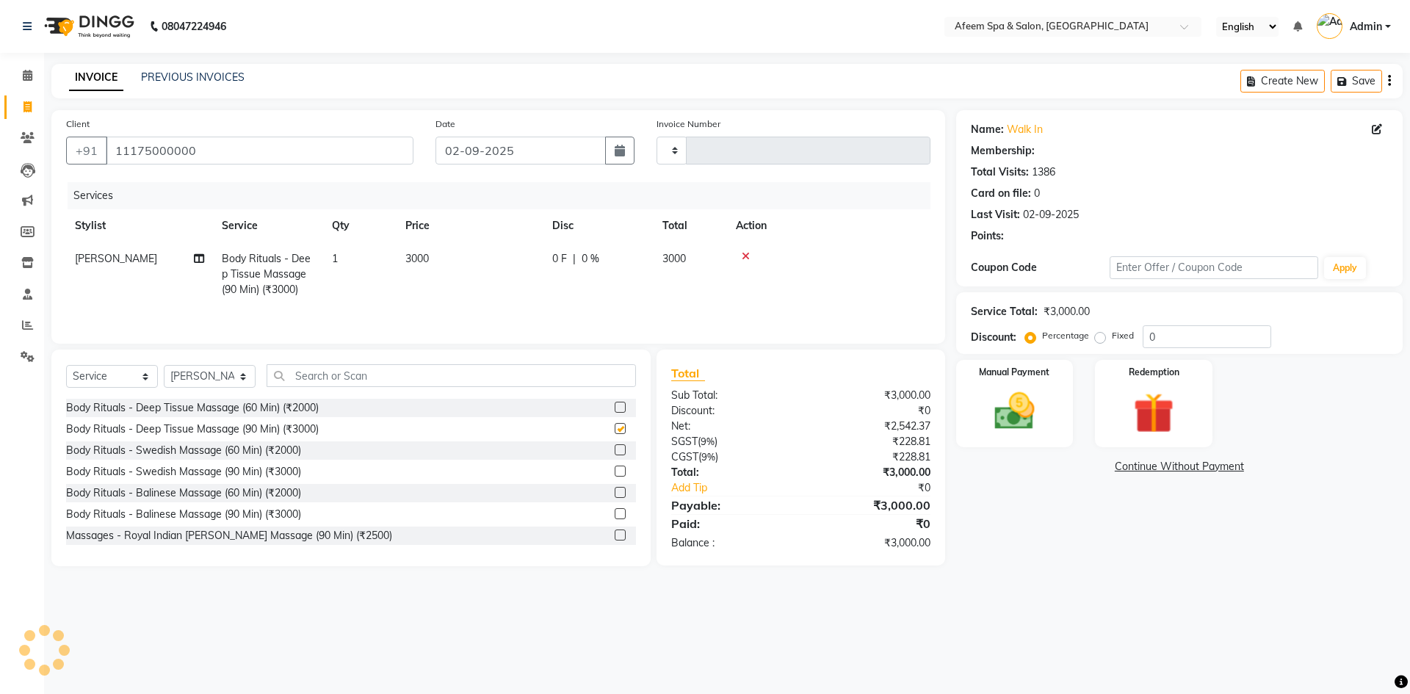
checkbox input "false"
click at [430, 247] on td "3000" at bounding box center [470, 274] width 147 height 64
select select "45313"
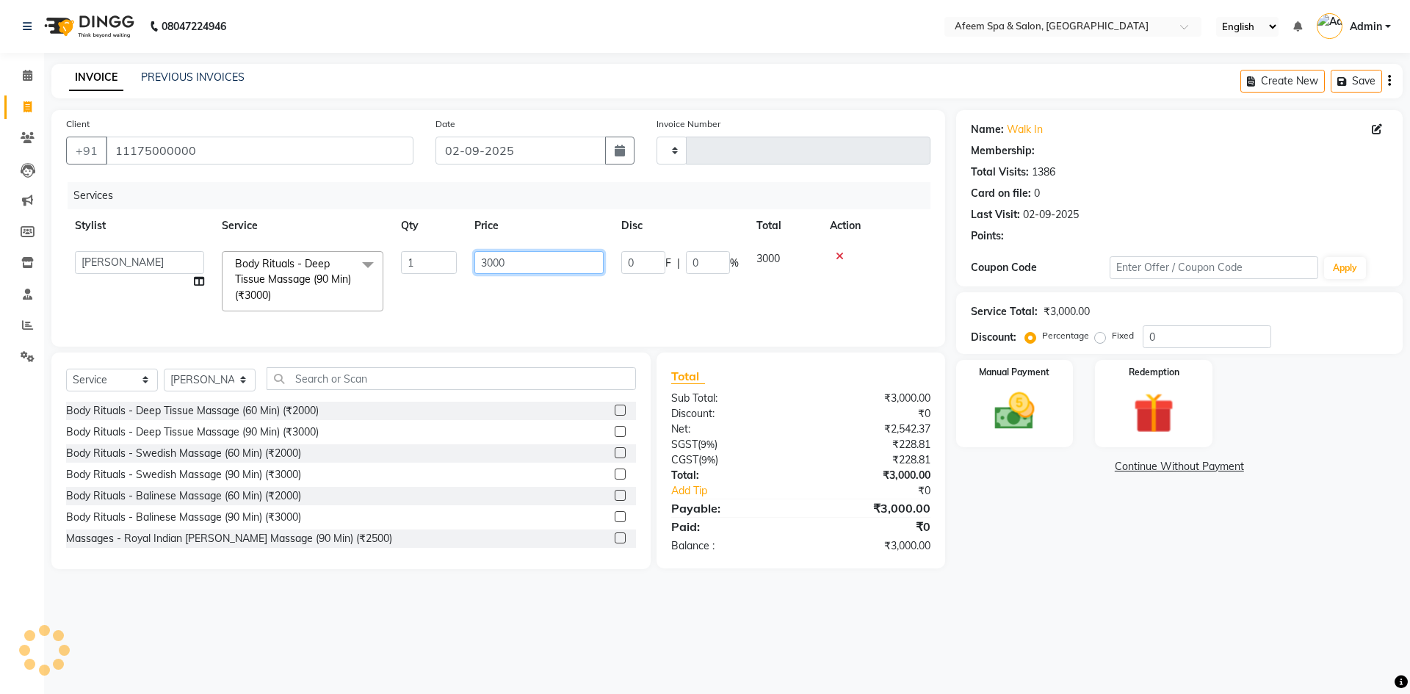
drag, startPoint x: 567, startPoint y: 251, endPoint x: 241, endPoint y: 240, distance: 326.2
click at [241, 240] on table "Stylist Service Qty Price Disc Total Action aarti bhavna deep [PERSON_NAME] [PE…" at bounding box center [498, 264] width 864 height 111
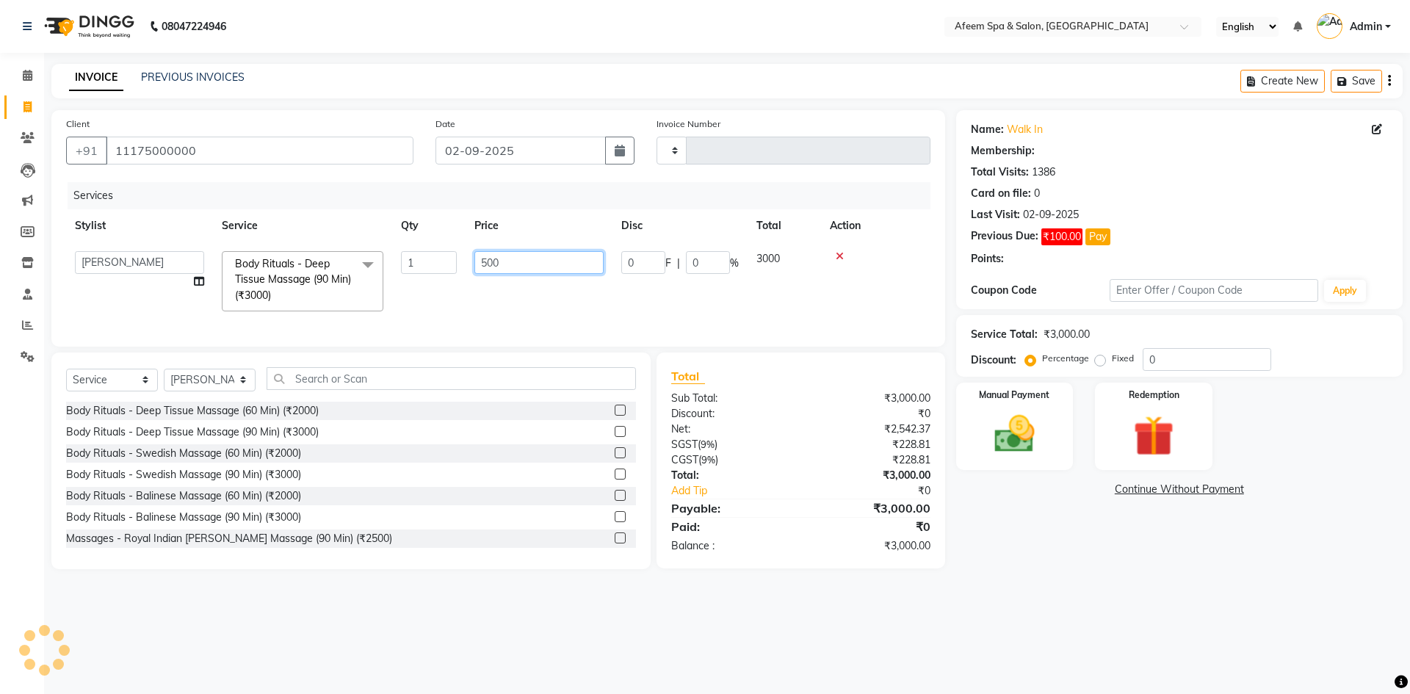
type input "5000"
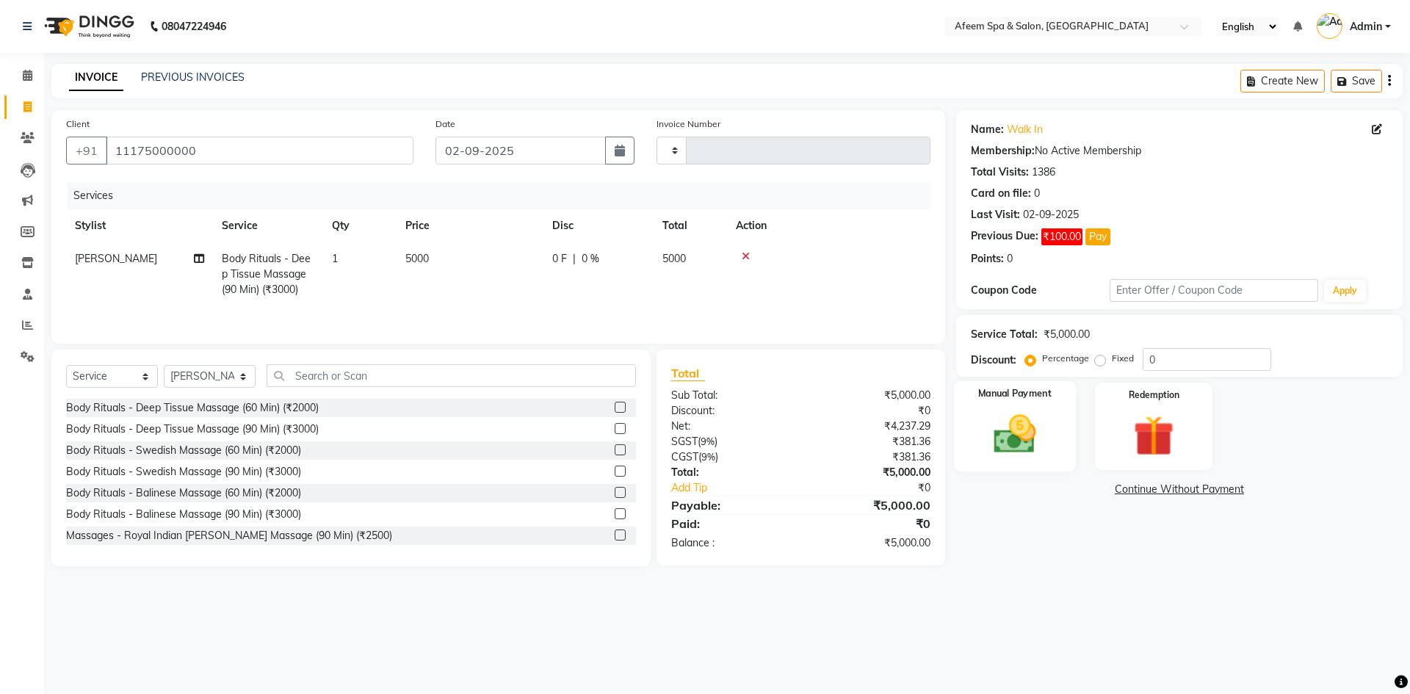
click at [1009, 433] on img at bounding box center [1014, 434] width 68 height 48
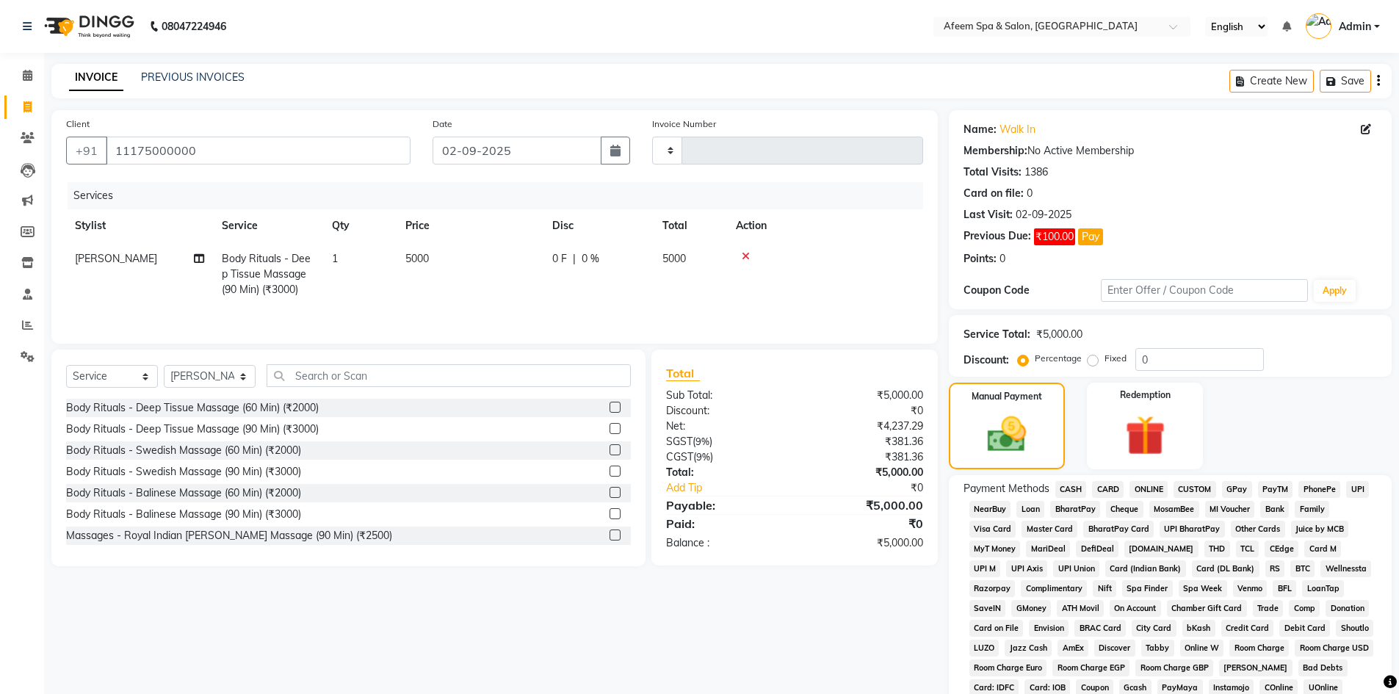
click at [1071, 486] on span "CASH" at bounding box center [1071, 489] width 32 height 17
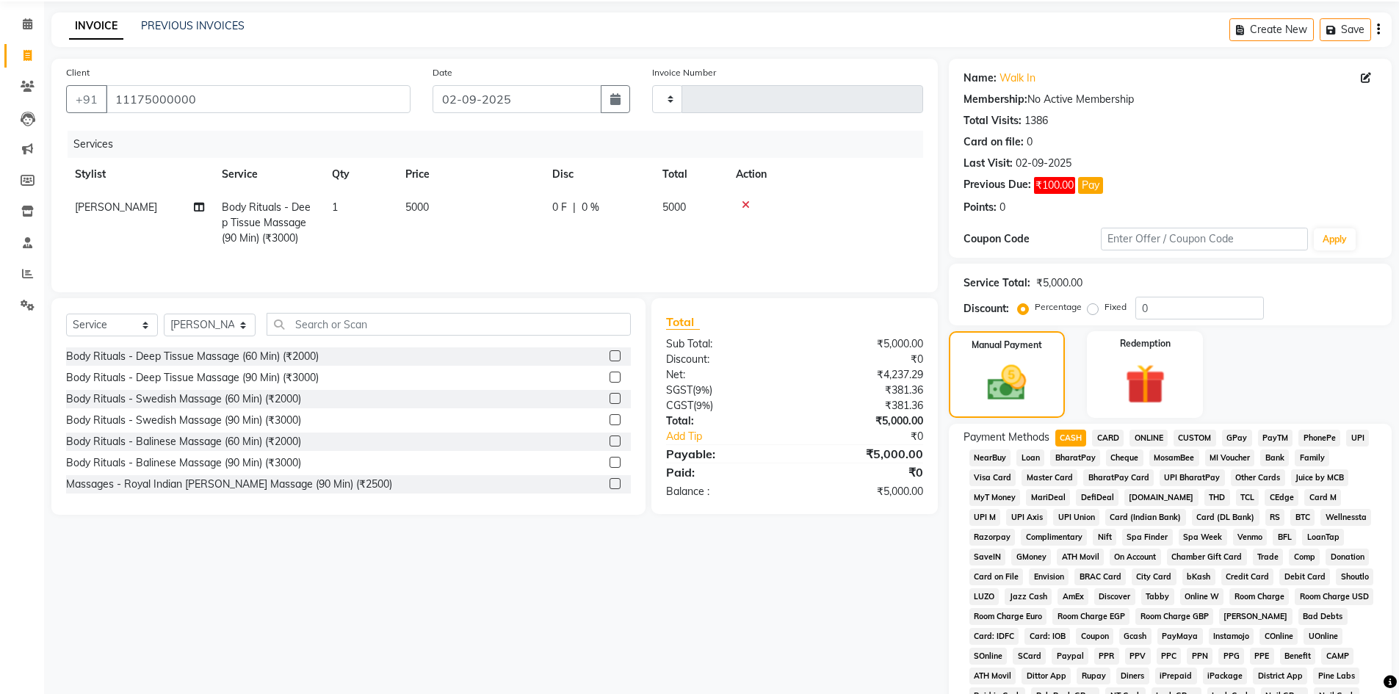
scroll to position [220, 0]
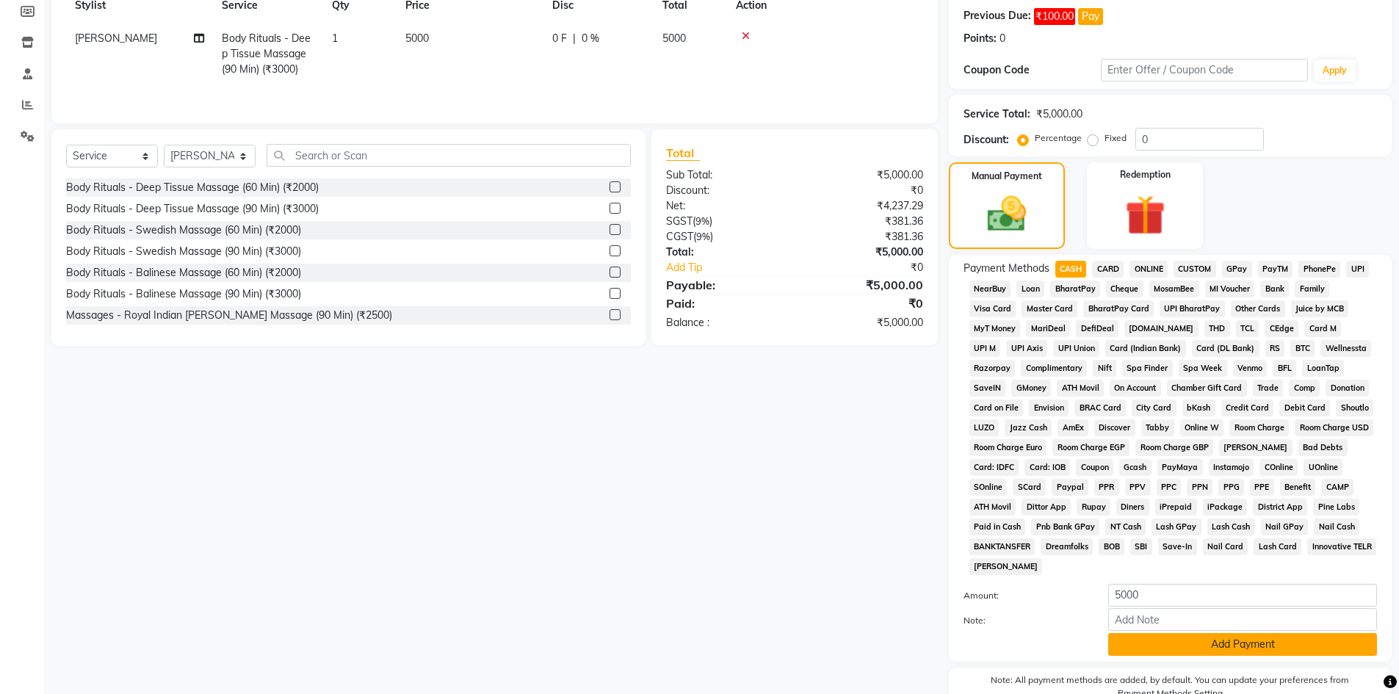
click at [1213, 644] on button "Add Payment" at bounding box center [1242, 644] width 269 height 23
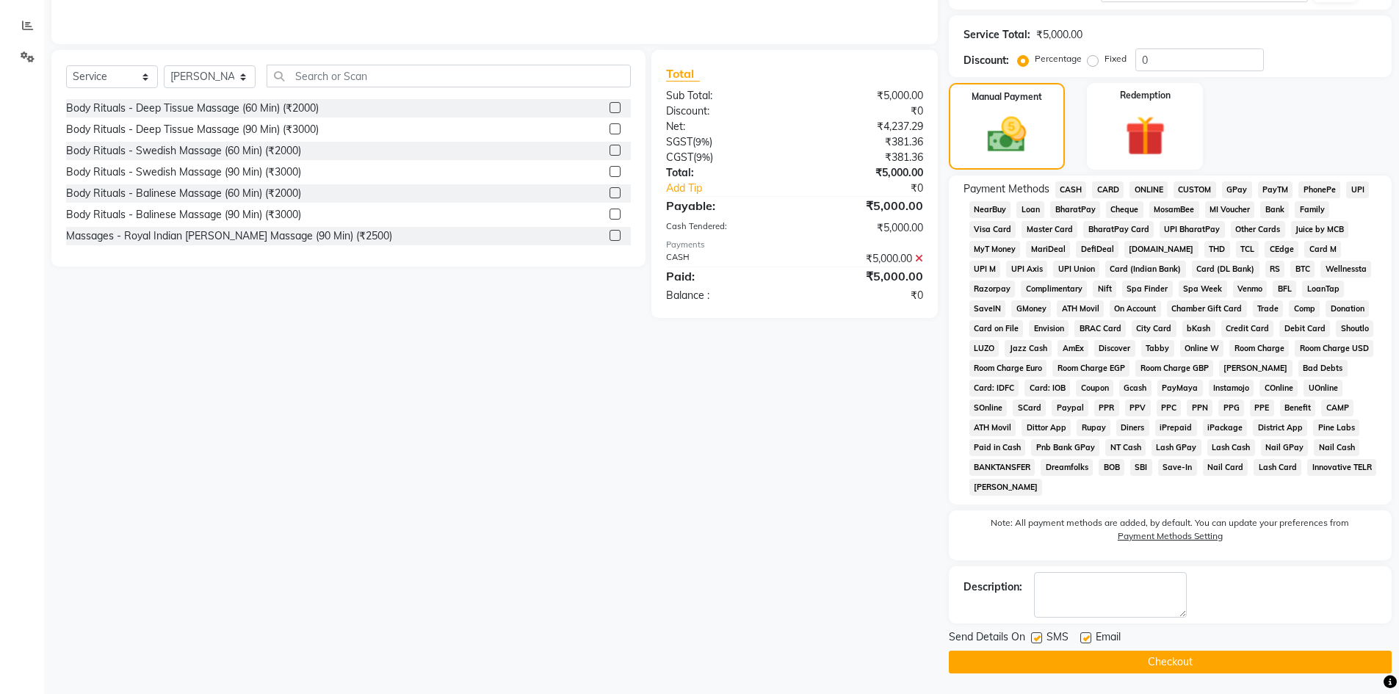
scroll to position [301, 0]
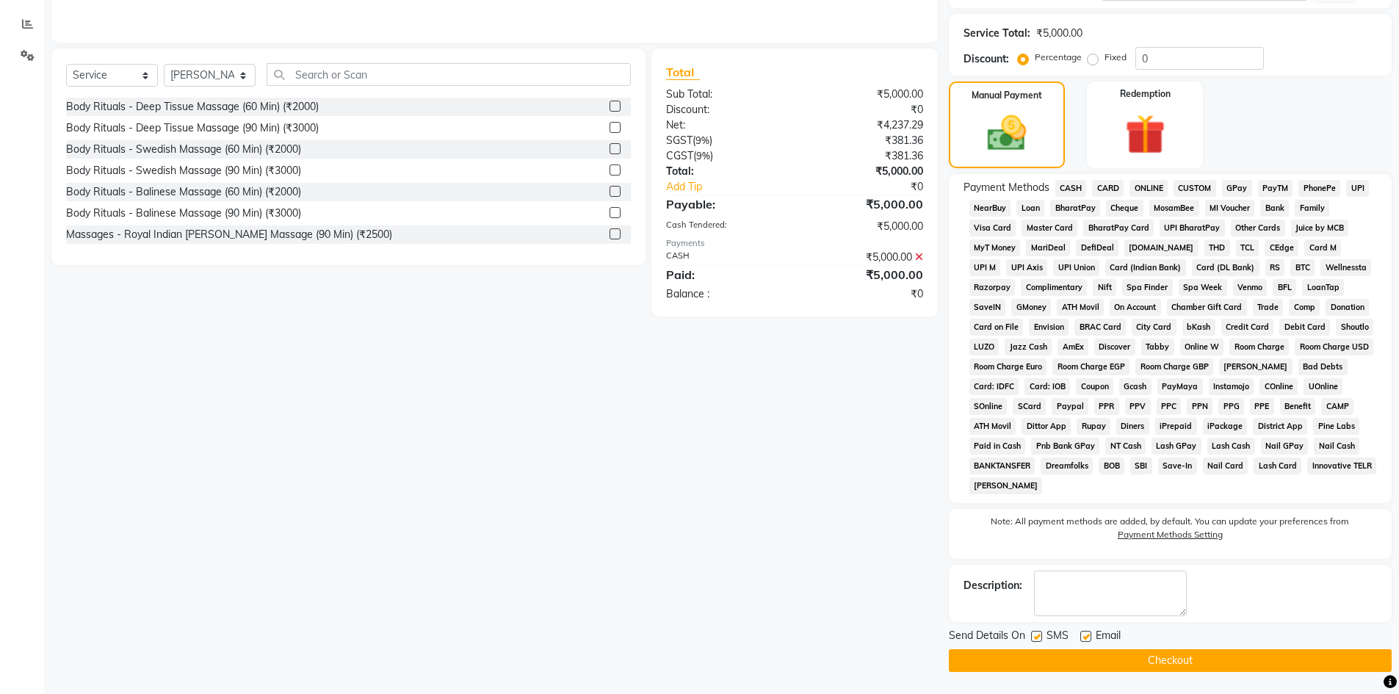
click at [1184, 657] on button "Checkout" at bounding box center [1170, 660] width 443 height 23
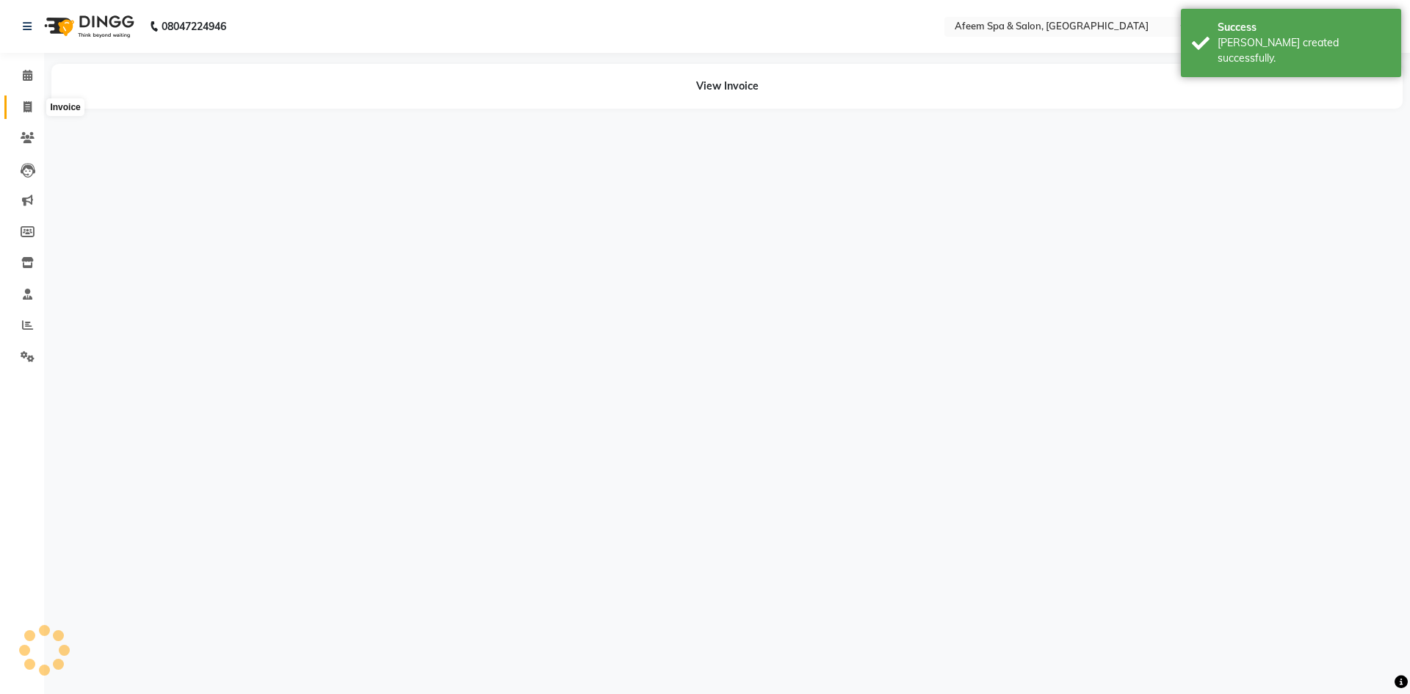
drag, startPoint x: 27, startPoint y: 109, endPoint x: 65, endPoint y: 103, distance: 38.0
click at [27, 109] on icon at bounding box center [27, 106] width 8 height 11
select select "service"
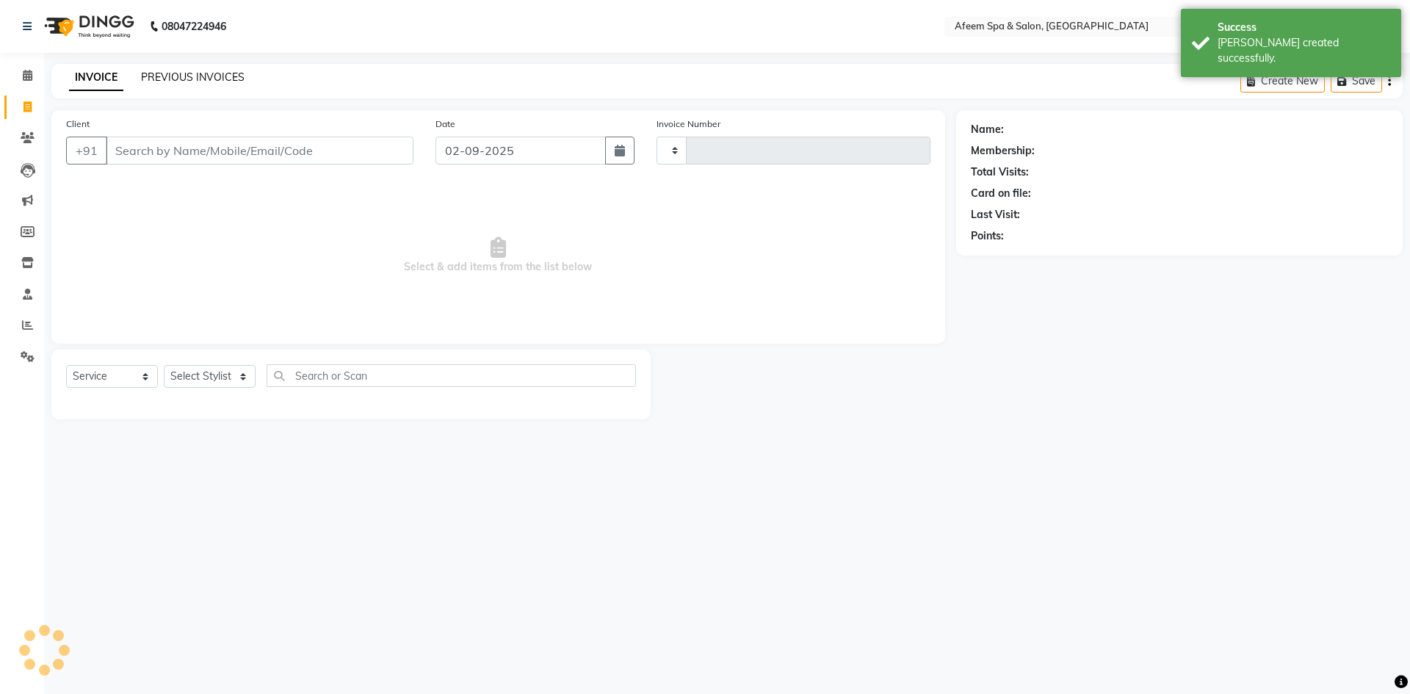
click at [210, 73] on link "PREVIOUS INVOICES" at bounding box center [193, 76] width 104 height 13
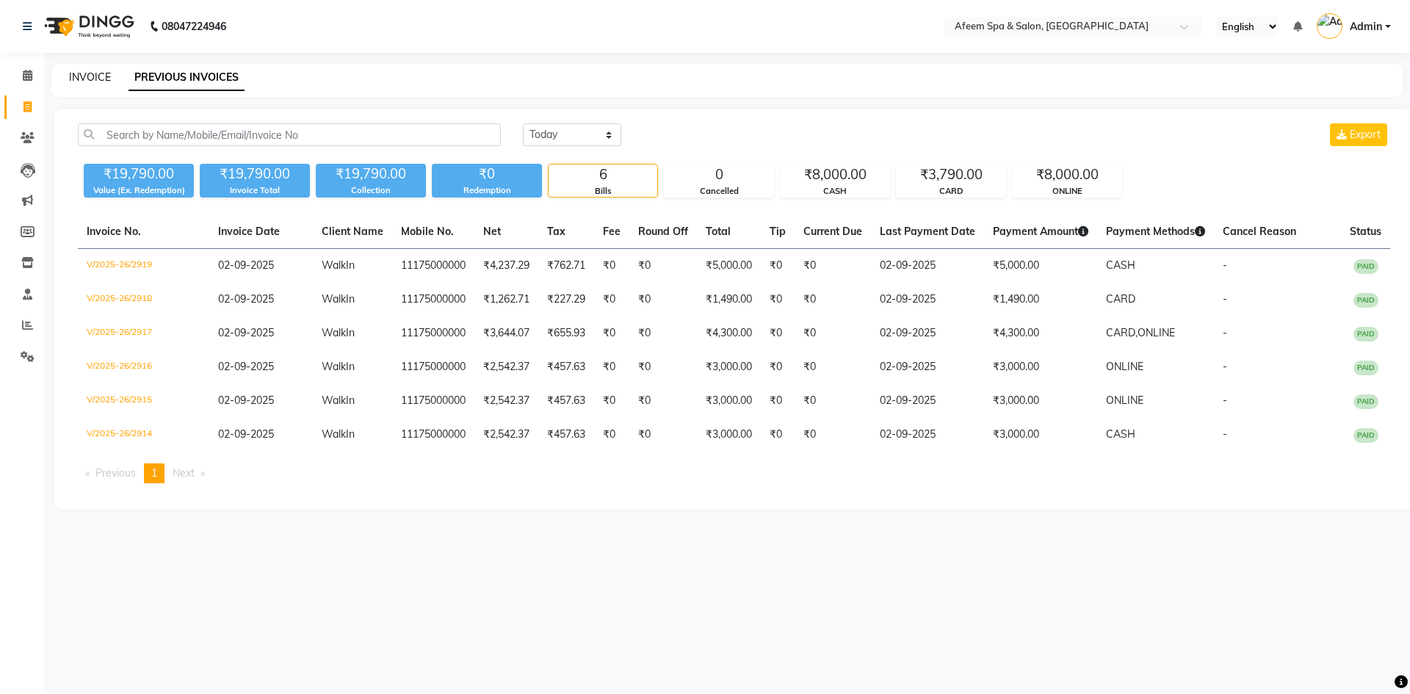
click at [93, 79] on link "INVOICE" at bounding box center [90, 76] width 42 height 13
select select "service"
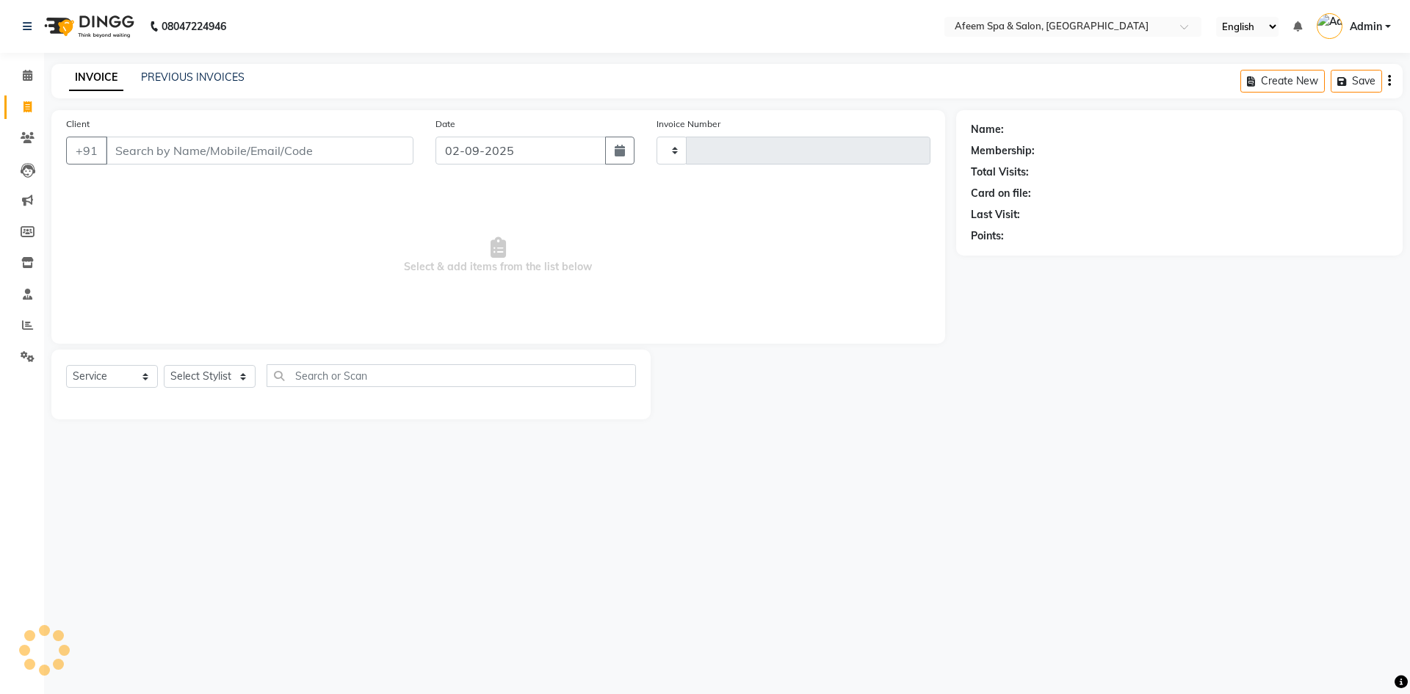
type input "2920"
select select "750"
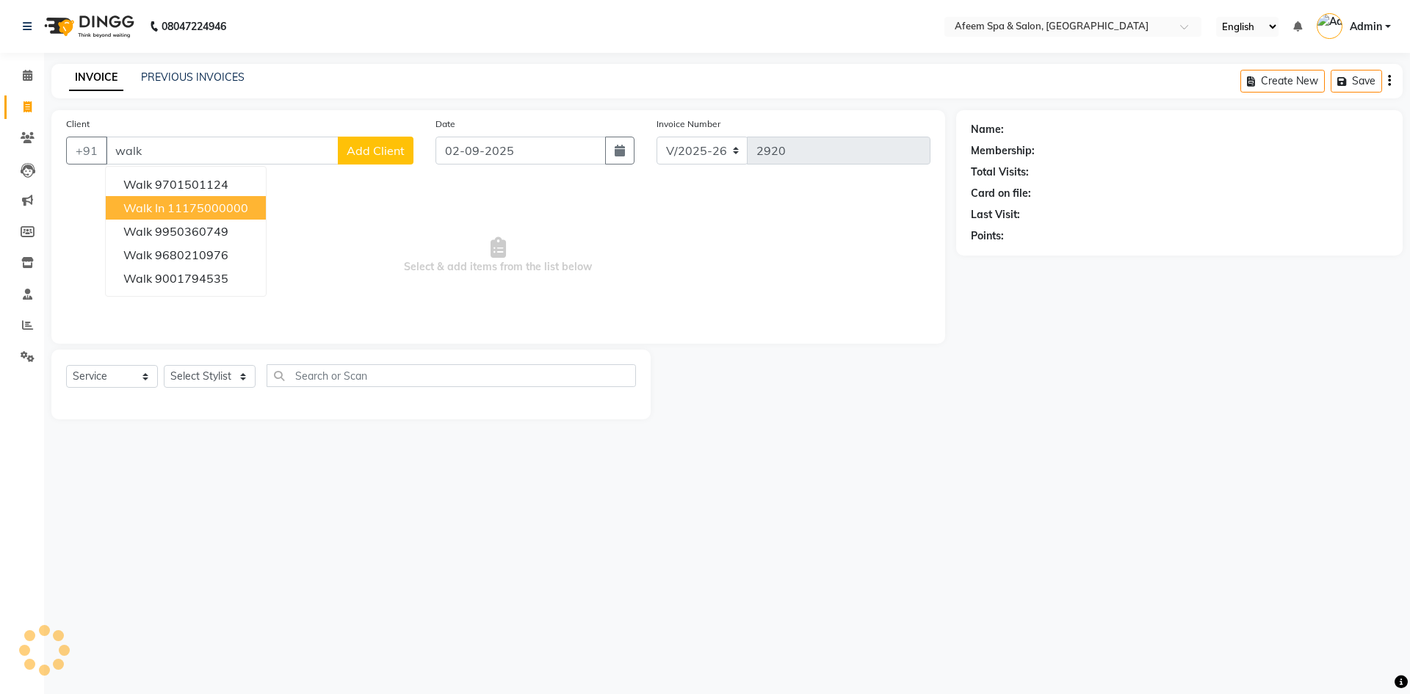
click at [156, 212] on span "Walk In" at bounding box center [143, 207] width 41 height 15
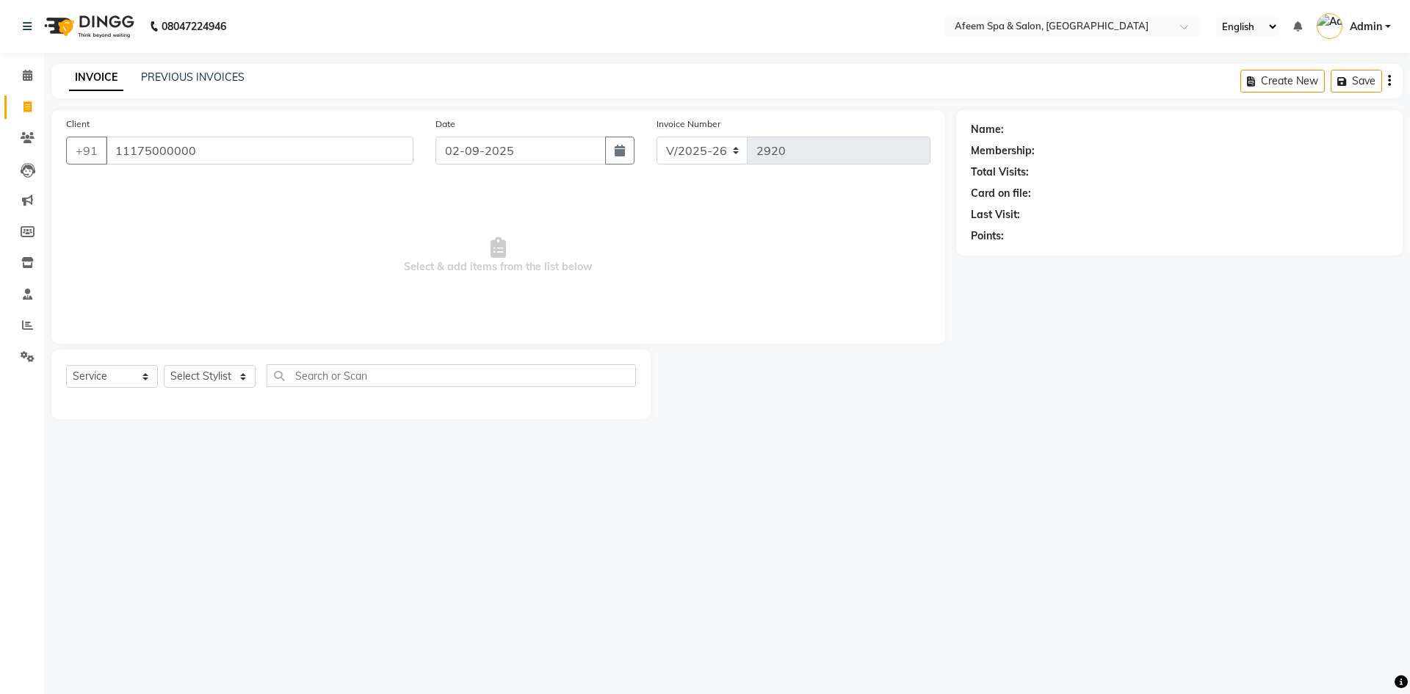
type input "11175000000"
click at [212, 380] on select "Select Stylist aarti bhavna deep Deepika [PERSON_NAME] [PERSON_NAME] [PERSON_NA…" at bounding box center [210, 376] width 92 height 23
click at [161, 137] on input "11175000000" at bounding box center [260, 151] width 308 height 28
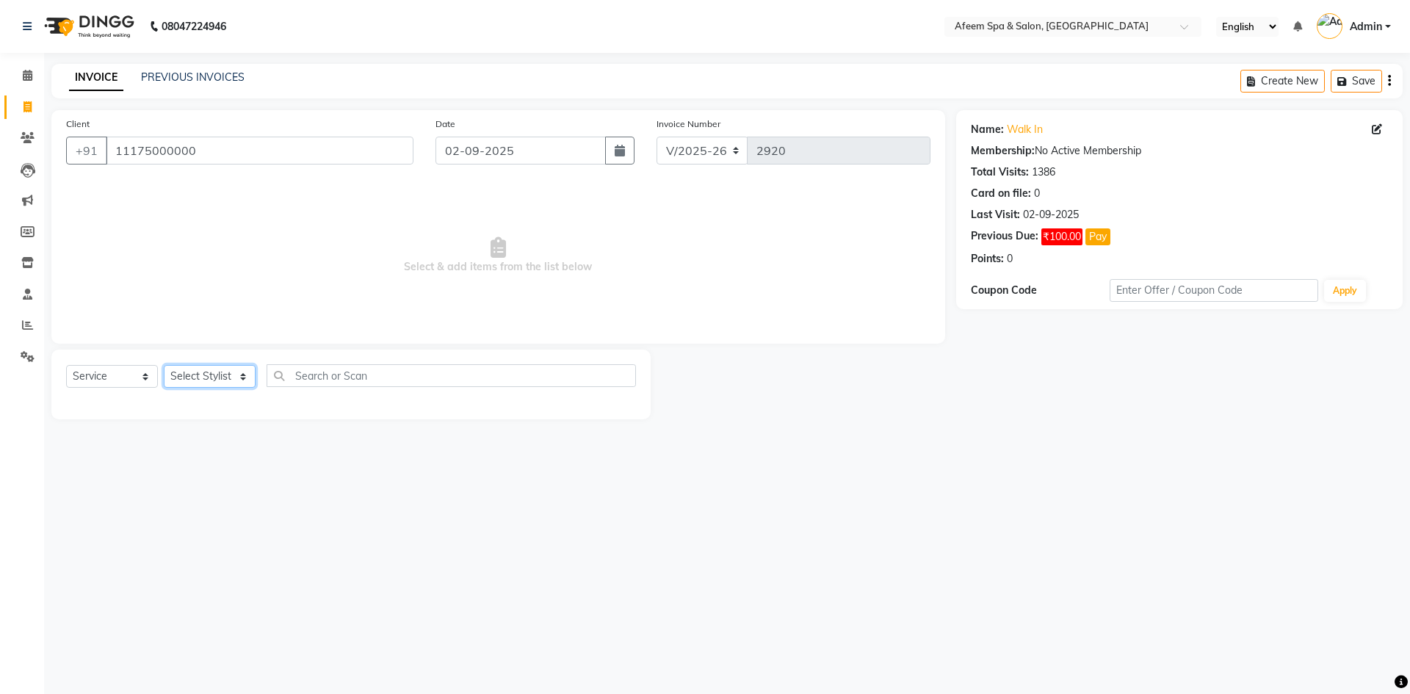
drag, startPoint x: 232, startPoint y: 381, endPoint x: 226, endPoint y: 365, distance: 17.2
click at [232, 381] on select "Select Stylist aarti bhavna deep Deepika [PERSON_NAME] [PERSON_NAME] [PERSON_NA…" at bounding box center [210, 376] width 92 height 23
select select "45313"
click at [164, 365] on select "Select Stylist aarti bhavna deep Deepika [PERSON_NAME] [PERSON_NAME] [PERSON_NA…" at bounding box center [210, 376] width 92 height 23
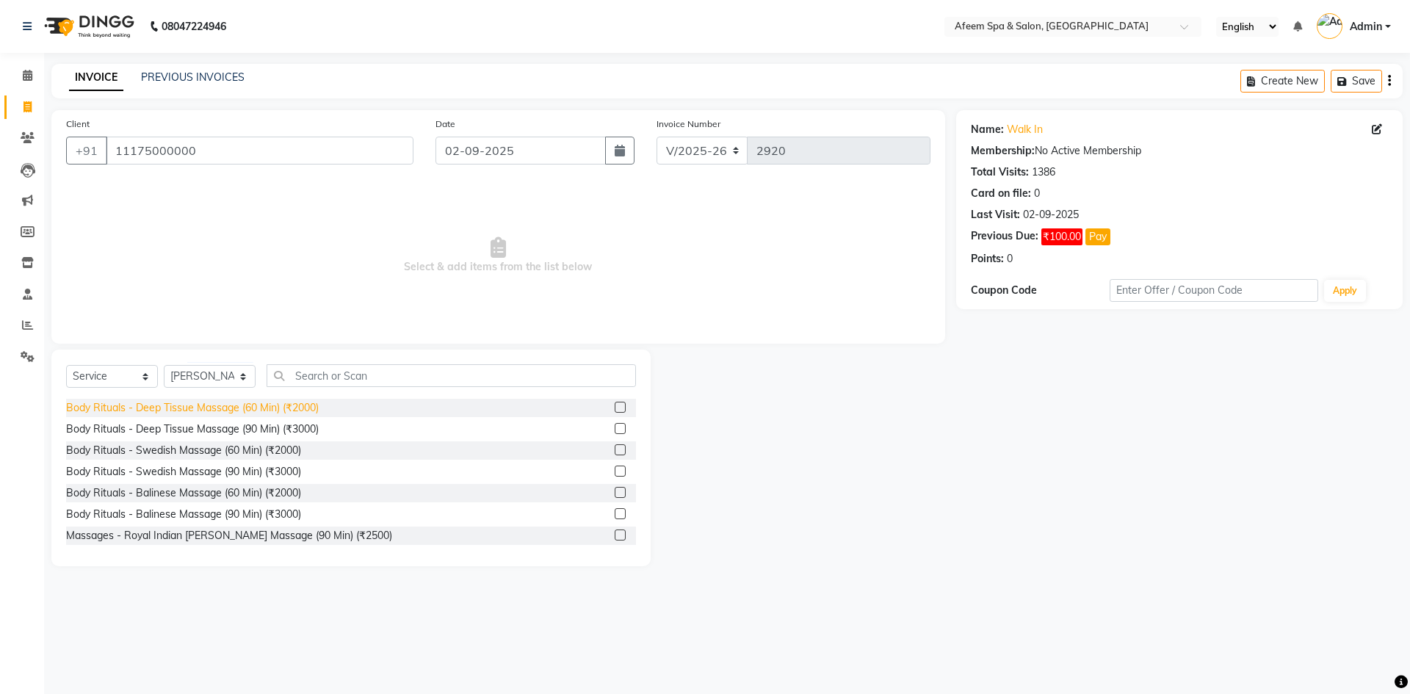
click at [294, 405] on div "Body Rituals - Deep Tissue Massage (60 Min) (₹2000)" at bounding box center [192, 407] width 253 height 15
checkbox input "false"
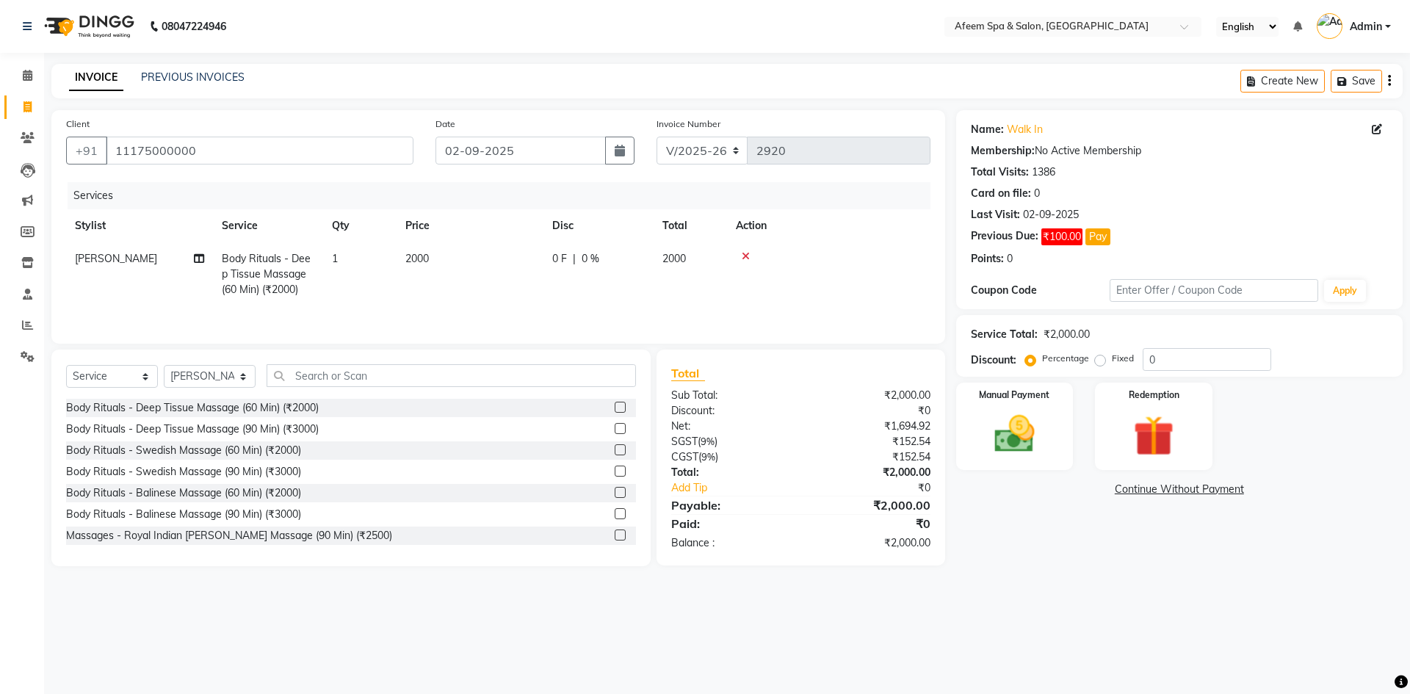
click at [427, 253] on span "2000" at bounding box center [416, 258] width 23 height 13
select select "45313"
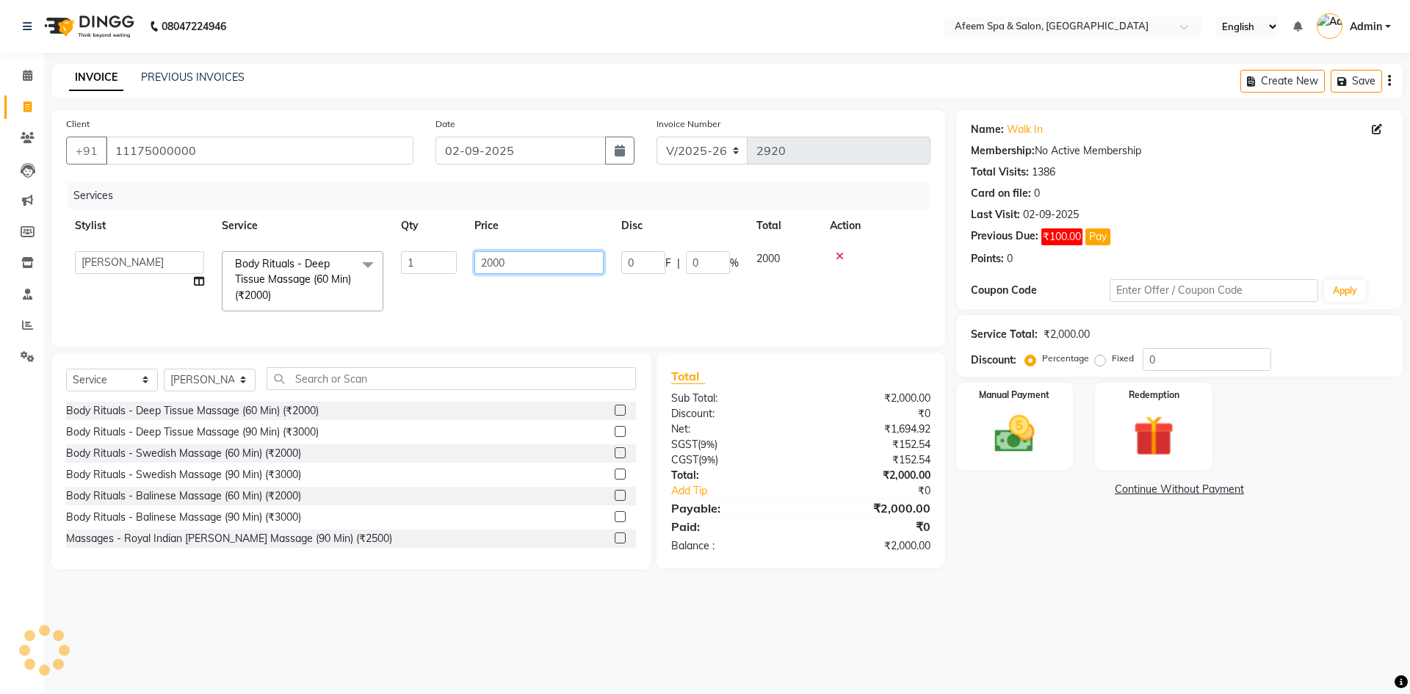
drag, startPoint x: 542, startPoint y: 258, endPoint x: 279, endPoint y: 264, distance: 263.0
click at [279, 264] on tr "aarti bhavna deep [PERSON_NAME] [PERSON_NAME] [PERSON_NAME] Product [PERSON_NAM…" at bounding box center [498, 281] width 864 height 78
type input "7000"
click at [1029, 430] on img at bounding box center [1014, 434] width 68 height 48
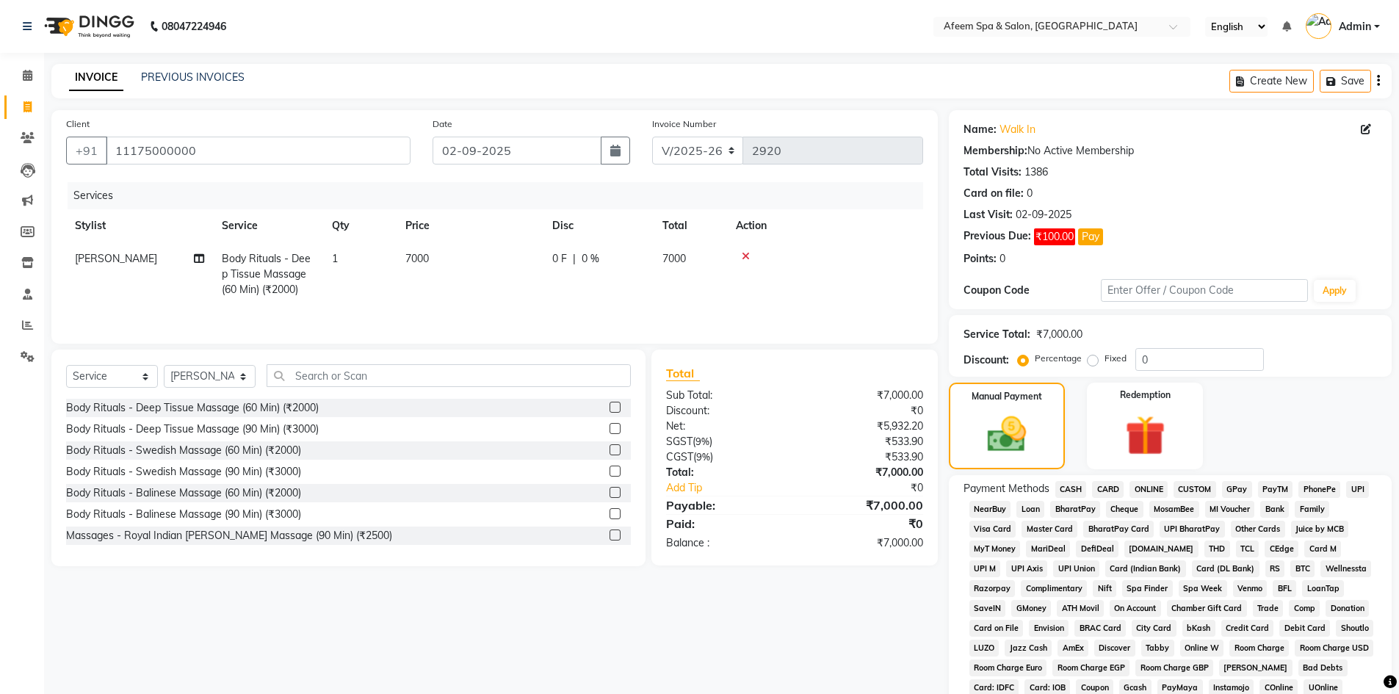
click at [1064, 487] on span "CASH" at bounding box center [1071, 489] width 32 height 17
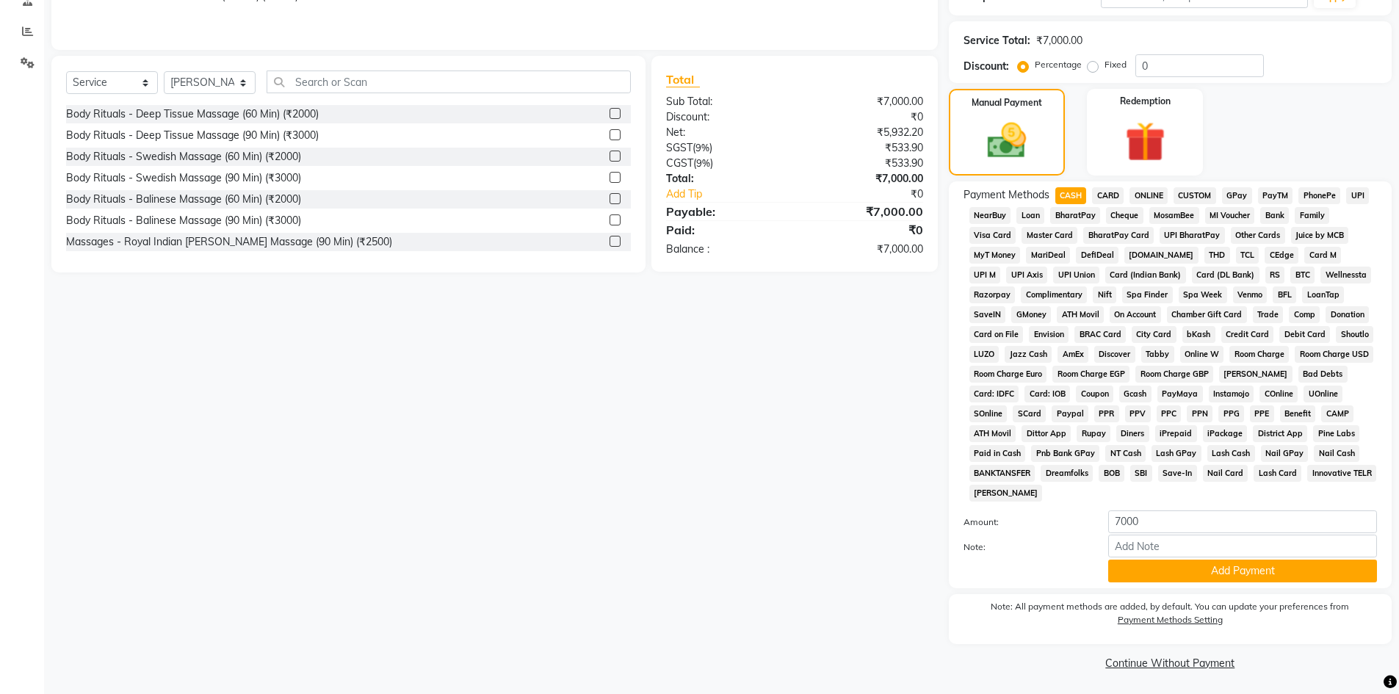
click at [1159, 189] on span "ONLINE" at bounding box center [1148, 195] width 38 height 17
click at [1201, 568] on button "Add Payment" at bounding box center [1242, 571] width 269 height 23
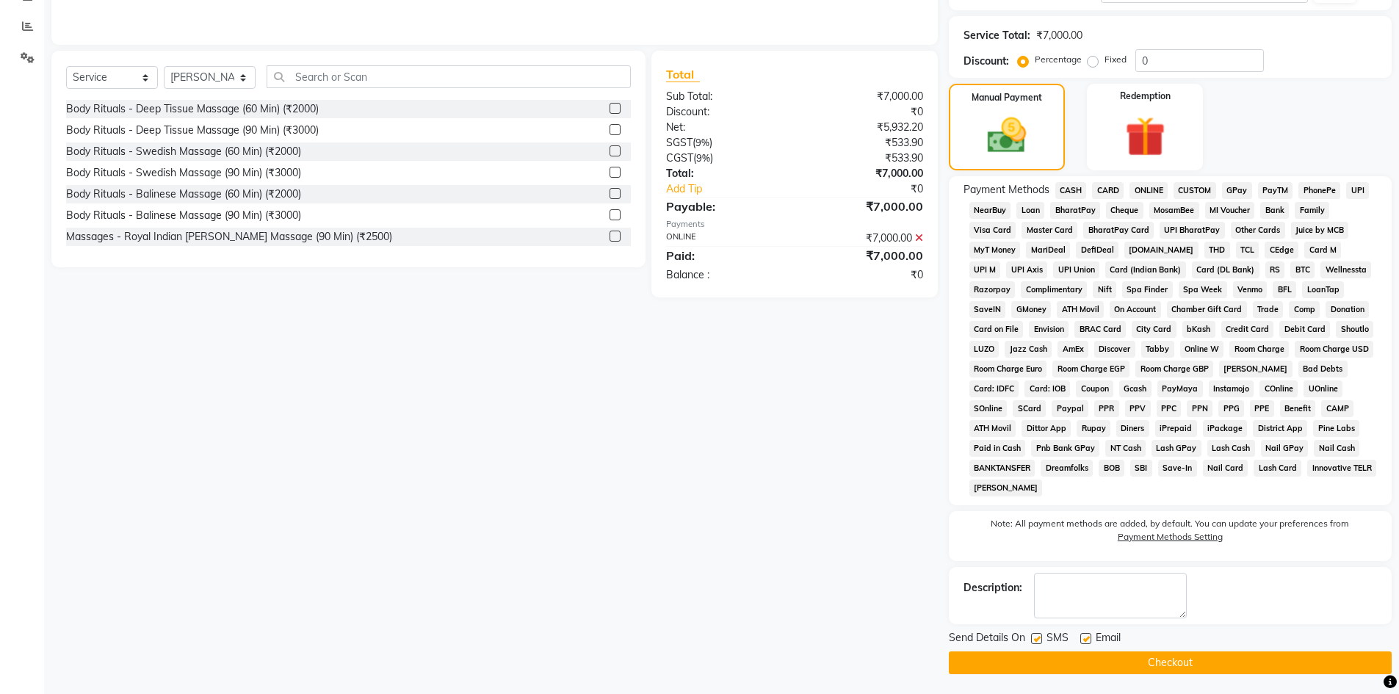
scroll to position [301, 0]
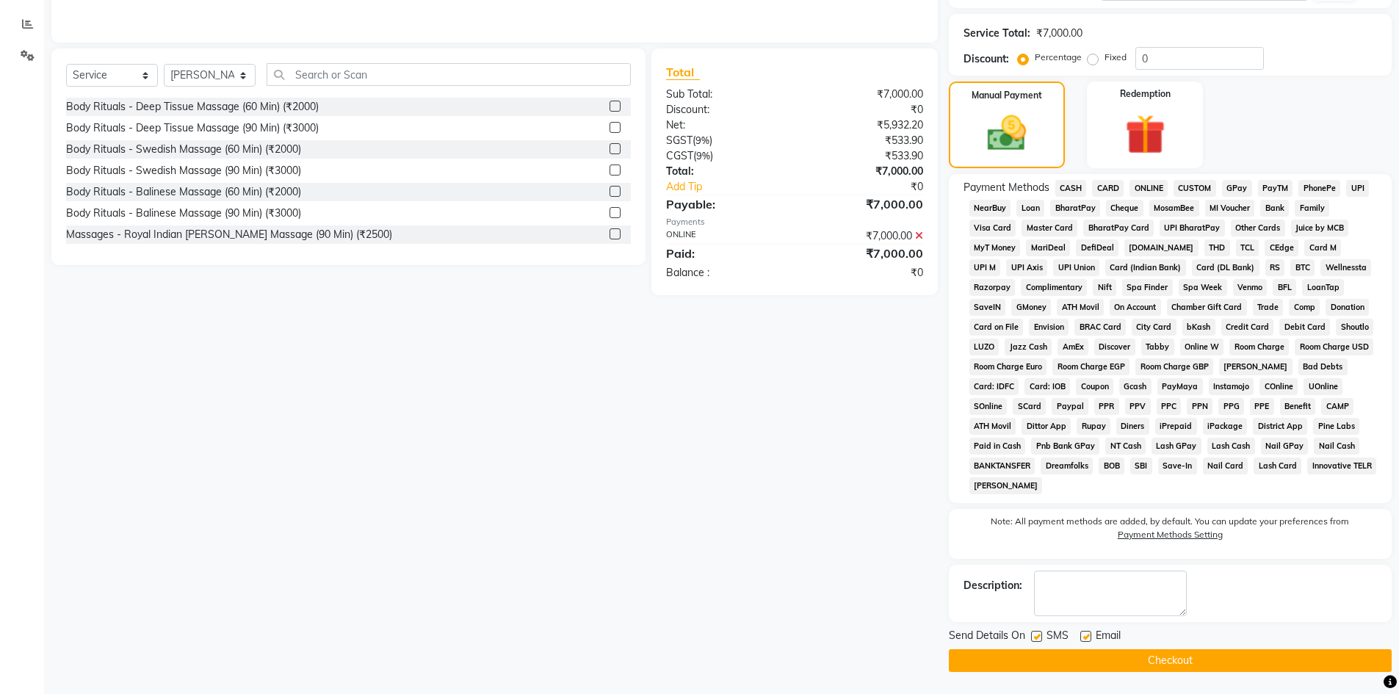
click at [1165, 665] on button "Checkout" at bounding box center [1170, 660] width 443 height 23
